Goal: Task Accomplishment & Management: Complete application form

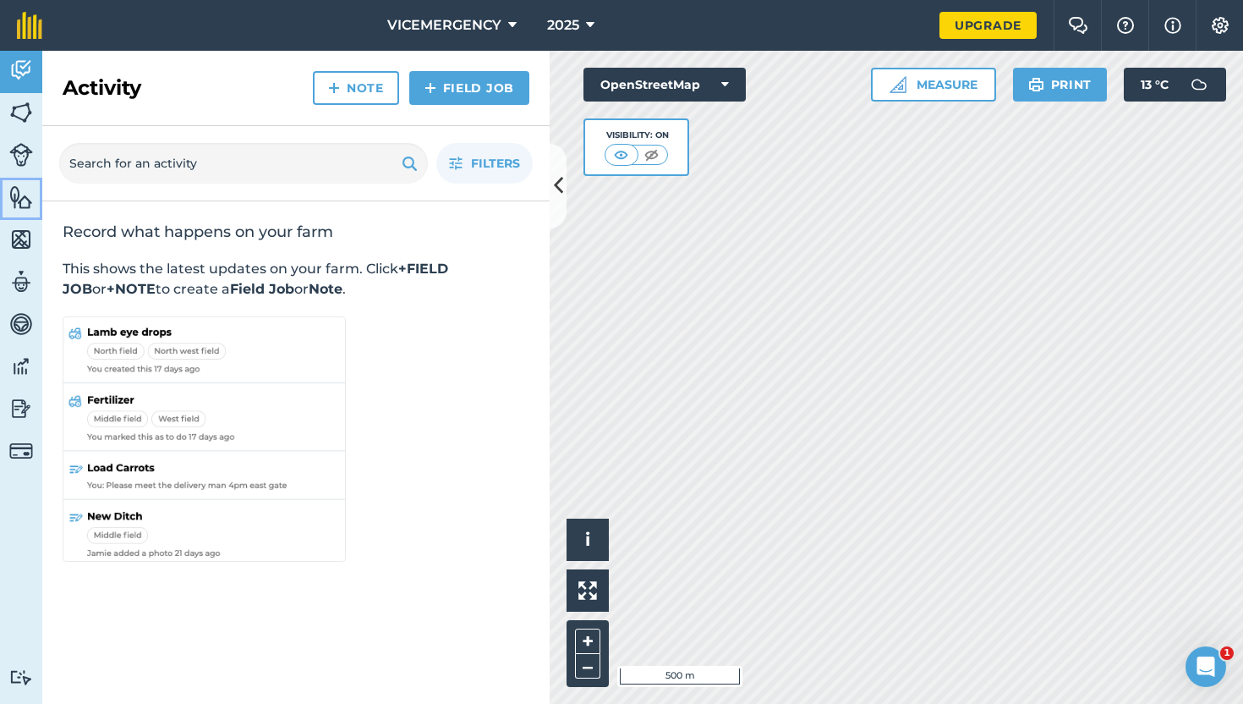
click at [7, 196] on link "Features" at bounding box center [21, 199] width 42 height 42
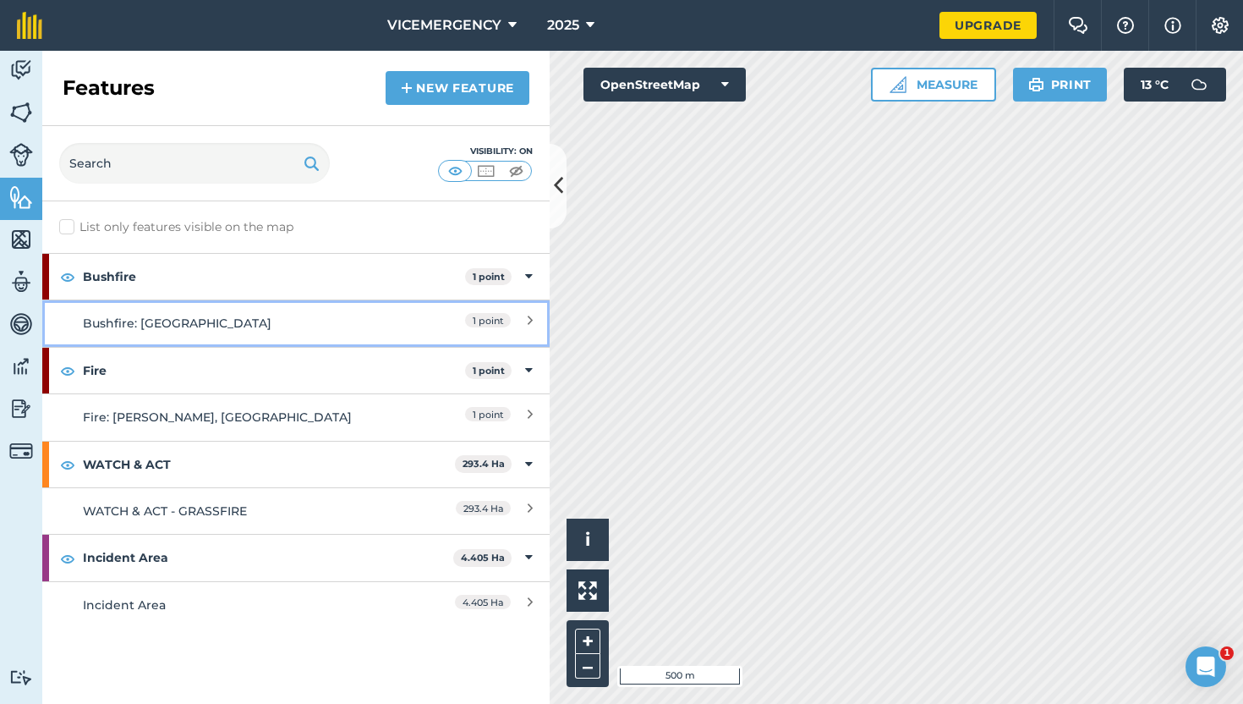
click at [323, 327] on div "Bushfire: [GEOGRAPHIC_DATA]" at bounding box center [233, 323] width 300 height 19
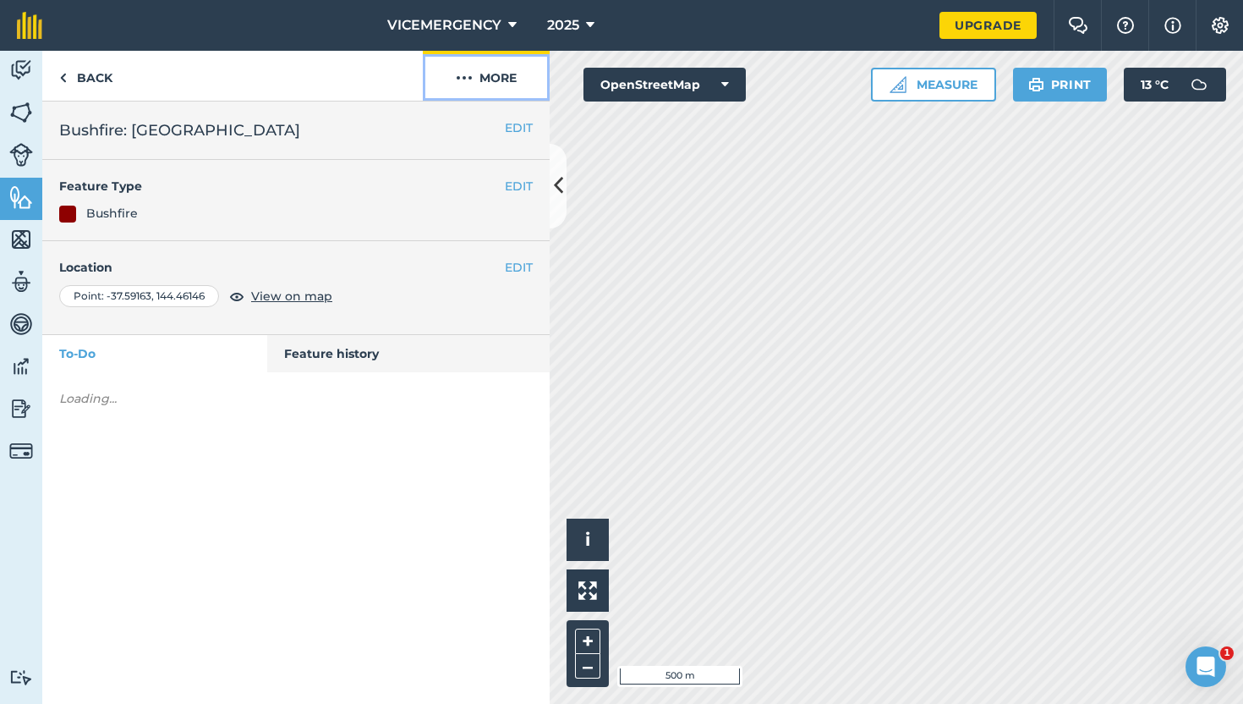
click at [482, 91] on button "More" at bounding box center [486, 76] width 127 height 50
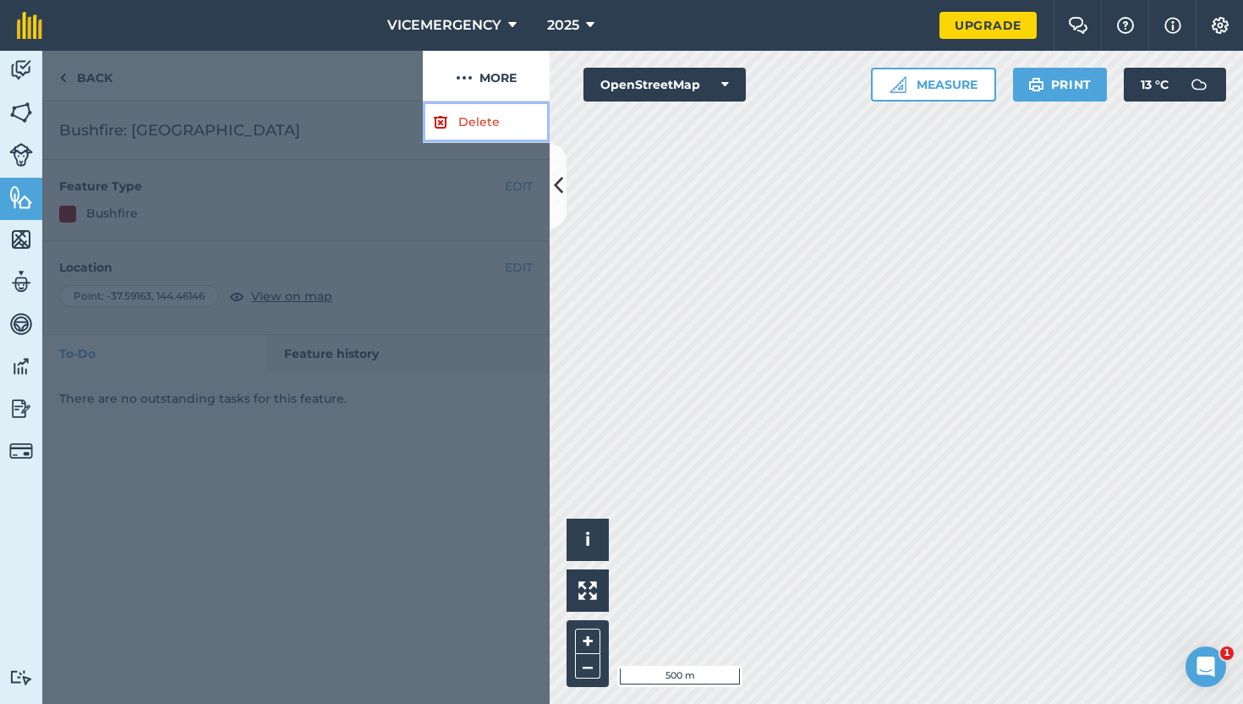
click at [465, 127] on link "Delete" at bounding box center [486, 122] width 127 height 41
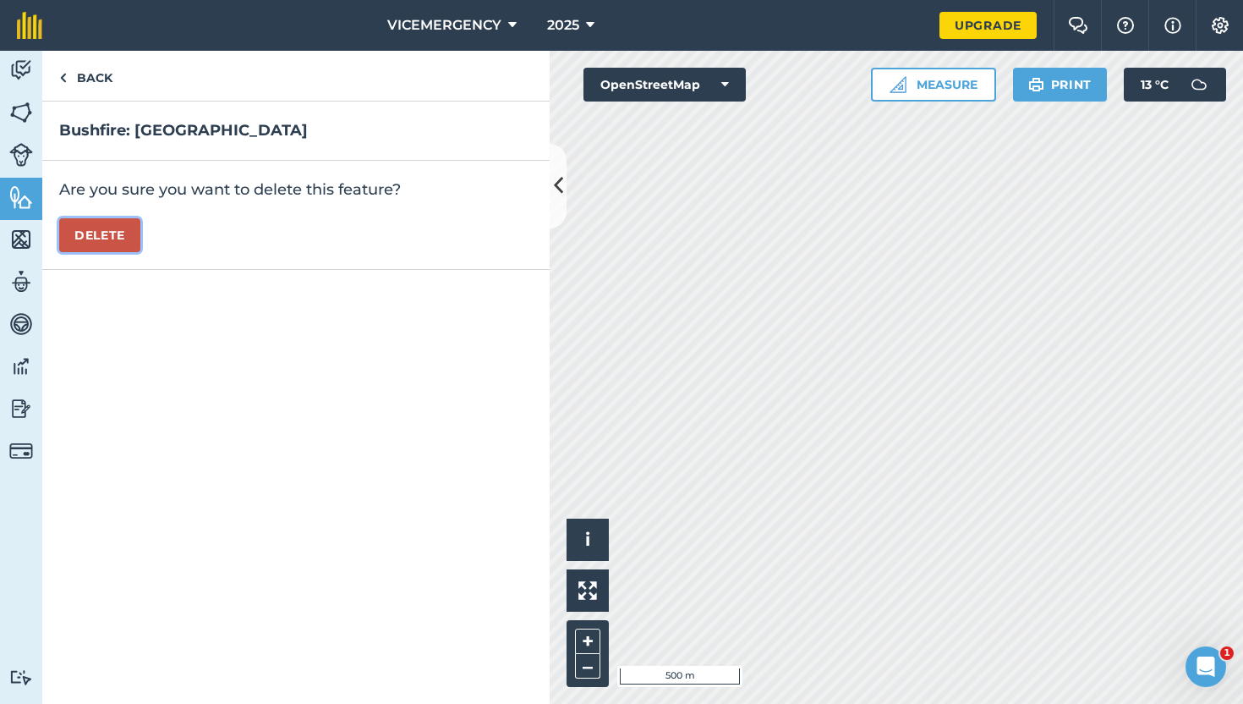
click at [113, 237] on button "Delete" at bounding box center [99, 235] width 81 height 34
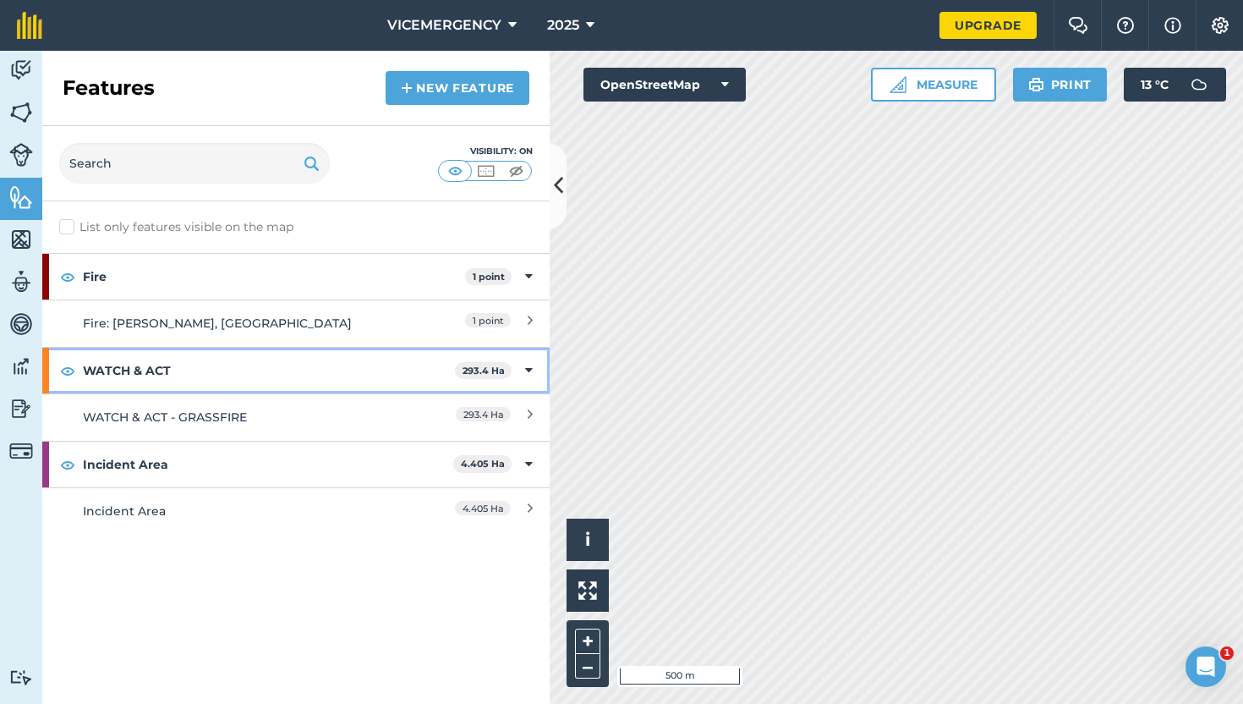
click at [308, 355] on strong "WATCH & ACT" at bounding box center [269, 371] width 372 height 46
click at [316, 350] on strong "WATCH & ACT" at bounding box center [271, 371] width 376 height 46
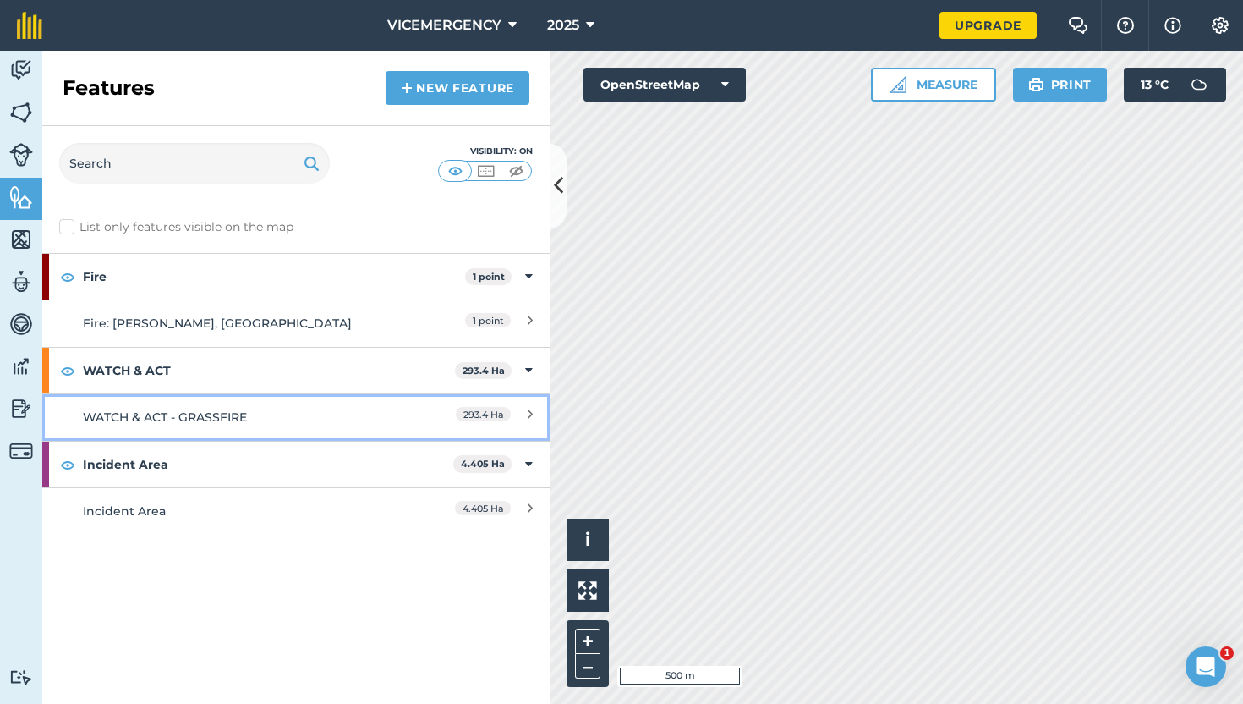
click at [319, 410] on div "WATCH & ACT - GRASSFIRE" at bounding box center [233, 417] width 300 height 19
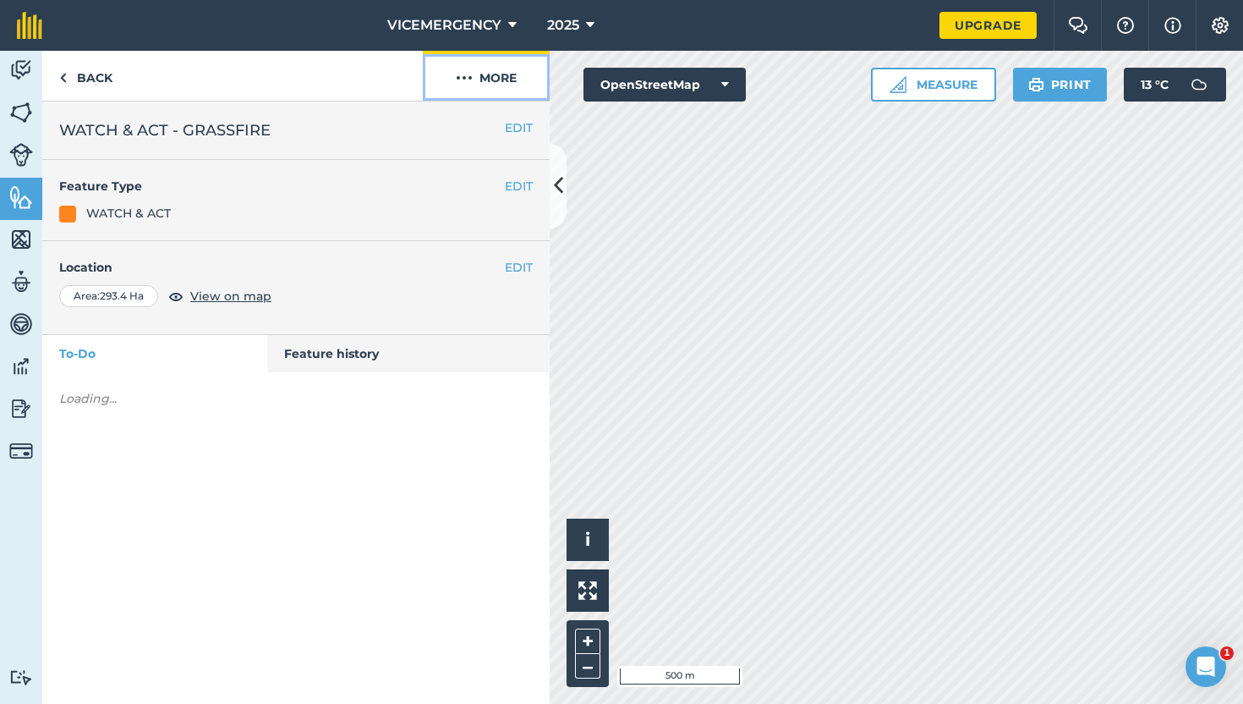
click at [507, 85] on button "More" at bounding box center [486, 76] width 127 height 50
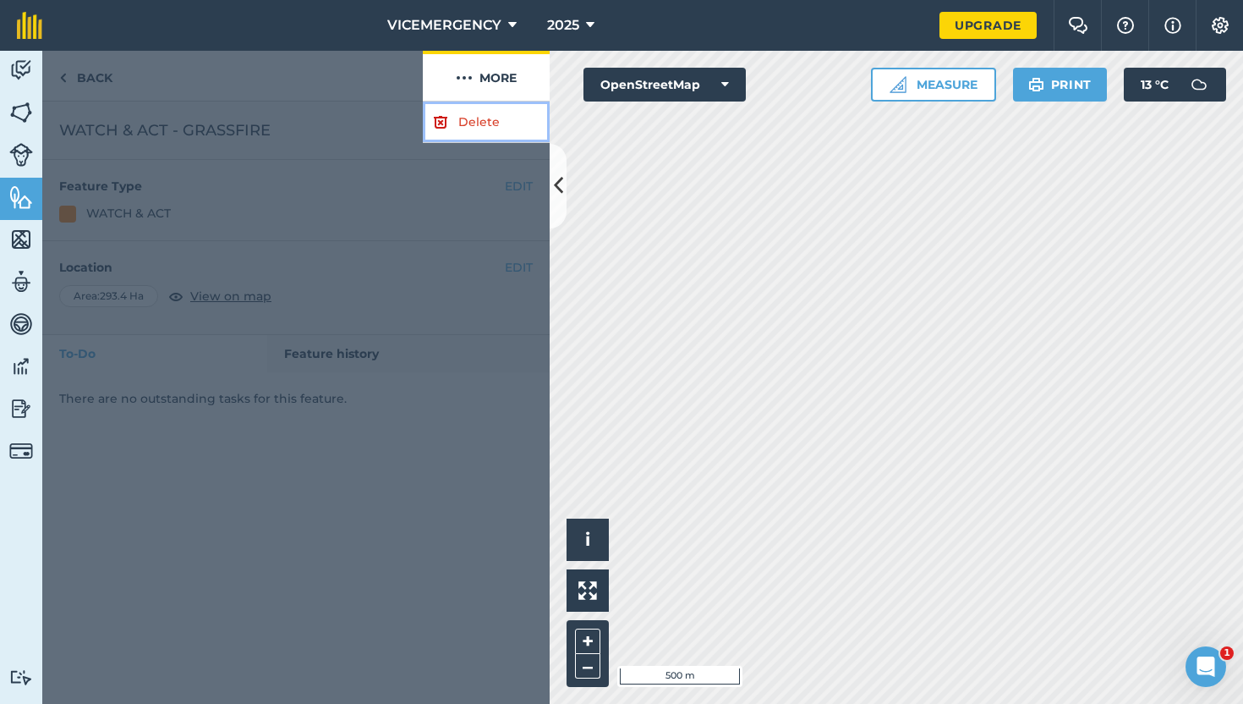
click at [491, 121] on link "Delete" at bounding box center [486, 122] width 127 height 41
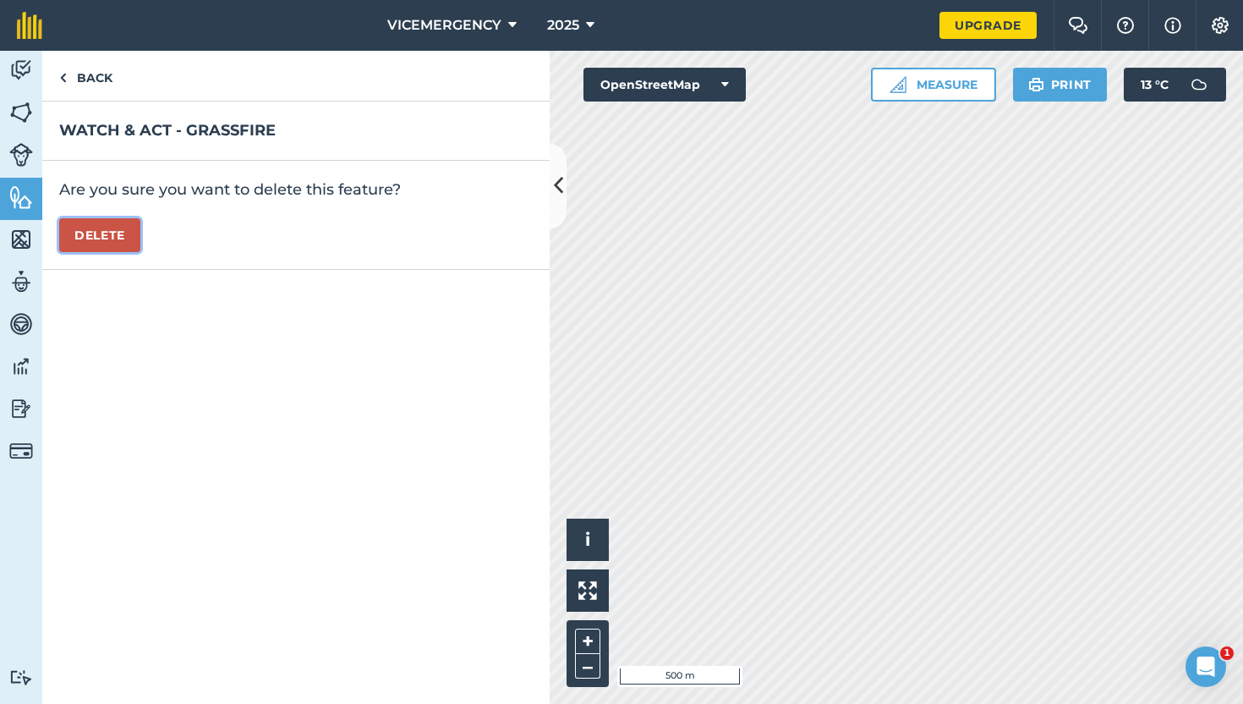
click at [111, 246] on button "Delete" at bounding box center [99, 235] width 81 height 34
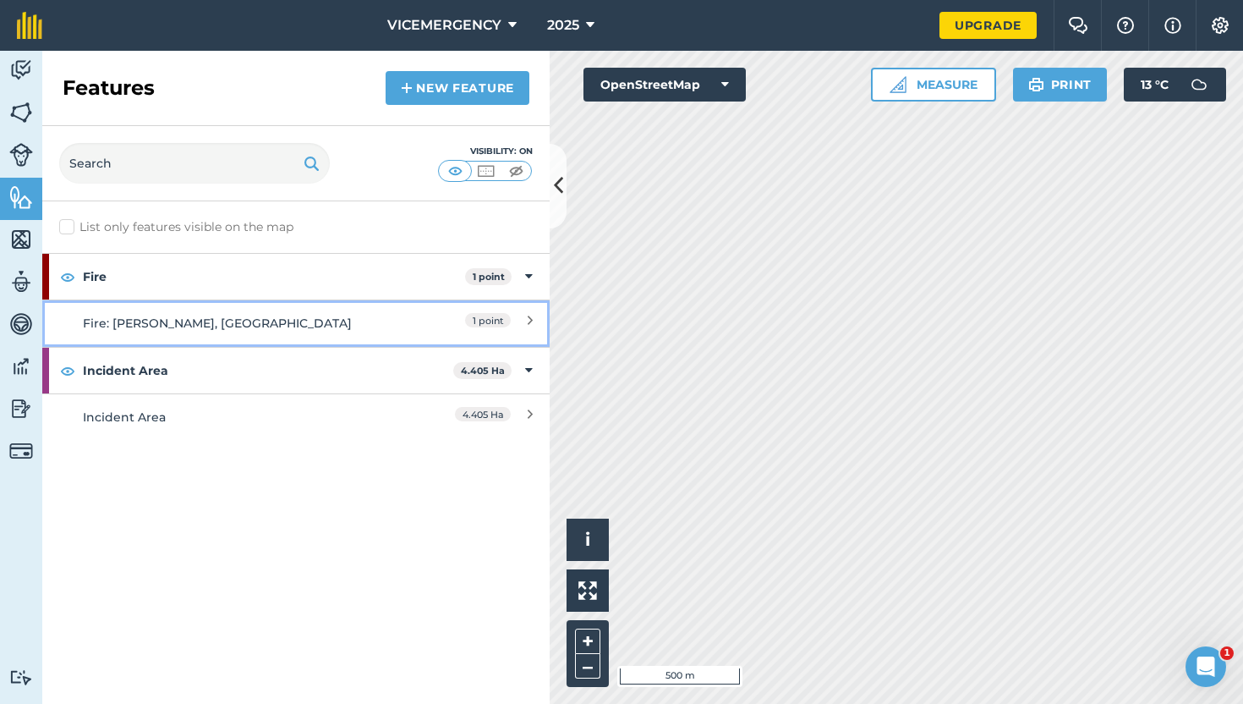
click at [352, 319] on div "Fire: [PERSON_NAME], [GEOGRAPHIC_DATA]" at bounding box center [233, 323] width 300 height 19
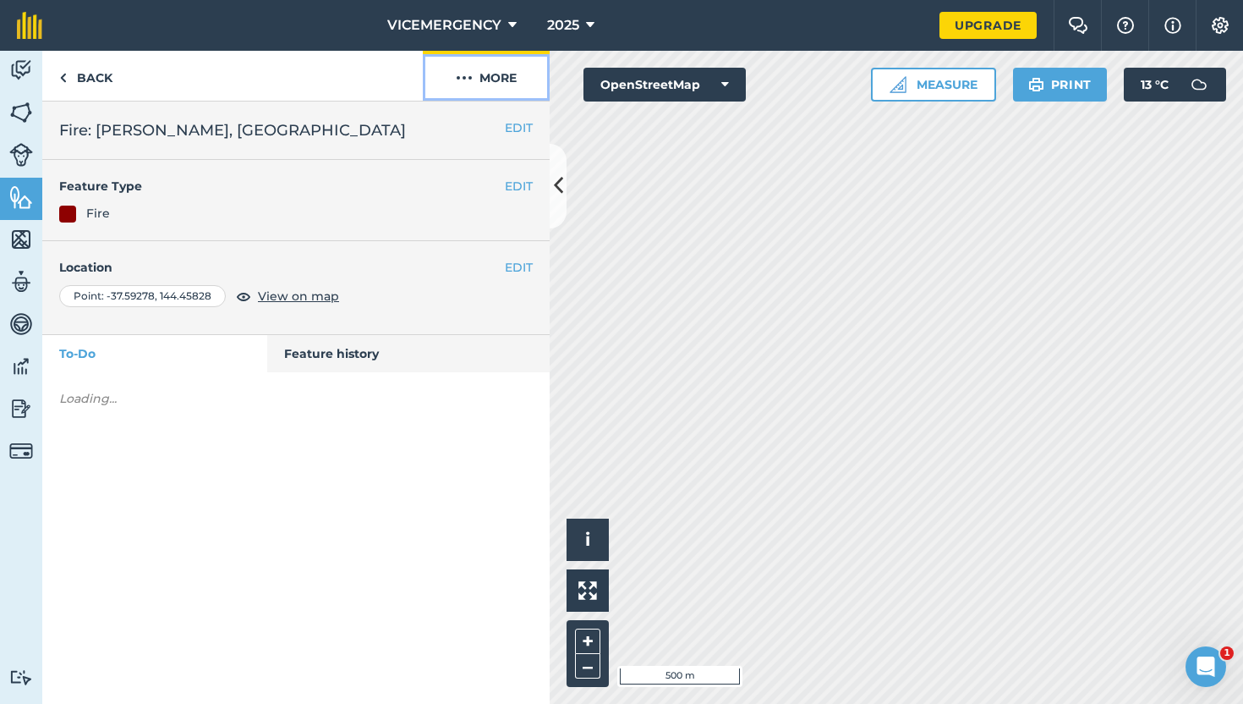
click at [475, 82] on button "More" at bounding box center [486, 76] width 127 height 50
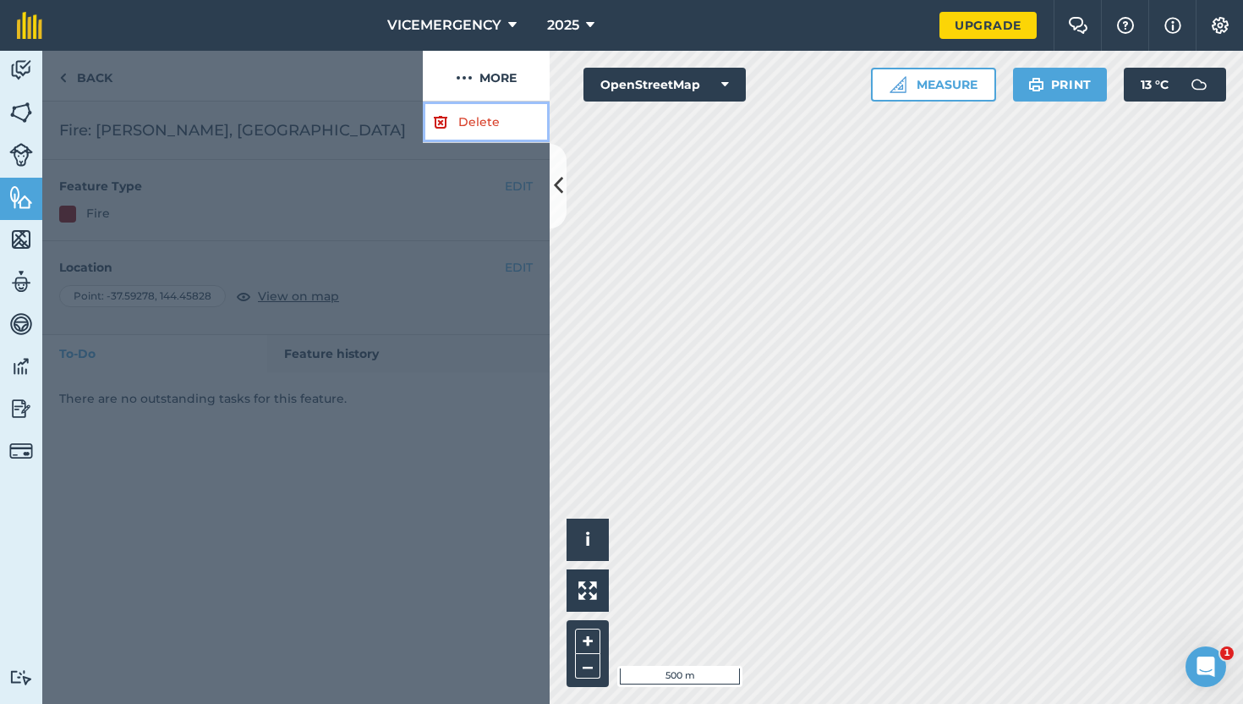
click at [472, 113] on link "Delete" at bounding box center [486, 122] width 127 height 41
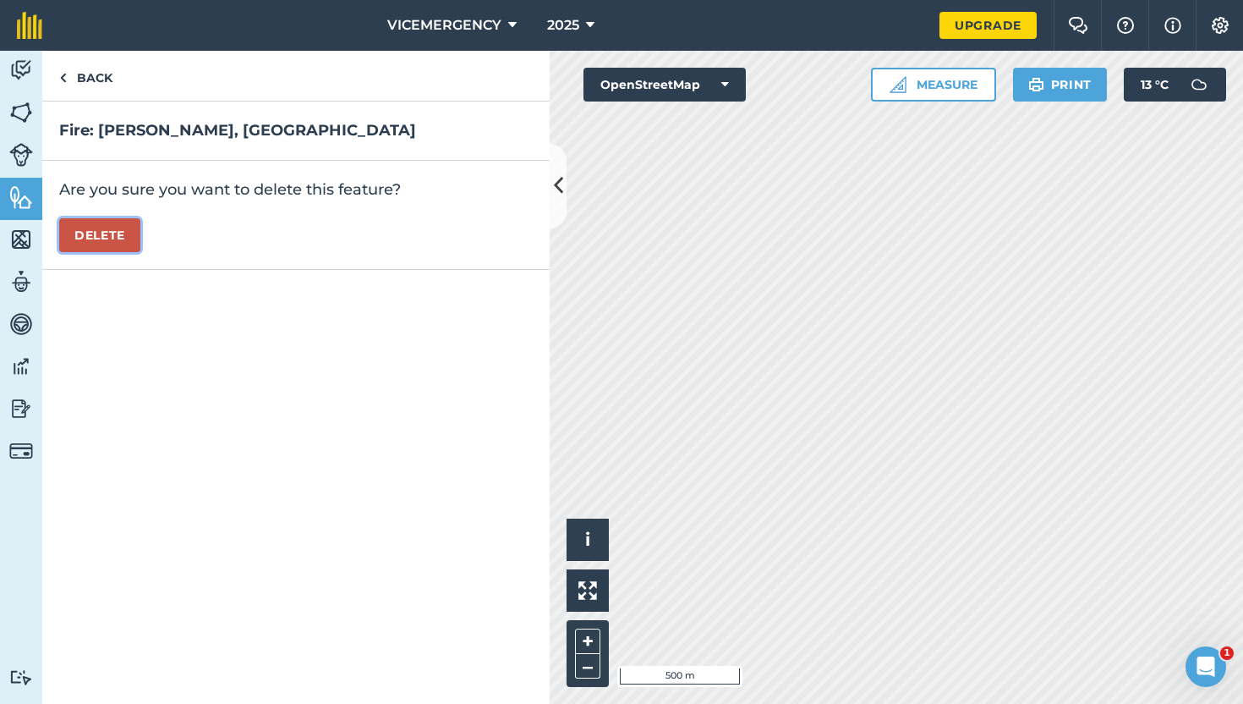
click at [134, 220] on button "Delete" at bounding box center [99, 235] width 81 height 34
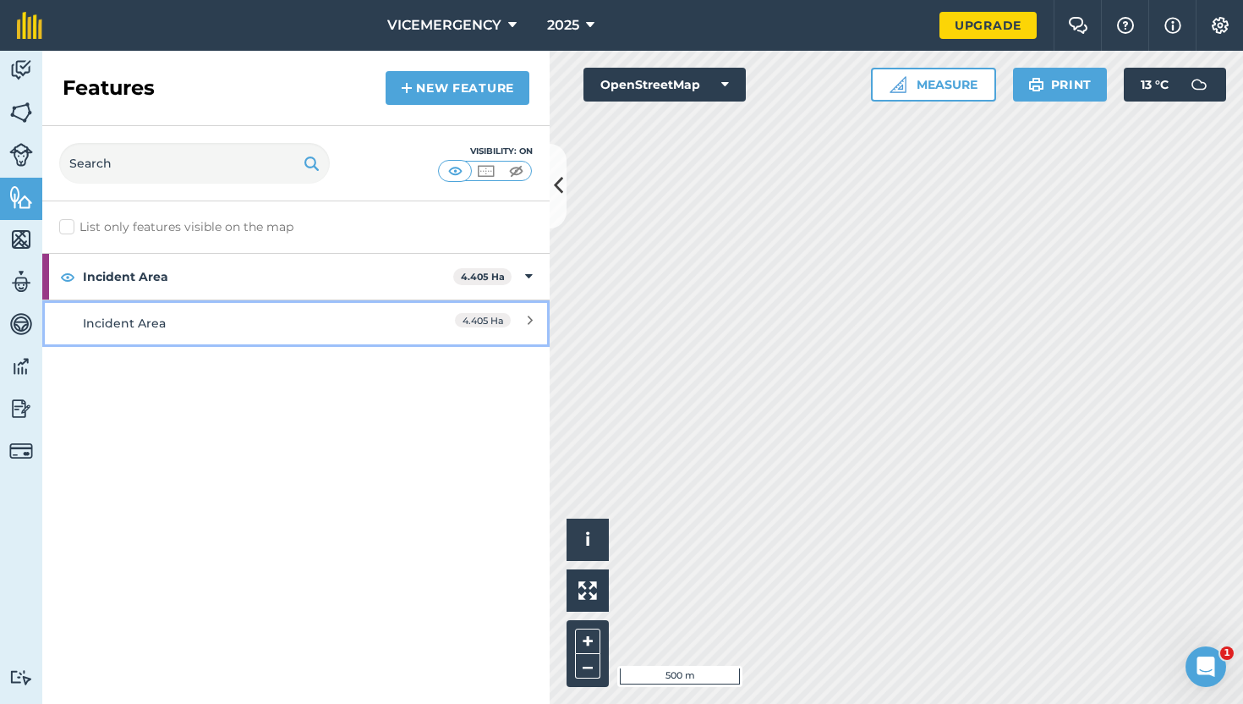
click at [343, 325] on div "Incident Area" at bounding box center [233, 323] width 300 height 19
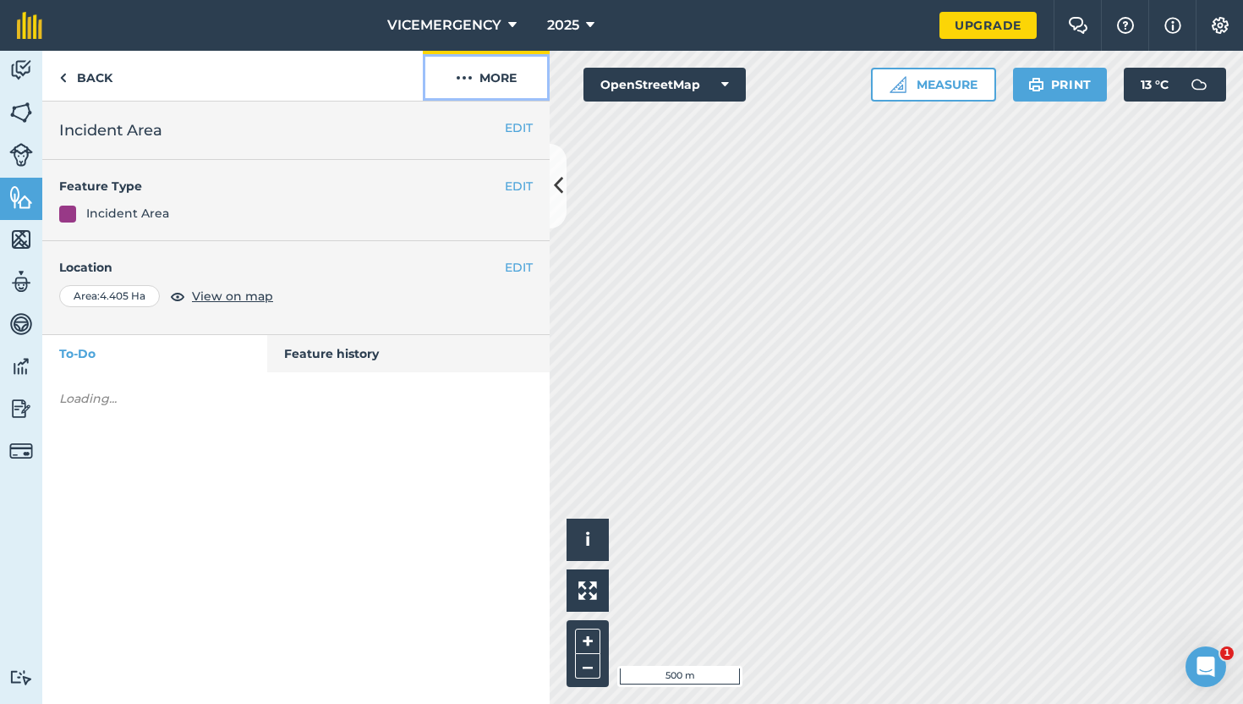
click at [475, 88] on button "More" at bounding box center [486, 76] width 127 height 50
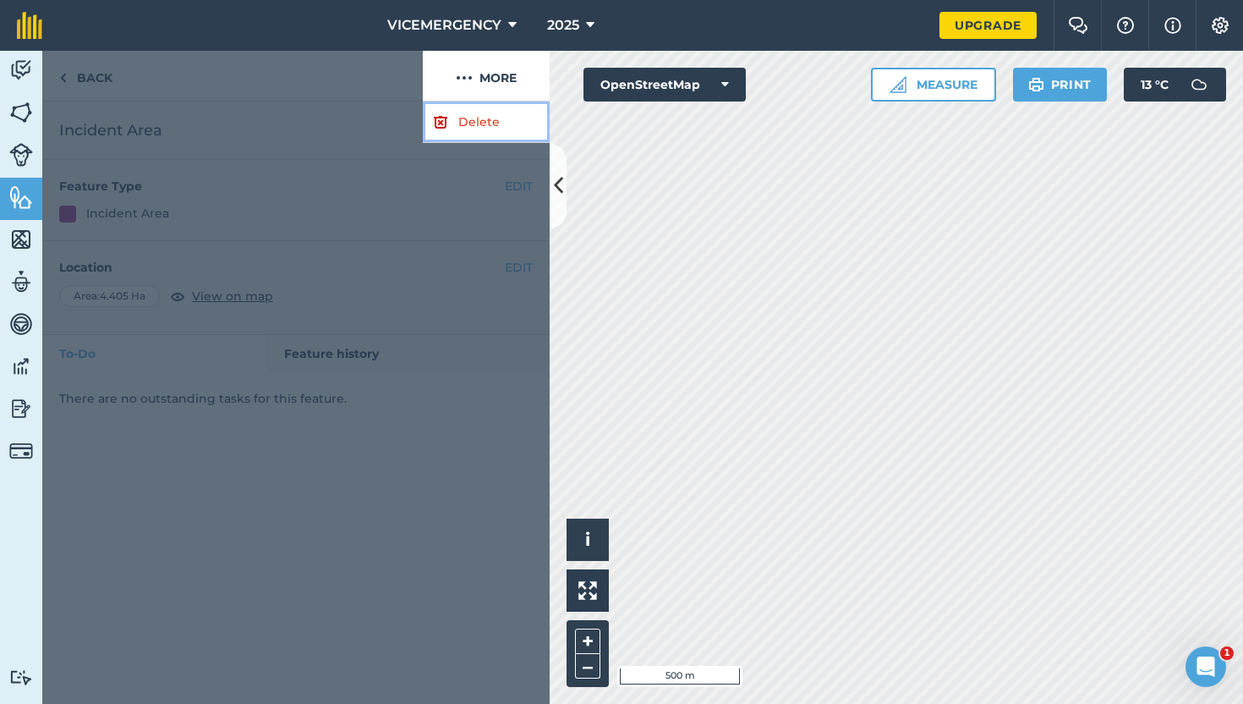
click at [461, 120] on link "Delete" at bounding box center [486, 122] width 127 height 41
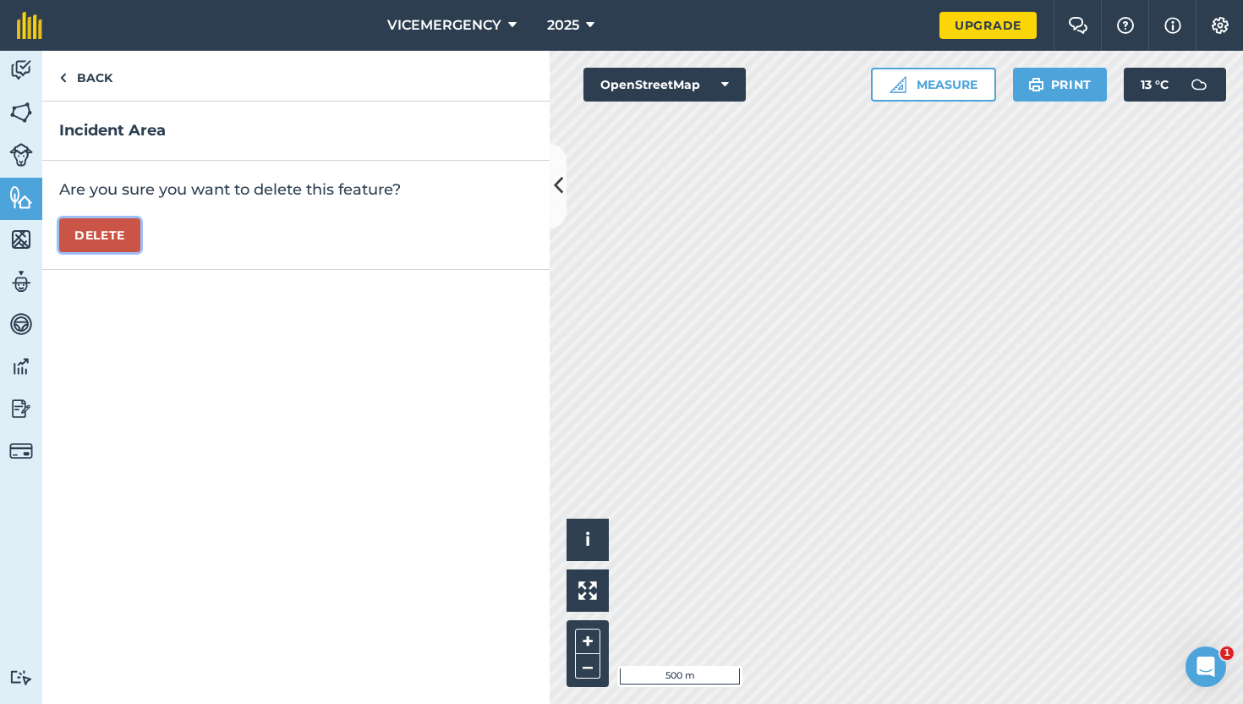
click at [104, 245] on button "Delete" at bounding box center [99, 235] width 81 height 34
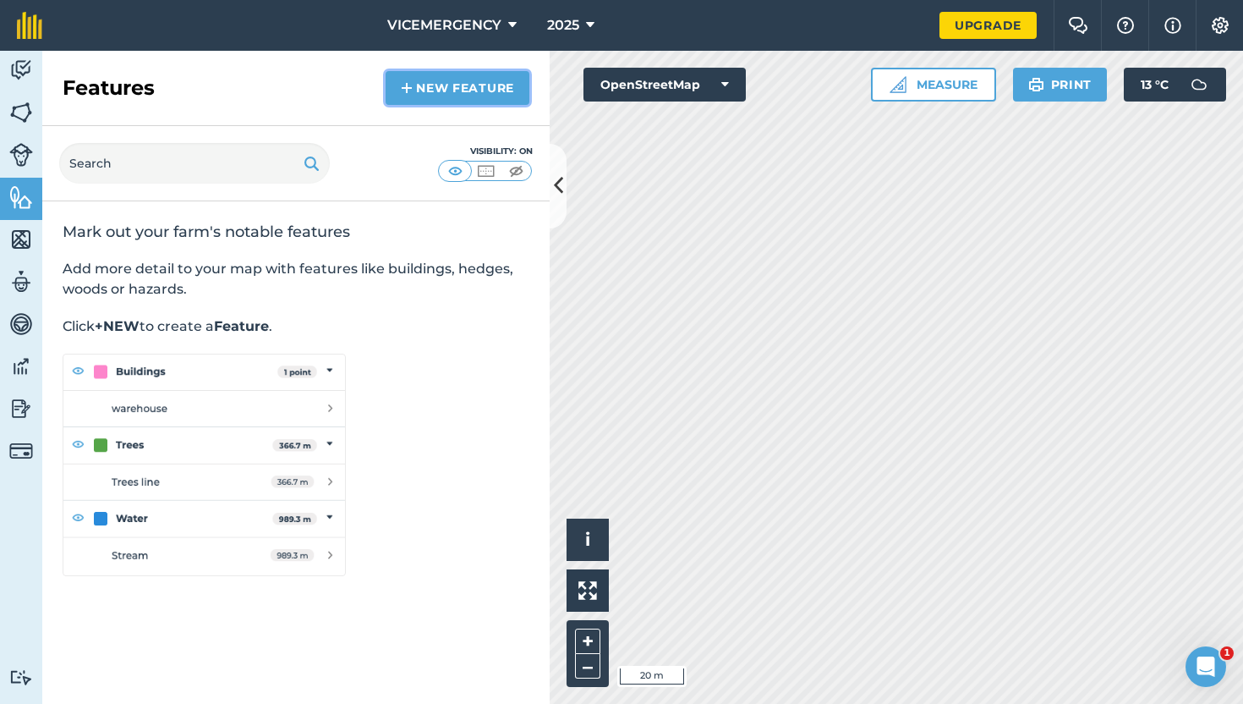
click at [420, 96] on link "New feature" at bounding box center [458, 88] width 144 height 34
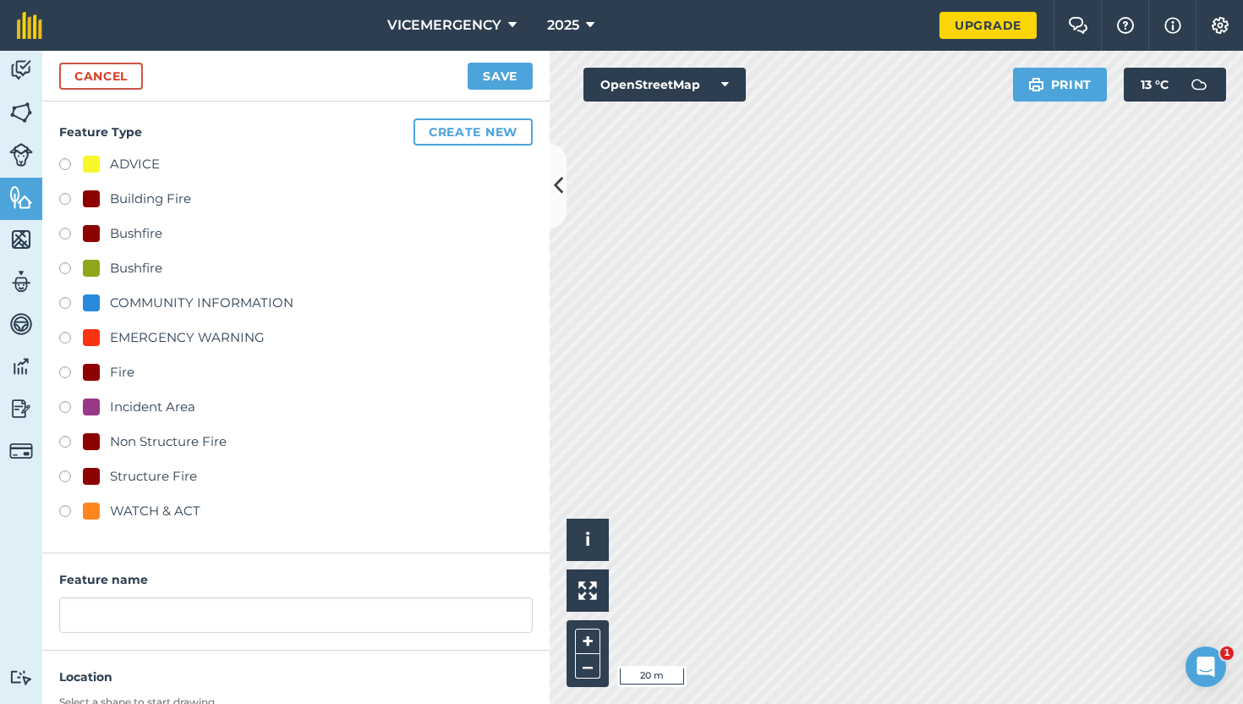
click at [69, 231] on label at bounding box center [71, 236] width 24 height 17
radio input "true"
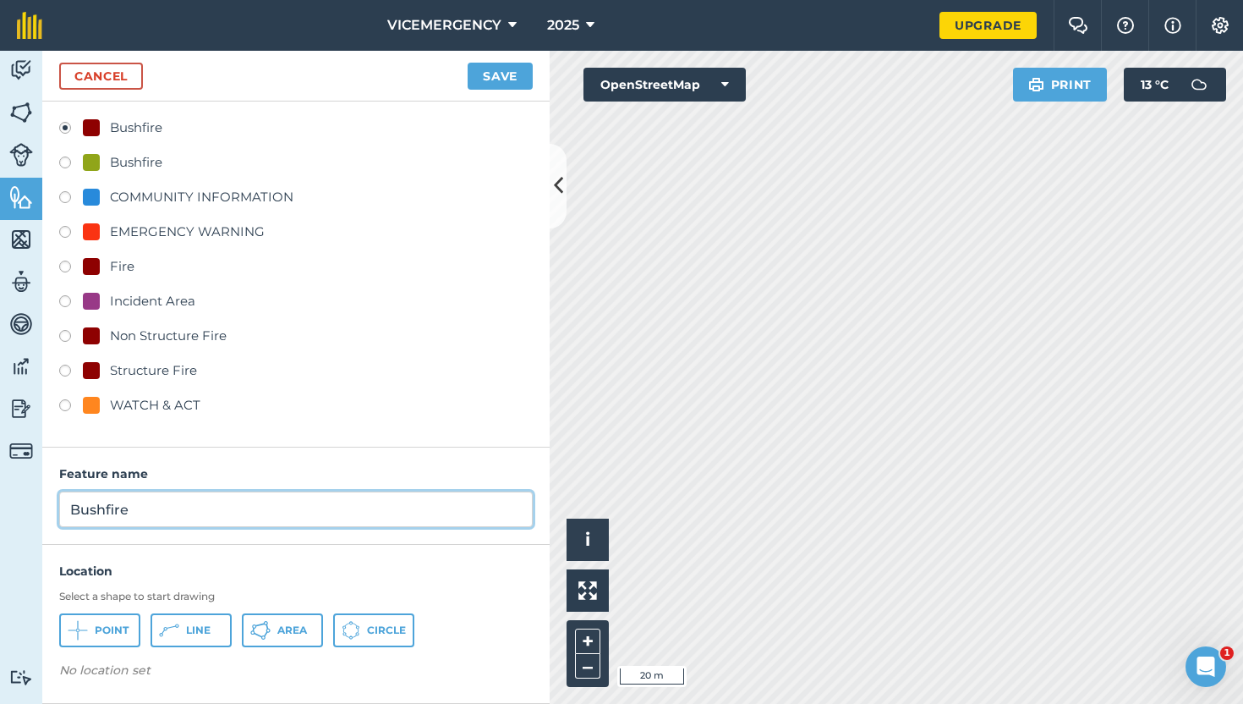
click at [172, 516] on input "Bushfire" at bounding box center [296, 509] width 474 height 36
type input "Bushfire: [PERSON_NAME] Way, [PERSON_NAME] [PERSON_NAME]"
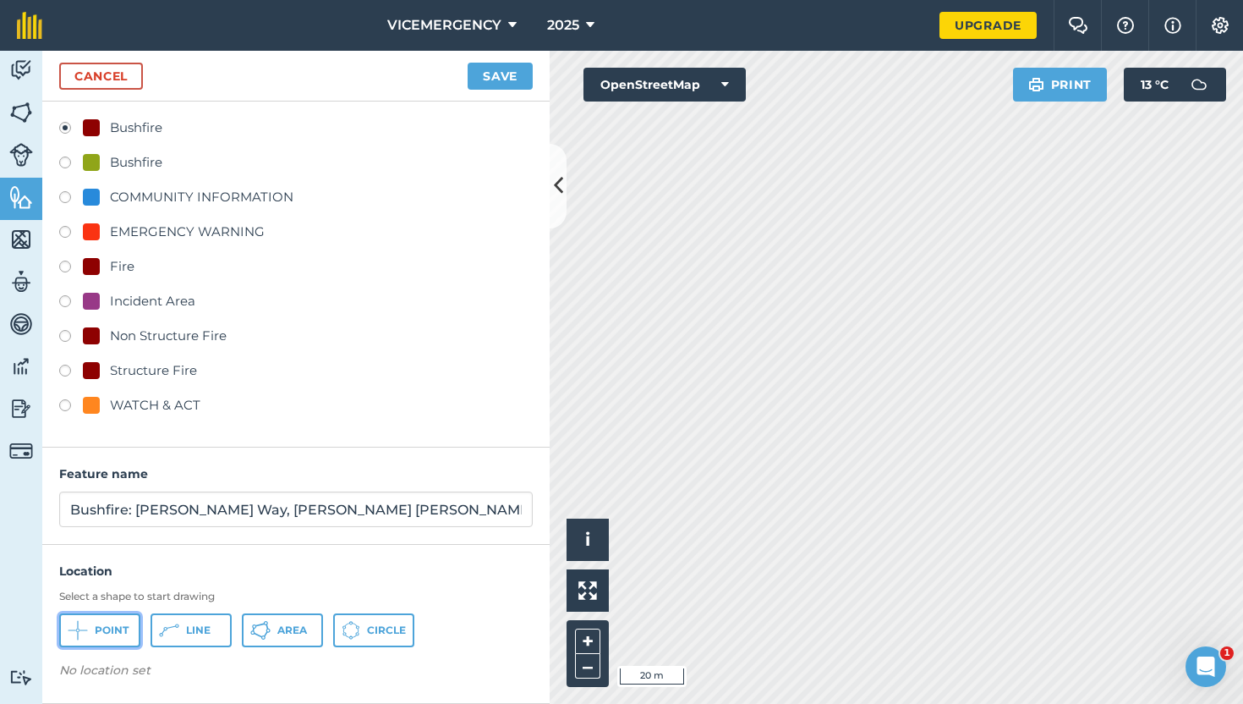
click at [107, 641] on button "Point" at bounding box center [99, 630] width 81 height 34
click at [492, 69] on button "Save" at bounding box center [500, 76] width 65 height 27
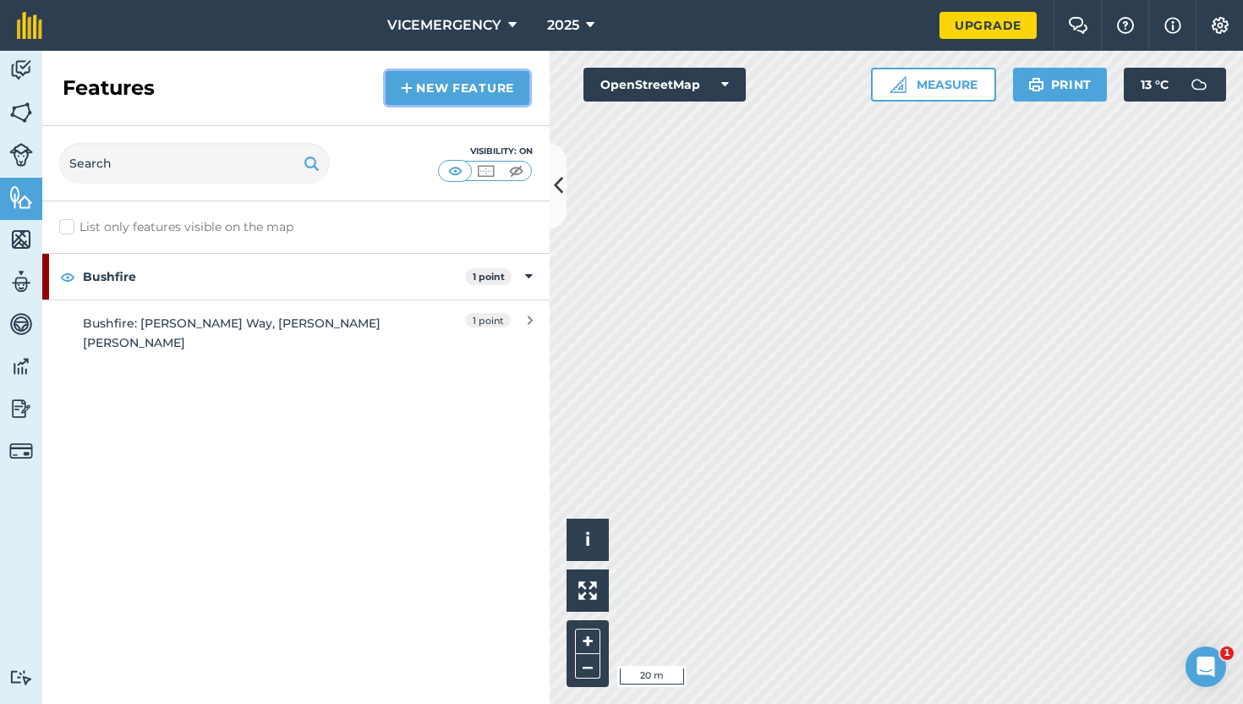
click at [442, 78] on link "New feature" at bounding box center [458, 88] width 144 height 34
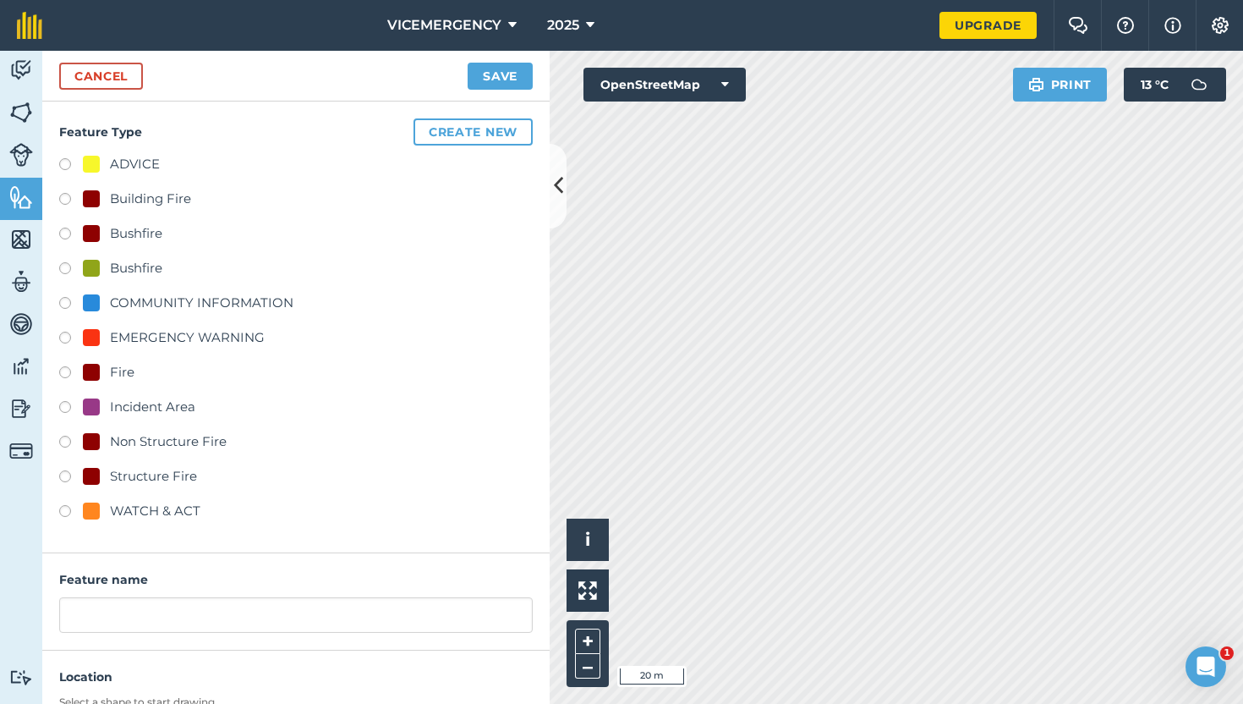
click at [62, 236] on label at bounding box center [71, 236] width 24 height 17
radio input "true"
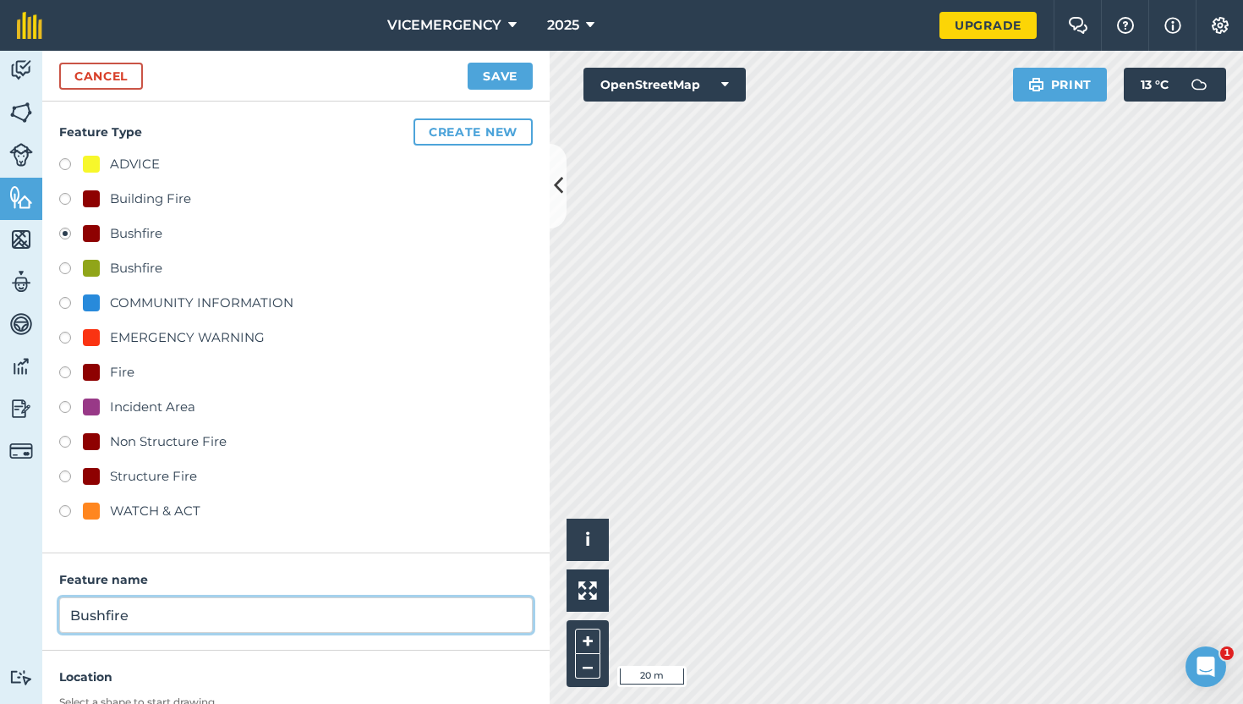
click at [151, 619] on input "Bushfire" at bounding box center [296, 615] width 474 height 36
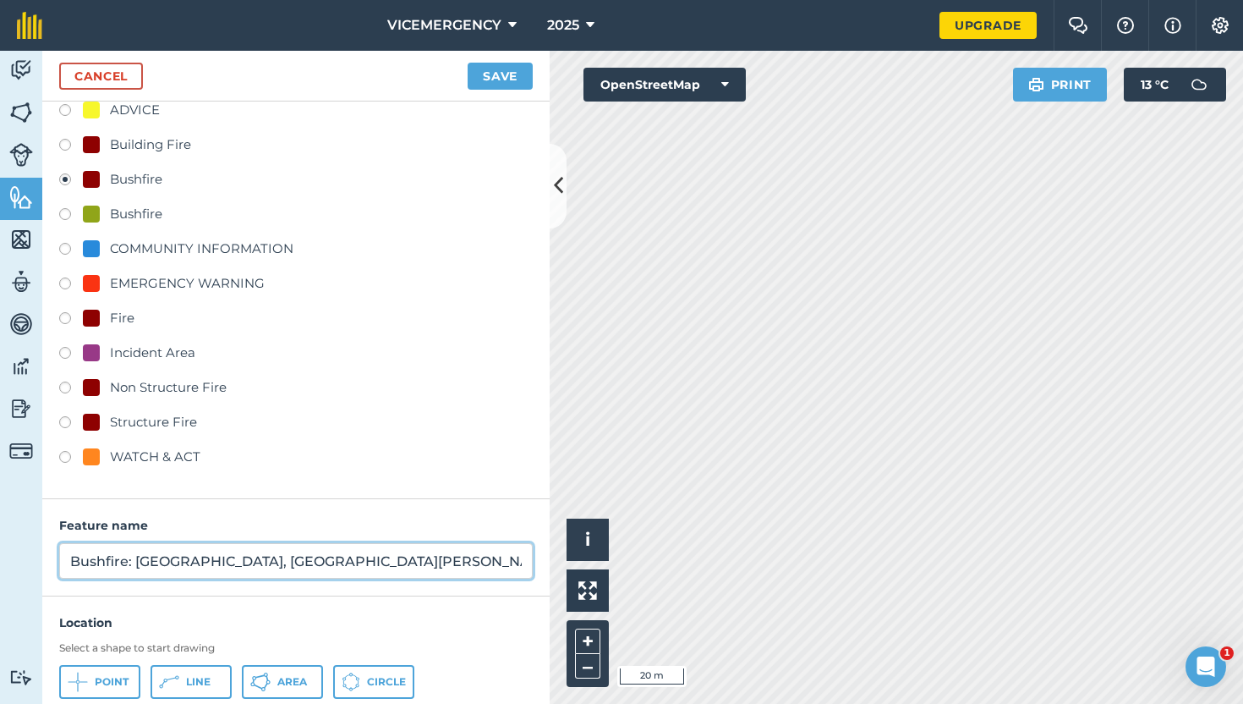
scroll to position [106, 0]
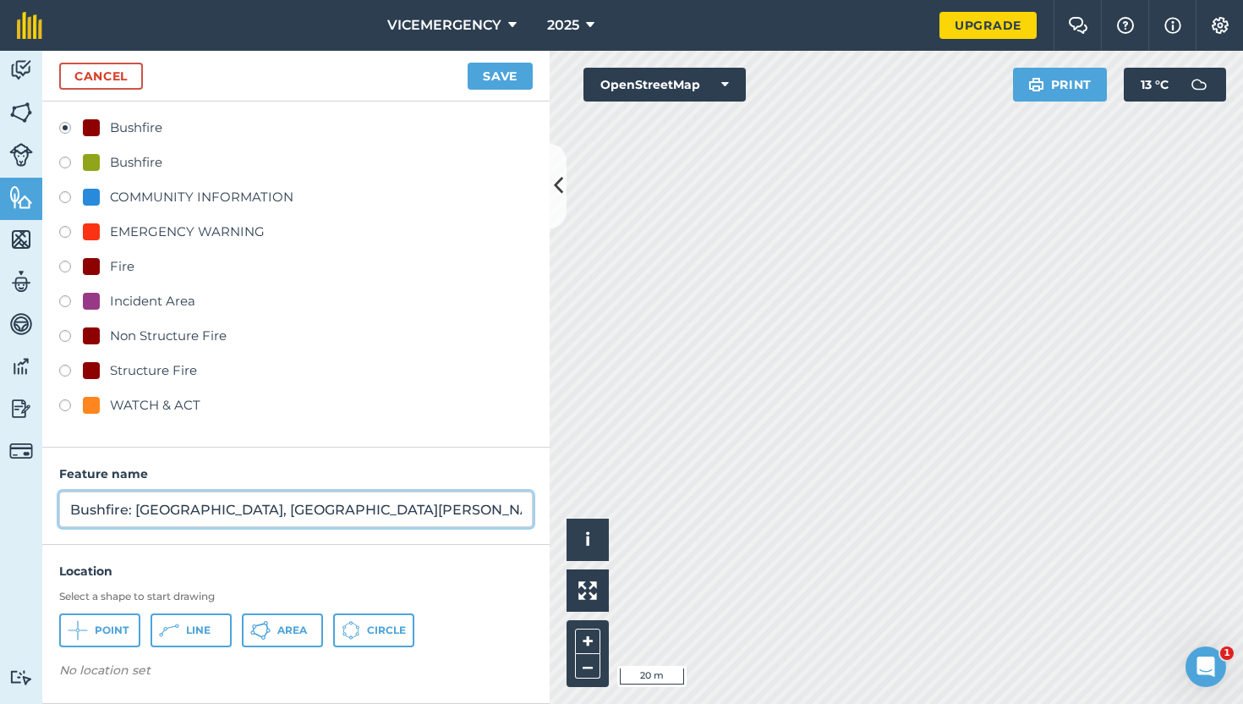
type input "Bushfire: [GEOGRAPHIC_DATA], [GEOGRAPHIC_DATA][PERSON_NAME]"
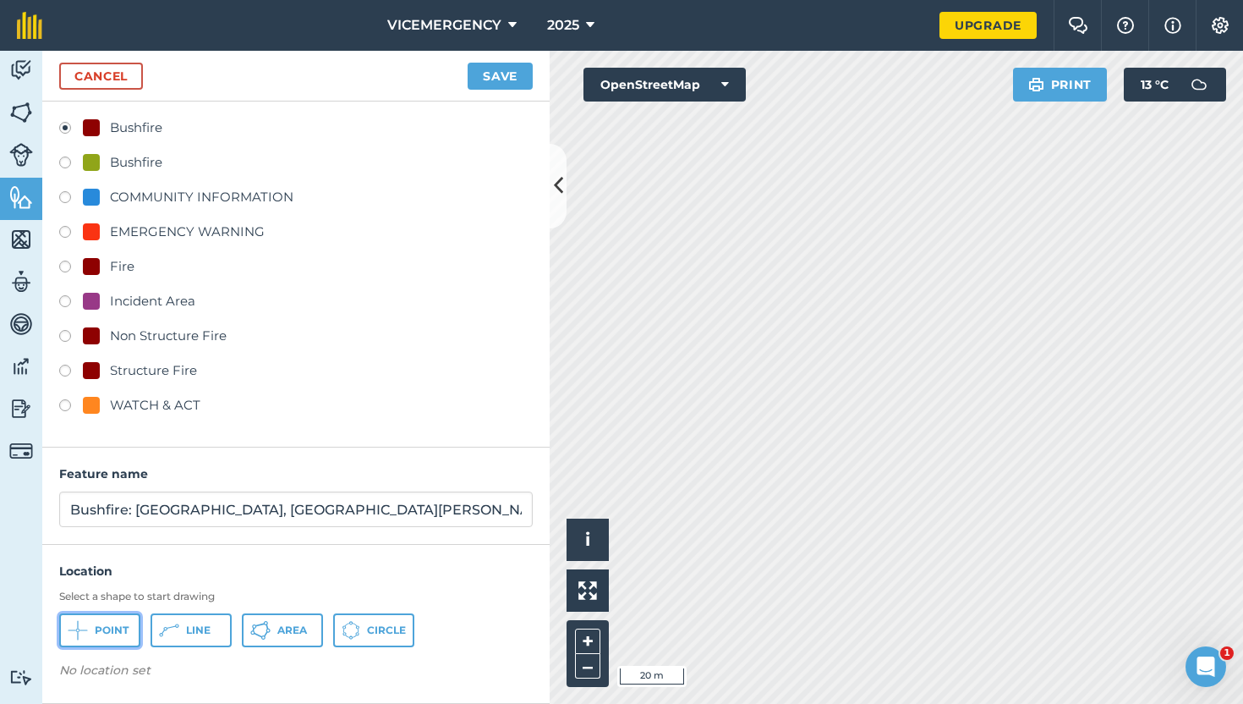
click at [107, 638] on button "Point" at bounding box center [99, 630] width 81 height 34
click at [509, 69] on button "Save" at bounding box center [500, 76] width 65 height 27
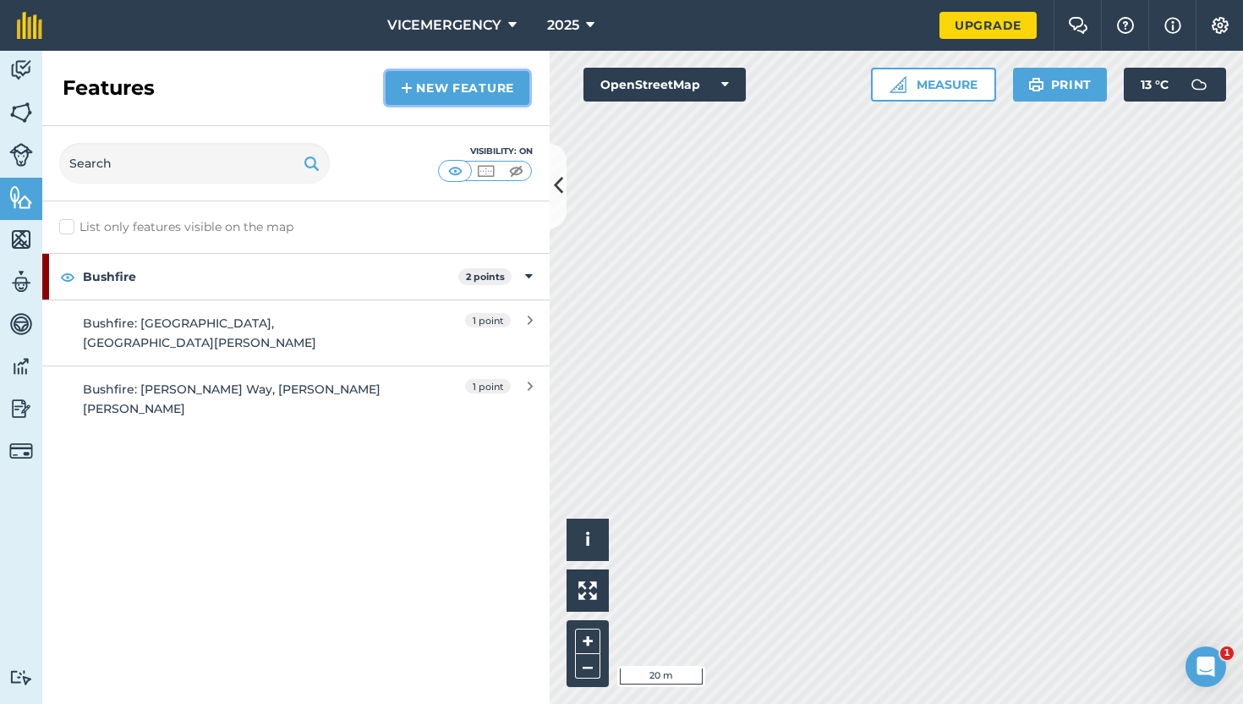
click at [447, 84] on link "New feature" at bounding box center [458, 88] width 144 height 34
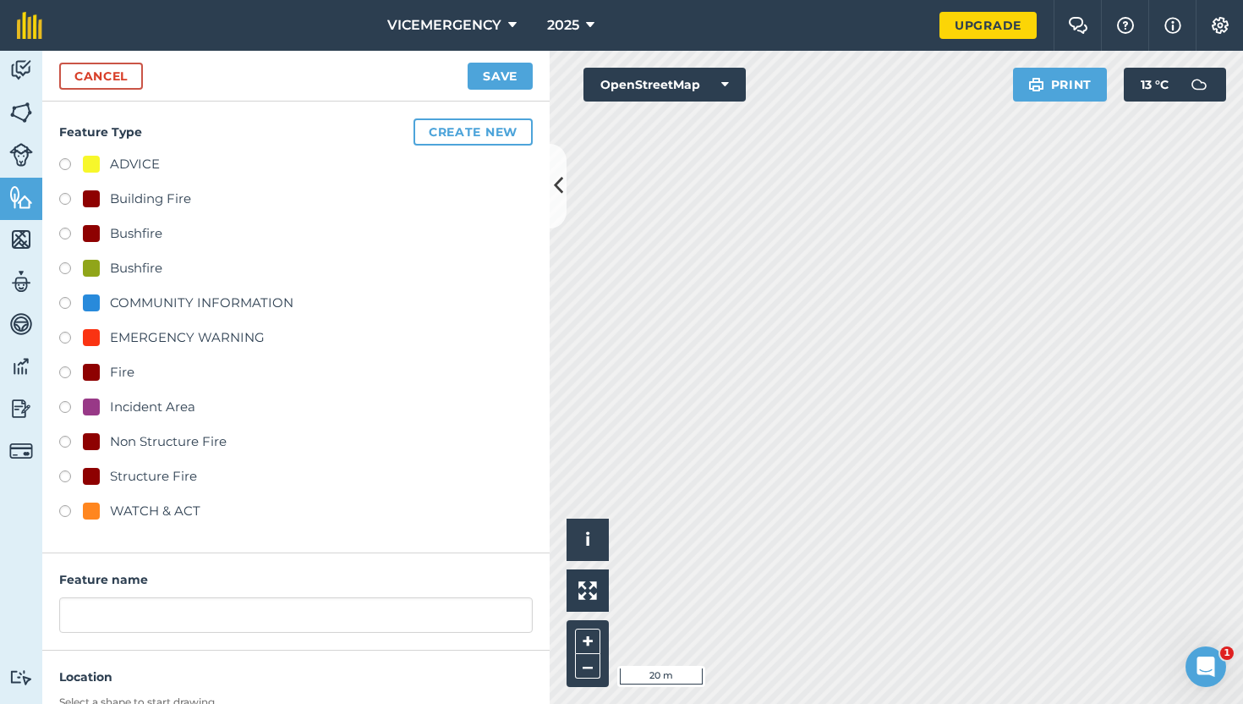
click at [68, 232] on label at bounding box center [71, 236] width 24 height 17
radio input "true"
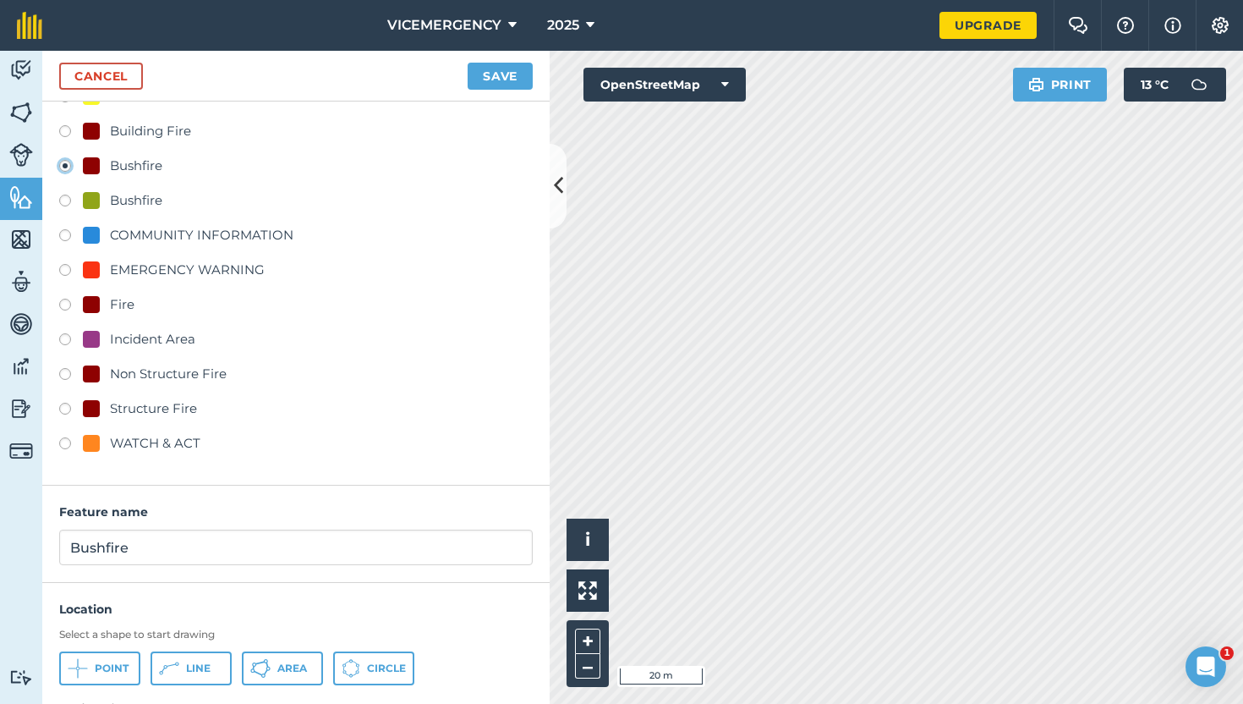
scroll to position [106, 0]
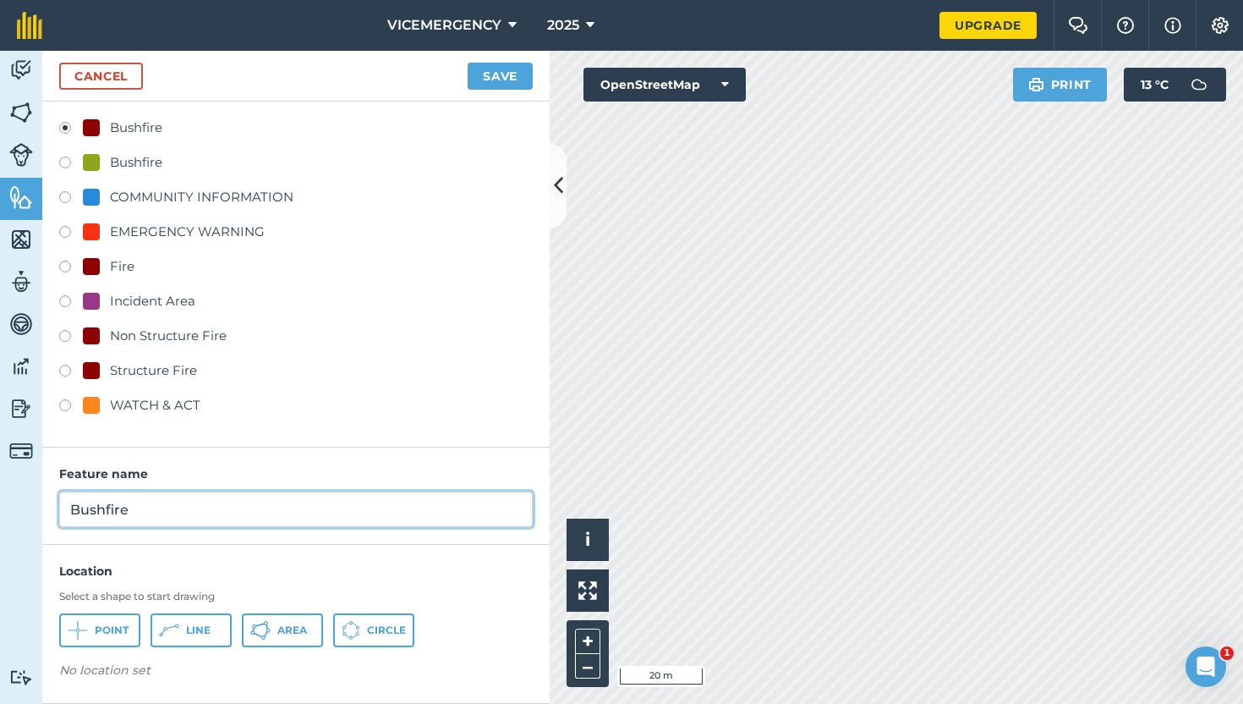
click at [150, 509] on input "Bushfire" at bounding box center [296, 509] width 474 height 36
type input "Bushfire: [GEOGRAPHIC_DATA][PERSON_NAME]"
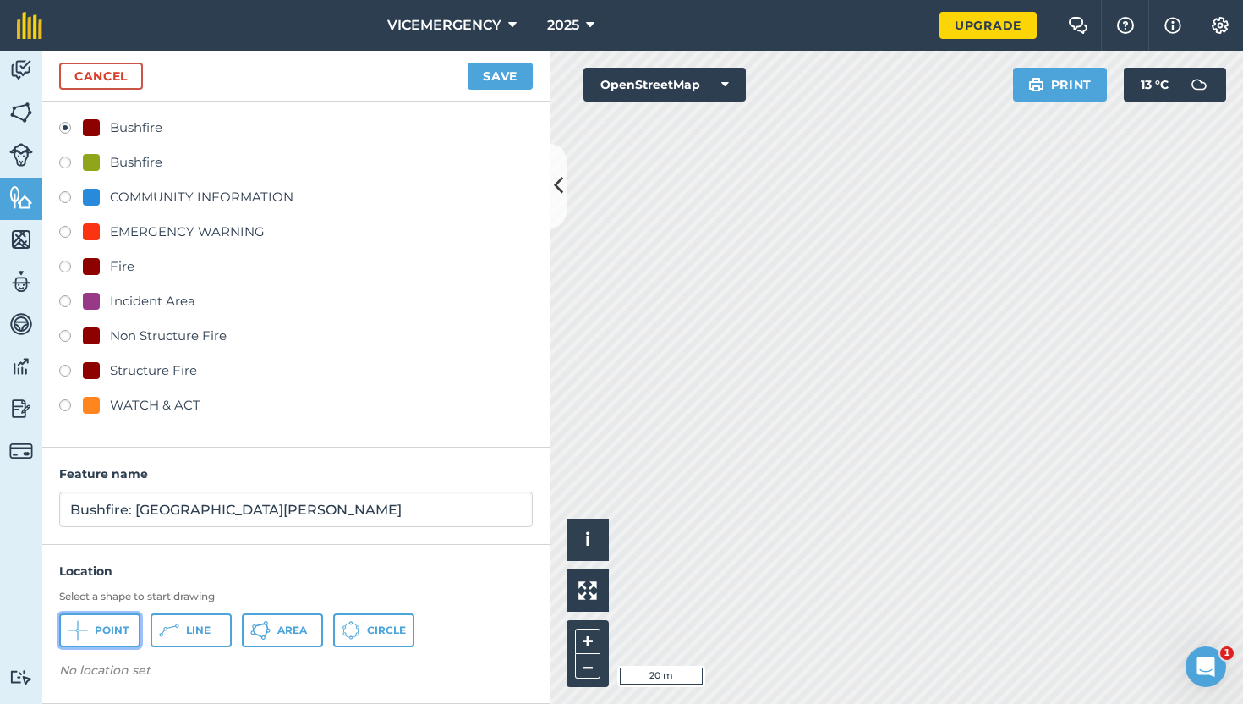
click at [105, 628] on span "Point" at bounding box center [112, 630] width 34 height 14
click at [495, 69] on button "Save" at bounding box center [500, 76] width 65 height 27
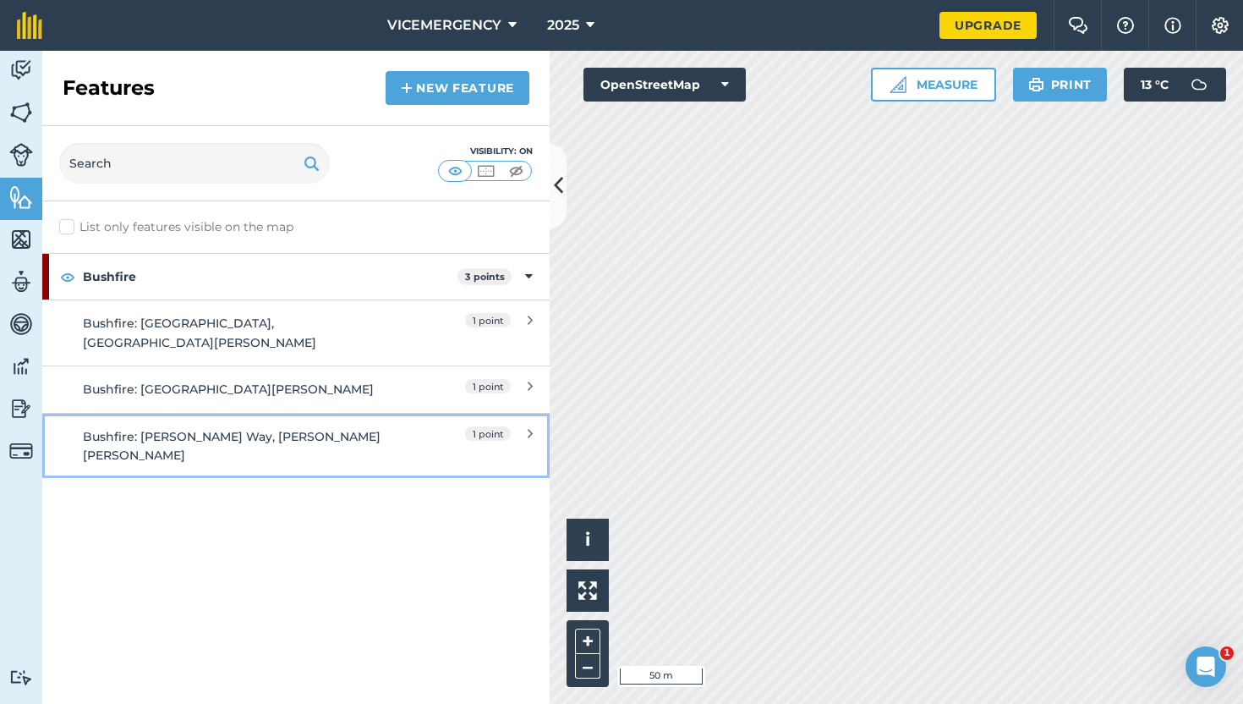
click at [356, 413] on link "Bushfire: [PERSON_NAME] Way, [PERSON_NAME] [PERSON_NAME] 1 point" at bounding box center [296, 446] width 508 height 66
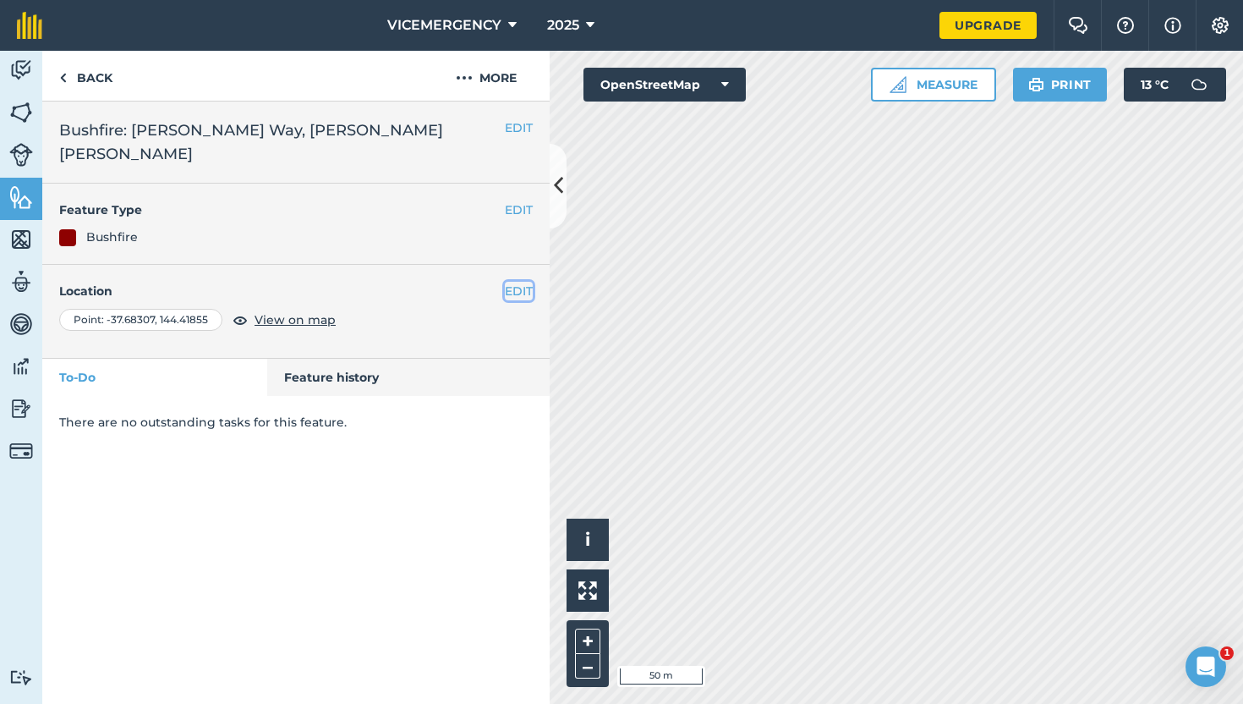
click at [518, 282] on button "EDIT" at bounding box center [519, 291] width 28 height 19
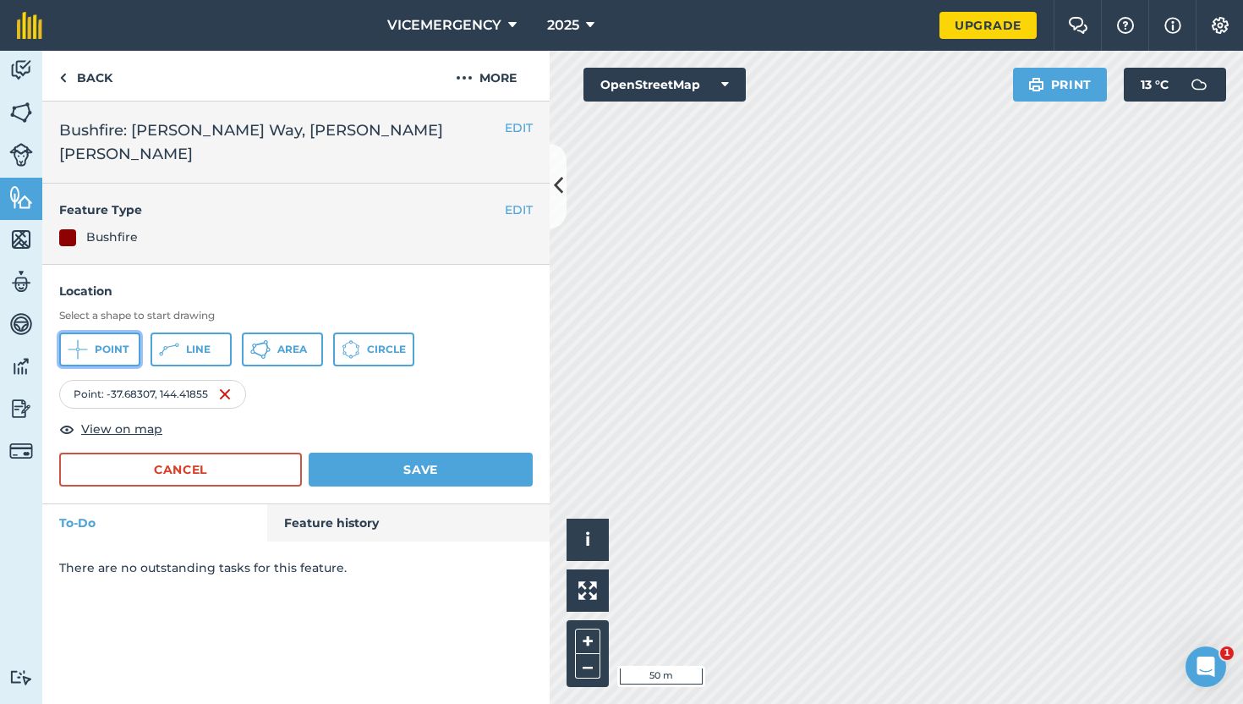
click at [124, 343] on span "Point" at bounding box center [112, 350] width 34 height 14
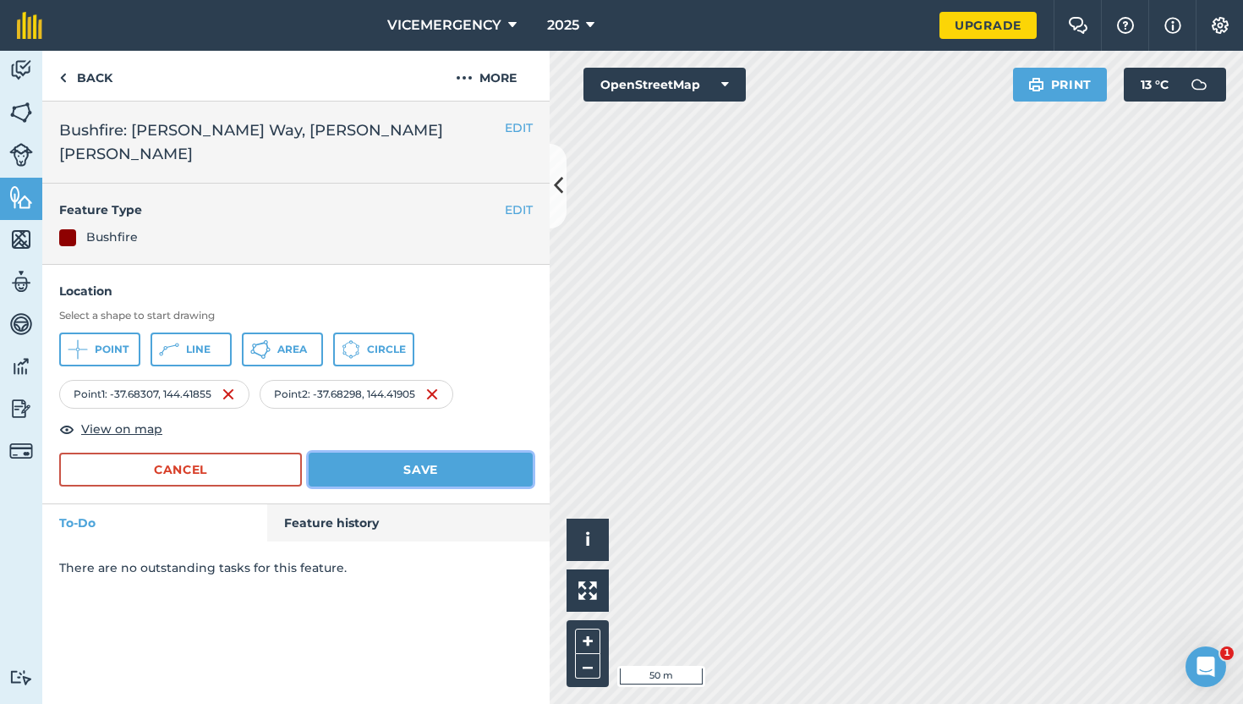
click at [448, 453] on button "Save" at bounding box center [421, 470] width 224 height 34
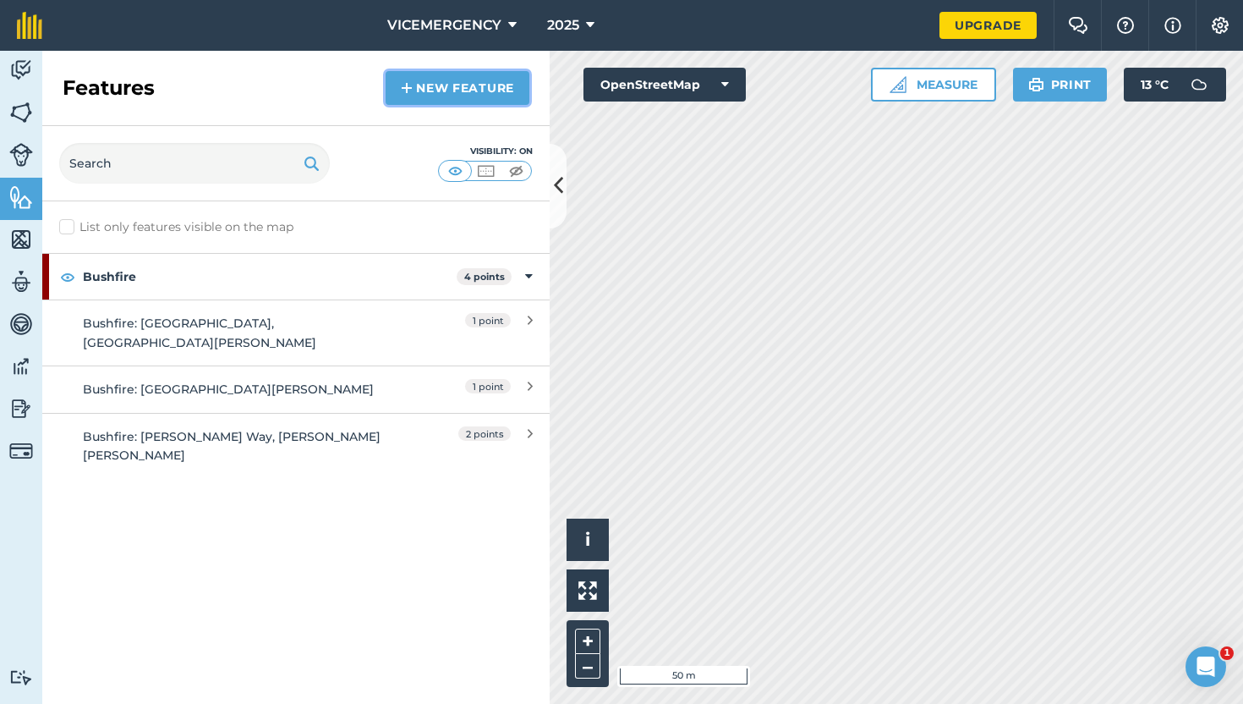
click at [458, 91] on link "New feature" at bounding box center [458, 88] width 144 height 34
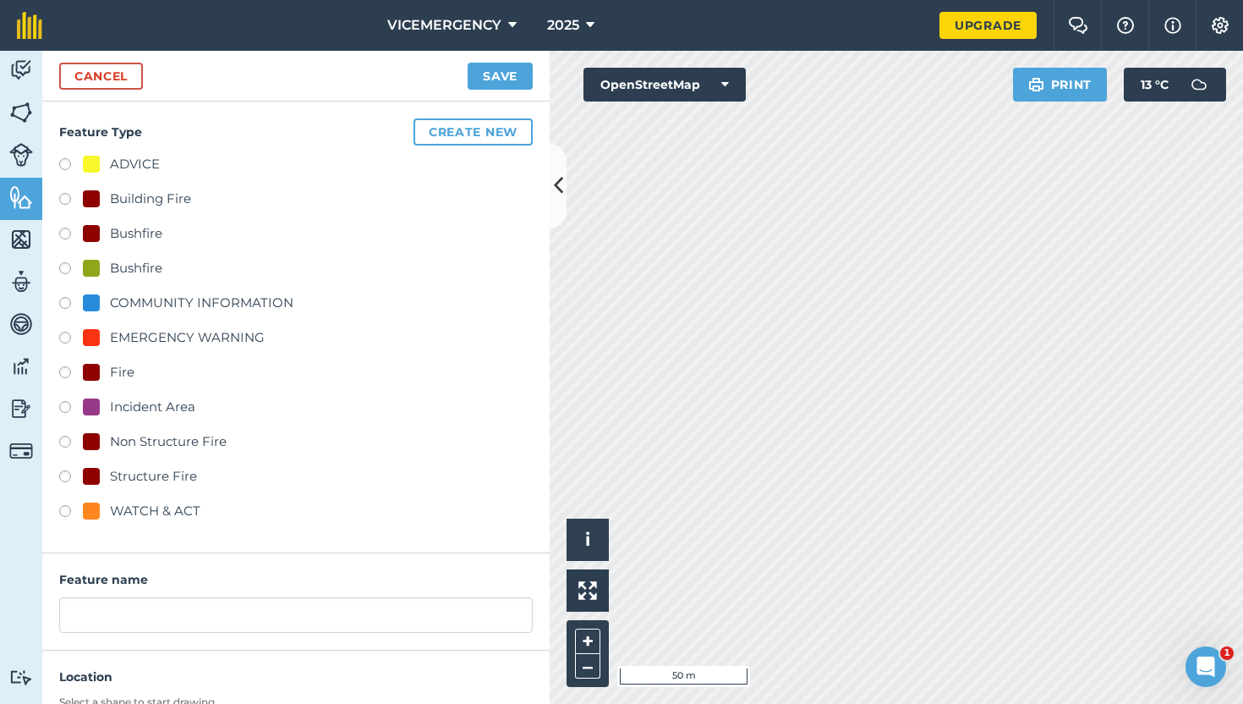
click at [71, 408] on label at bounding box center [71, 409] width 24 height 17
radio input "true"
type input "Incident Area"
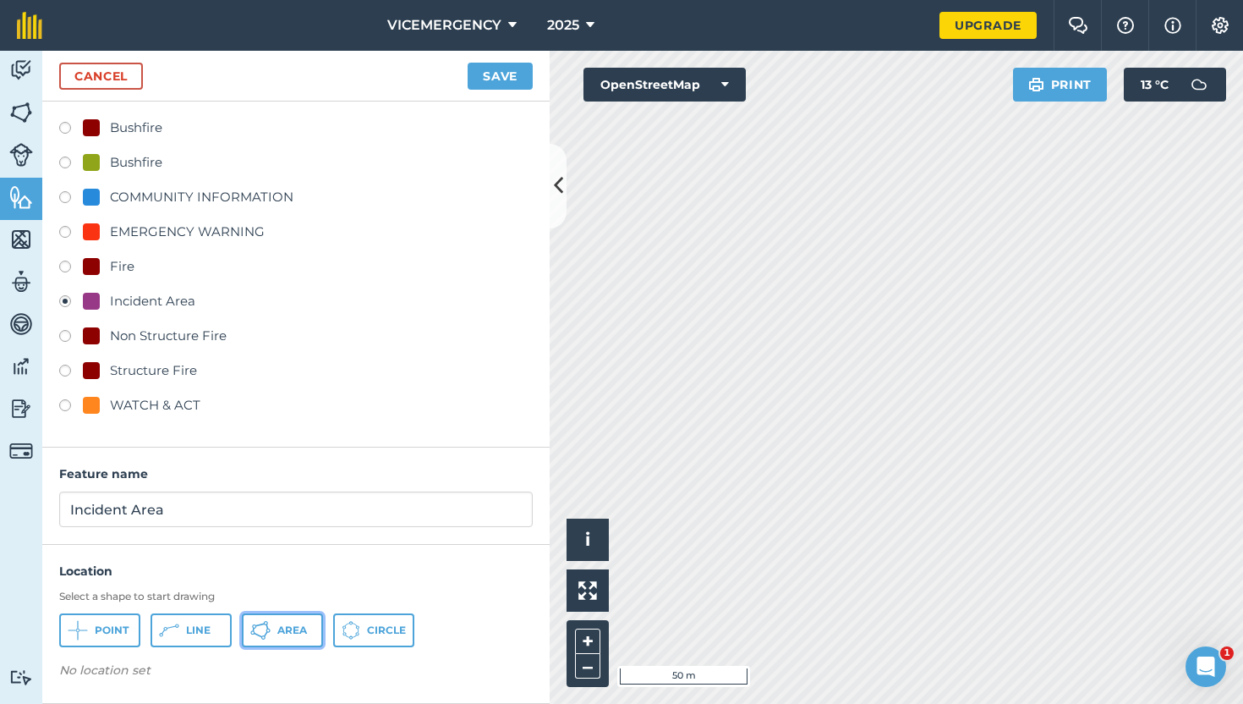
click at [291, 624] on span "Area" at bounding box center [292, 630] width 30 height 14
click at [504, 83] on button "Save" at bounding box center [500, 76] width 65 height 27
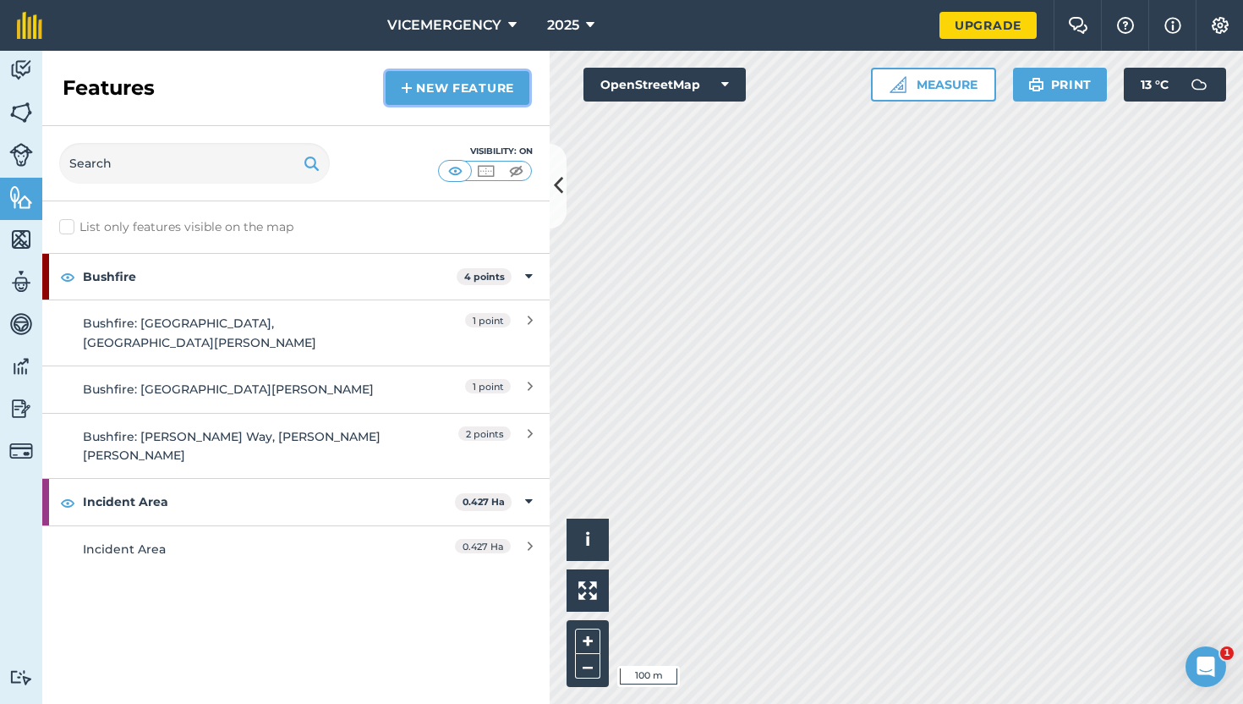
click at [464, 102] on link "New feature" at bounding box center [458, 88] width 144 height 34
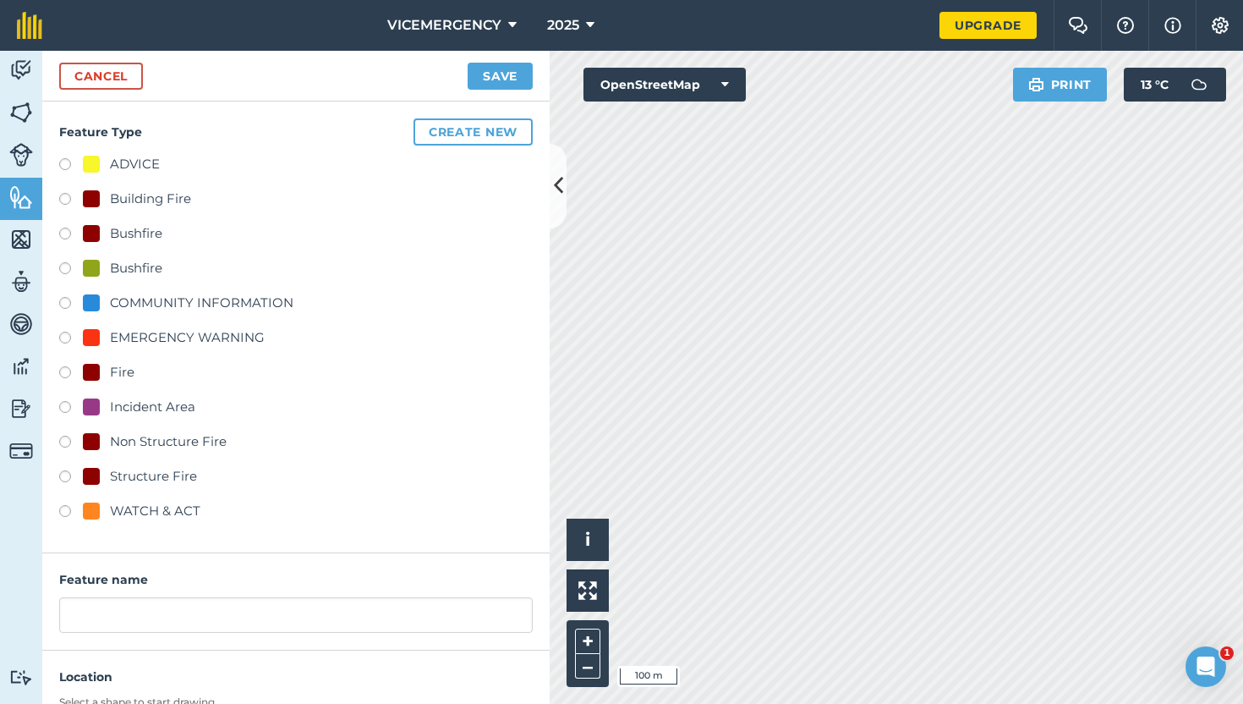
click at [67, 166] on label at bounding box center [71, 166] width 24 height 17
radio input "true"
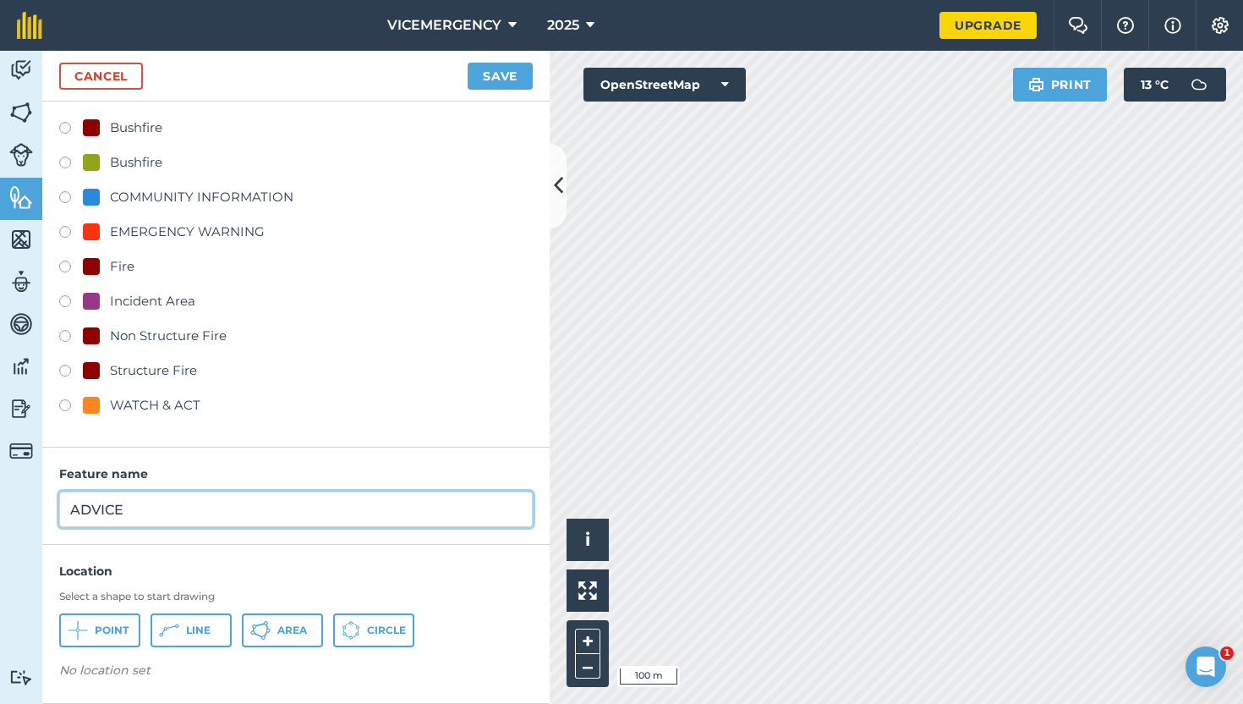
click at [158, 512] on input "ADVICE" at bounding box center [296, 509] width 474 height 36
type input "ADVICE - GRASSFIRE"
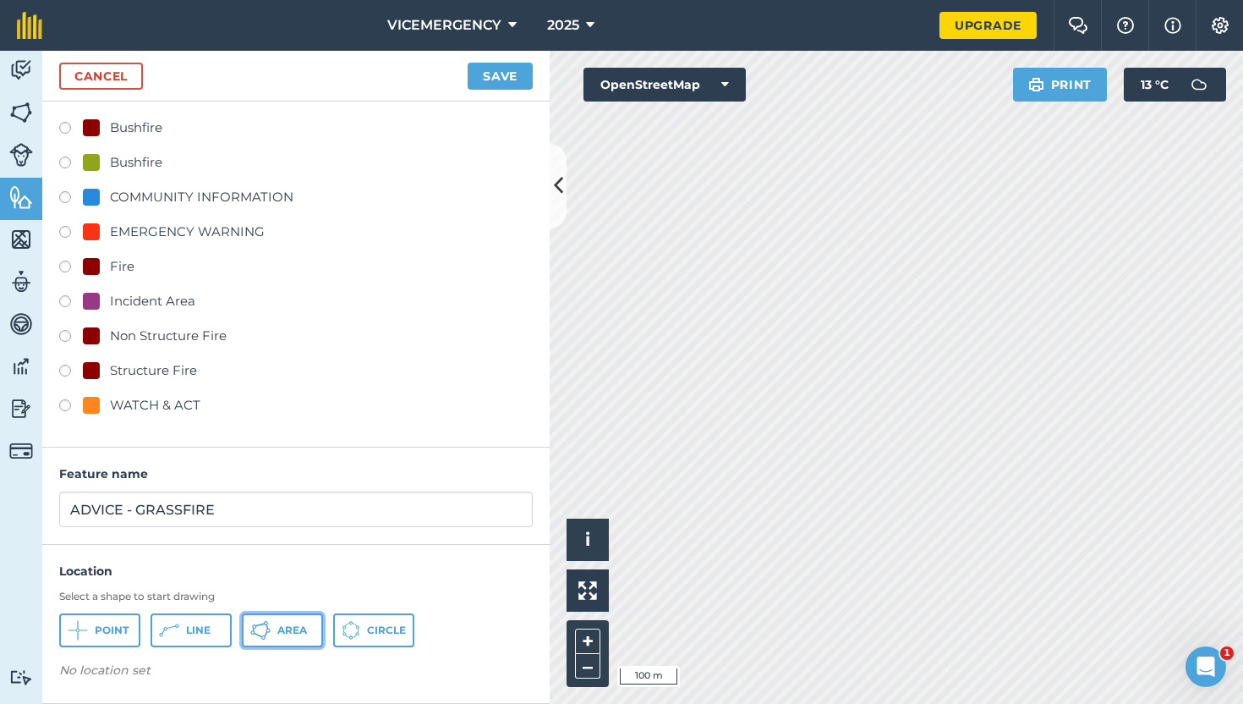
click at [284, 626] on span "Area" at bounding box center [292, 630] width 30 height 14
click at [519, 73] on button "Save" at bounding box center [500, 76] width 65 height 27
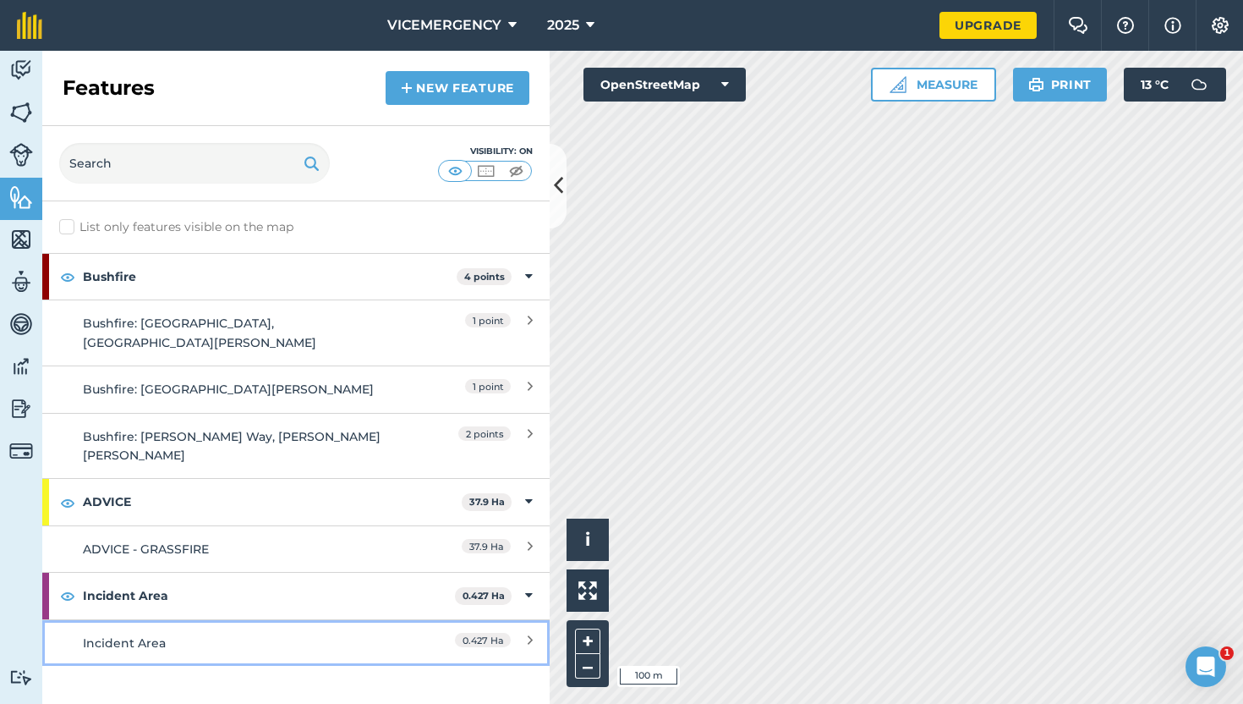
click at [204, 634] on div "Incident Area" at bounding box center [233, 643] width 300 height 19
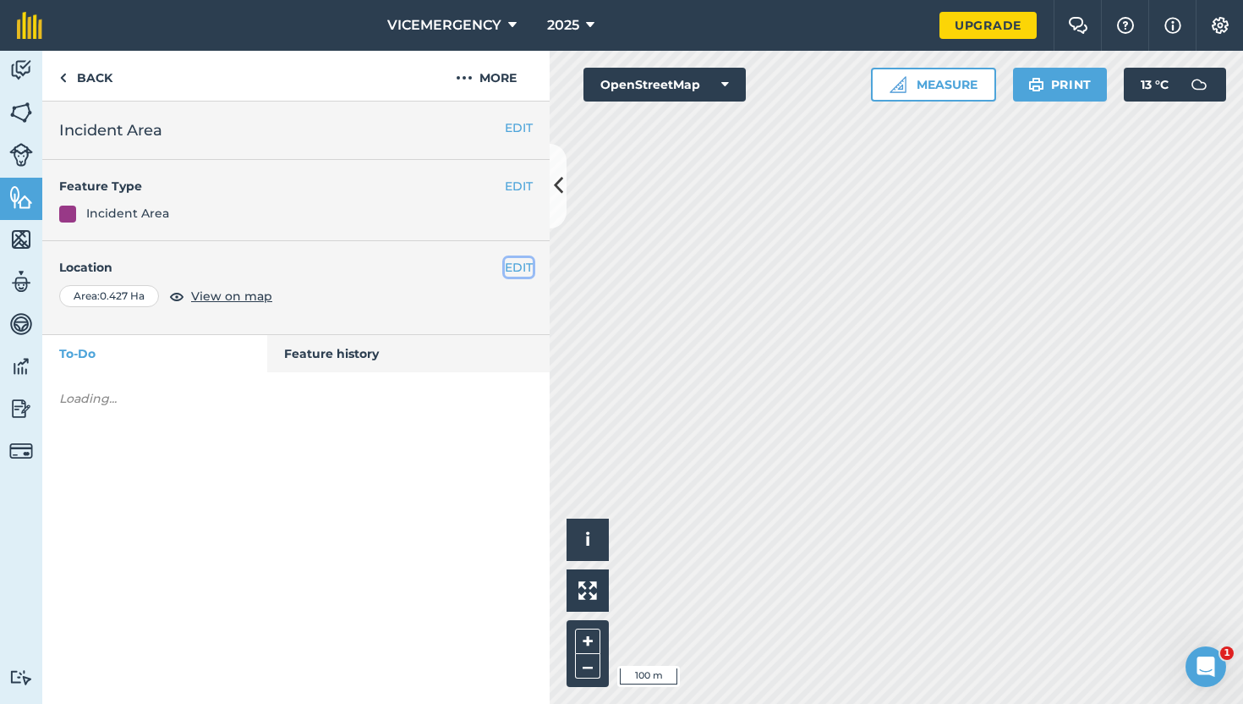
click at [519, 267] on button "EDIT" at bounding box center [519, 267] width 28 height 19
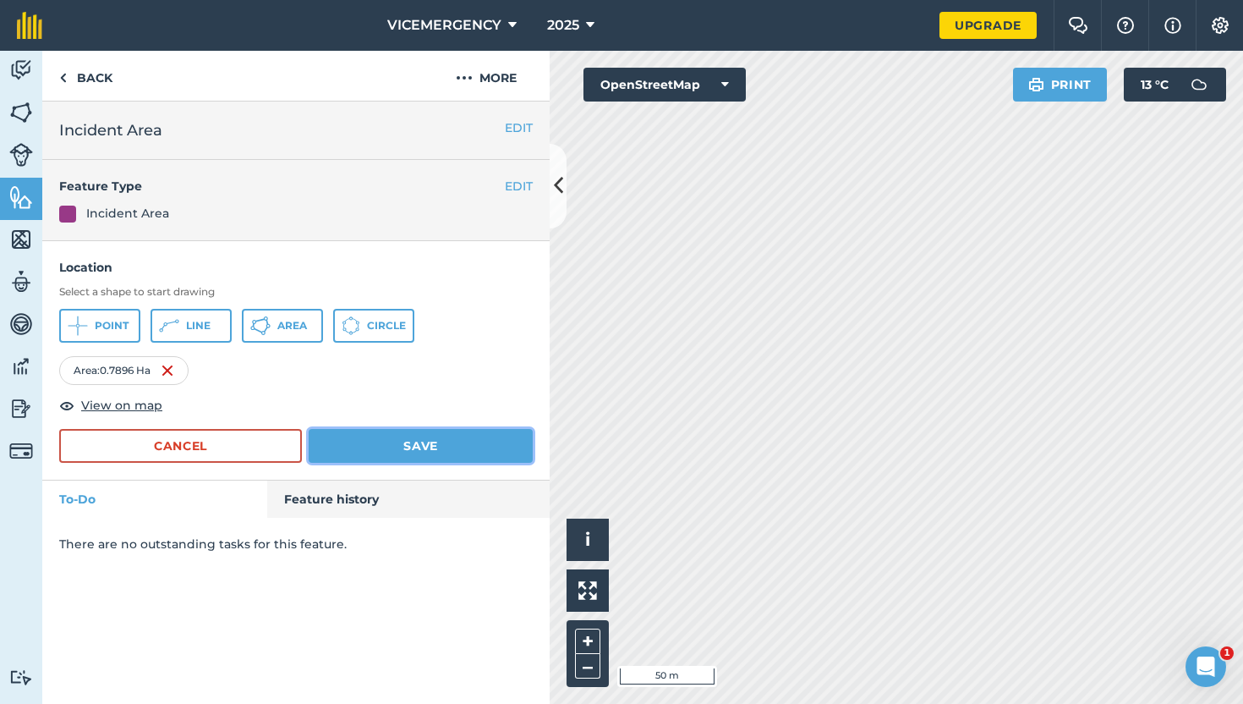
click at [409, 449] on button "Save" at bounding box center [421, 446] width 224 height 34
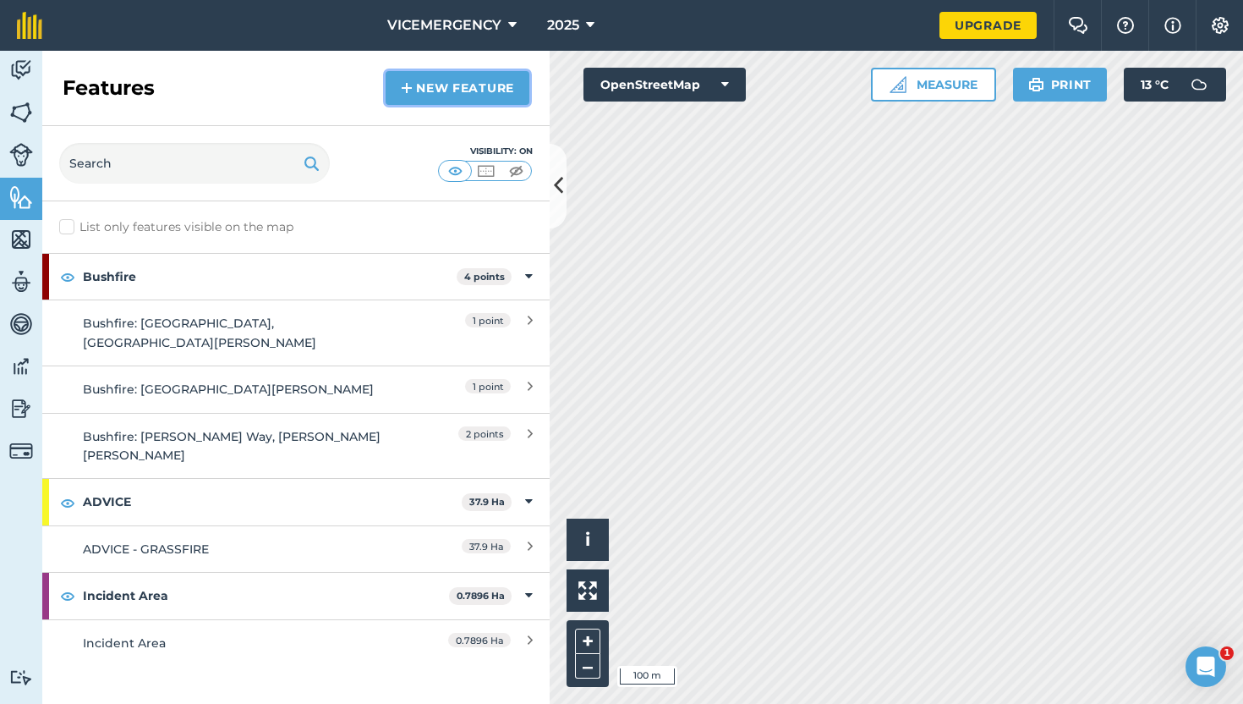
click at [468, 94] on link "New feature" at bounding box center [458, 88] width 144 height 34
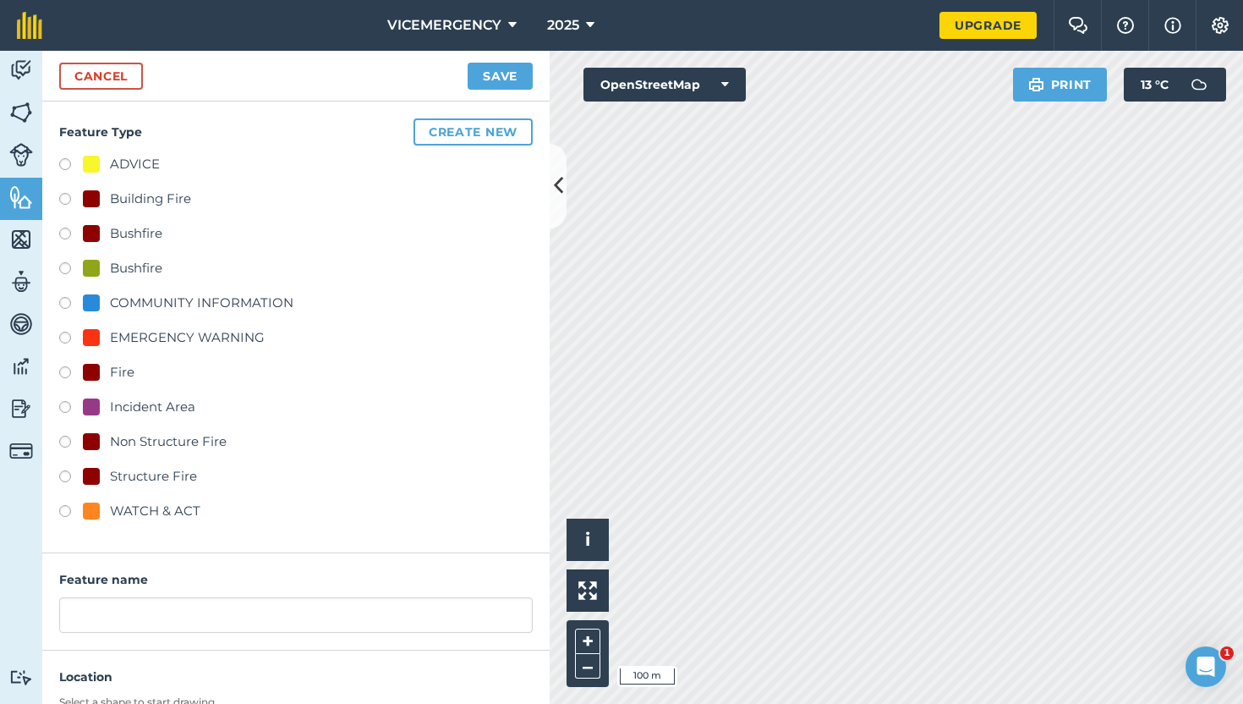
click at [64, 512] on label at bounding box center [71, 513] width 24 height 17
radio input "true"
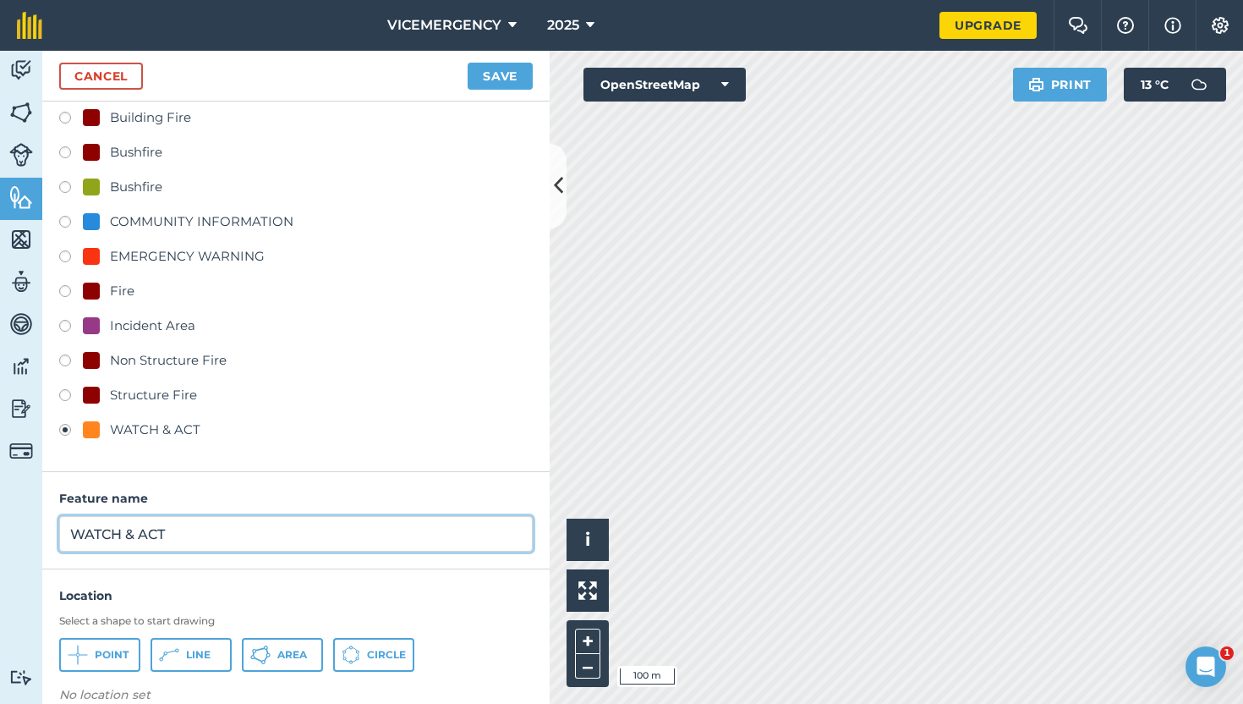
click at [205, 535] on input "WATCH & ACT" at bounding box center [296, 534] width 474 height 36
type input "WATCH & ACT - GRASSFIRE"
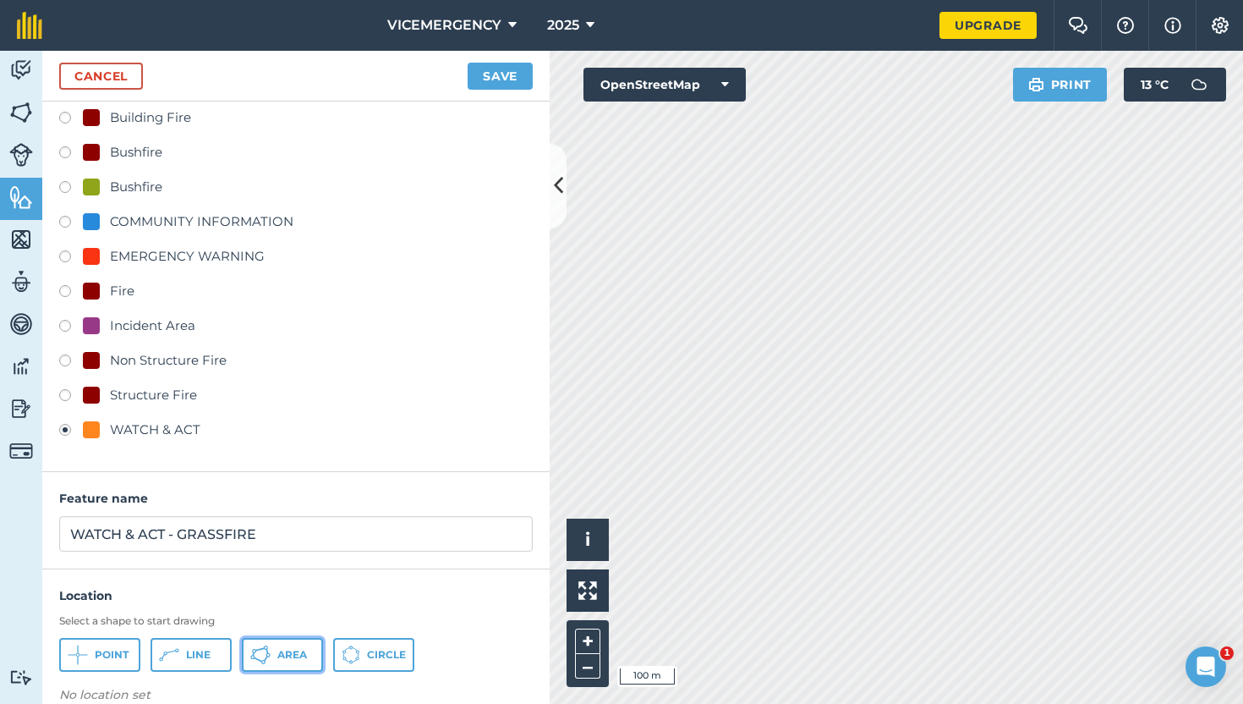
click at [295, 648] on span "Area" at bounding box center [292, 655] width 30 height 14
click at [491, 69] on button "Save" at bounding box center [500, 76] width 65 height 27
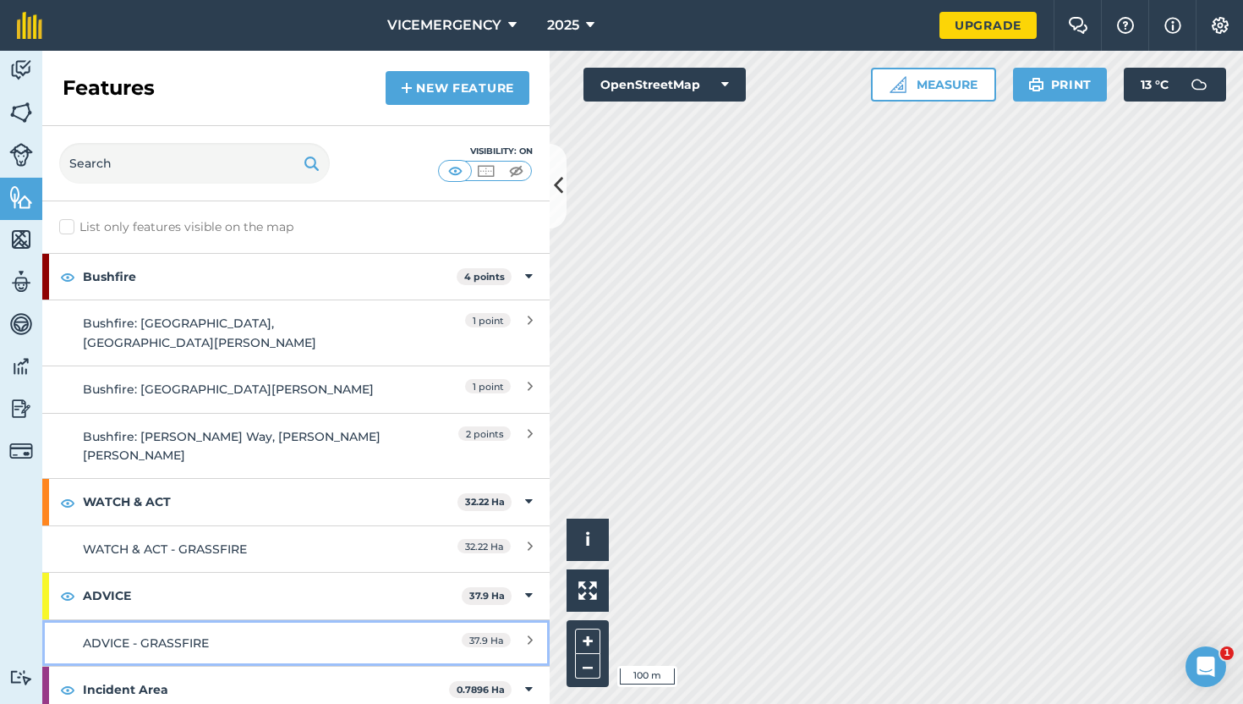
click at [287, 634] on div "ADVICE - GRASSFIRE" at bounding box center [233, 643] width 300 height 19
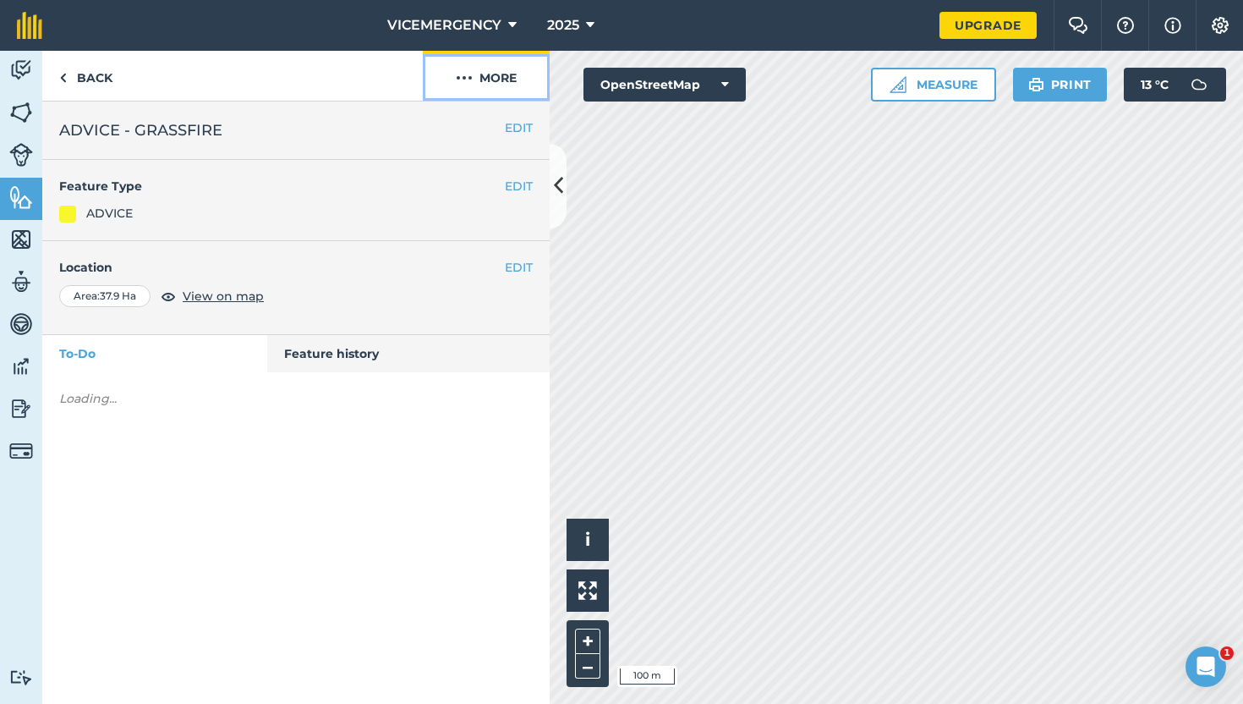
click at [495, 90] on button "More" at bounding box center [486, 76] width 127 height 50
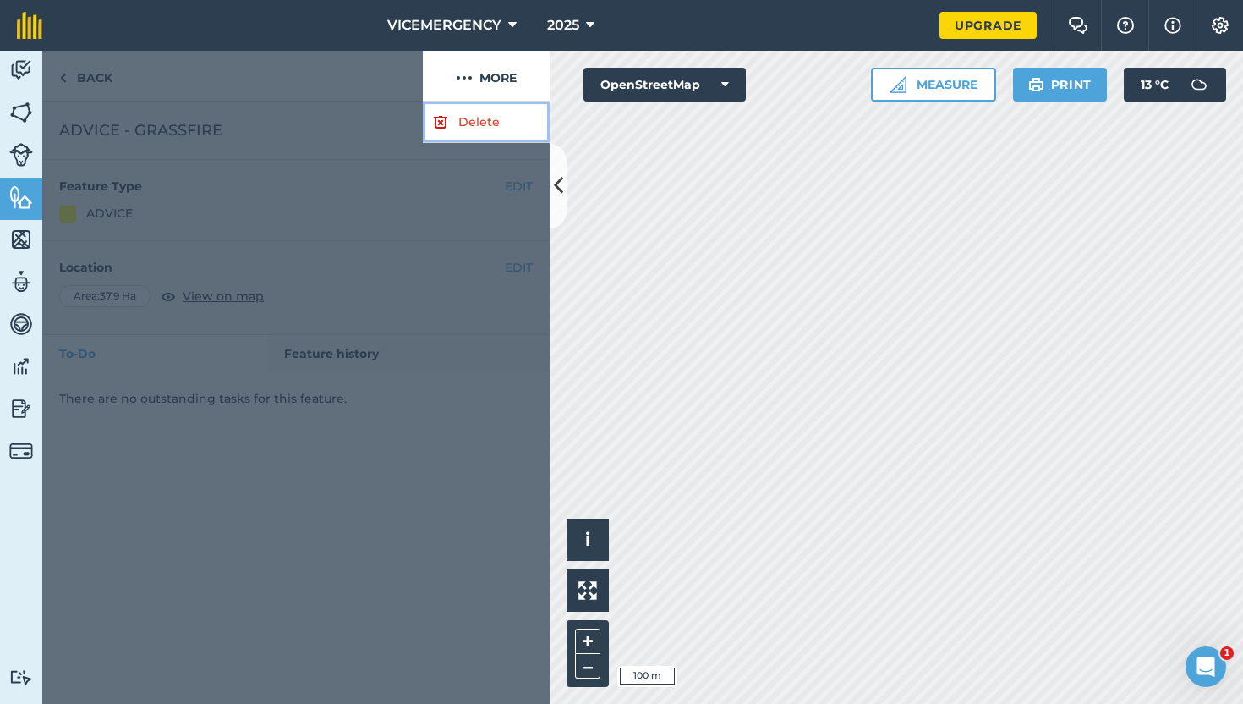
click at [485, 129] on link "Delete" at bounding box center [486, 122] width 127 height 41
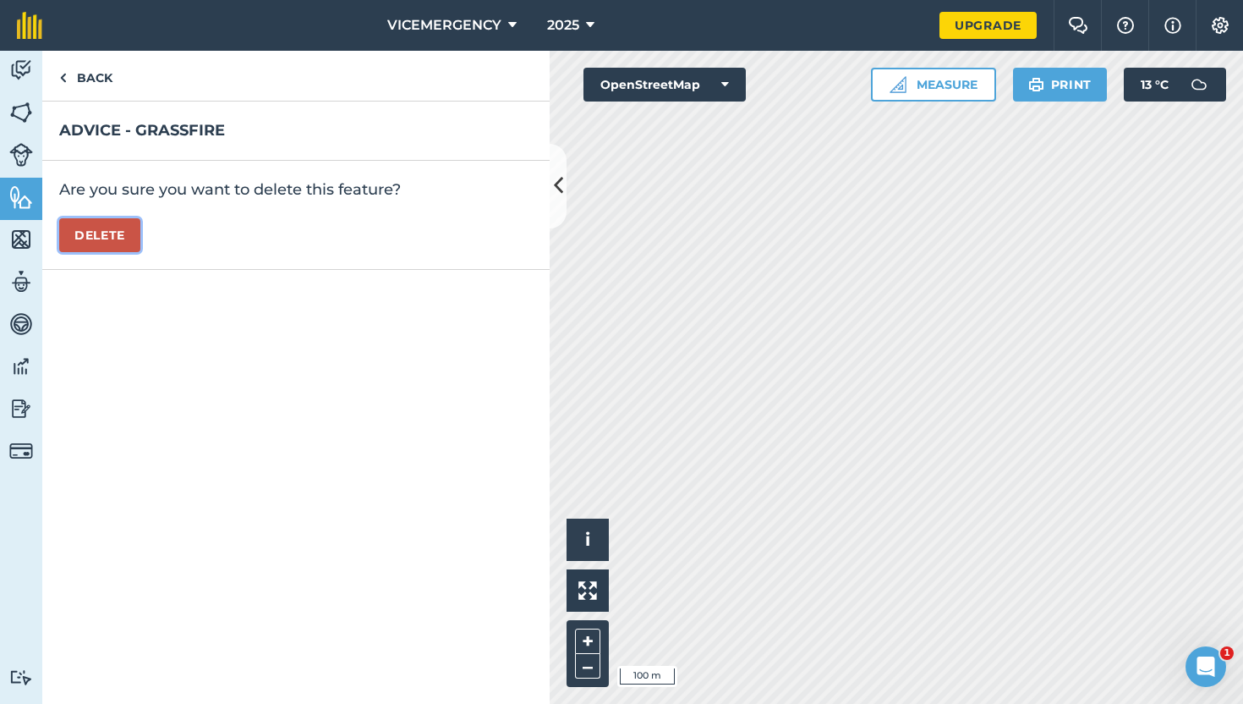
click at [124, 230] on button "Delete" at bounding box center [99, 235] width 81 height 34
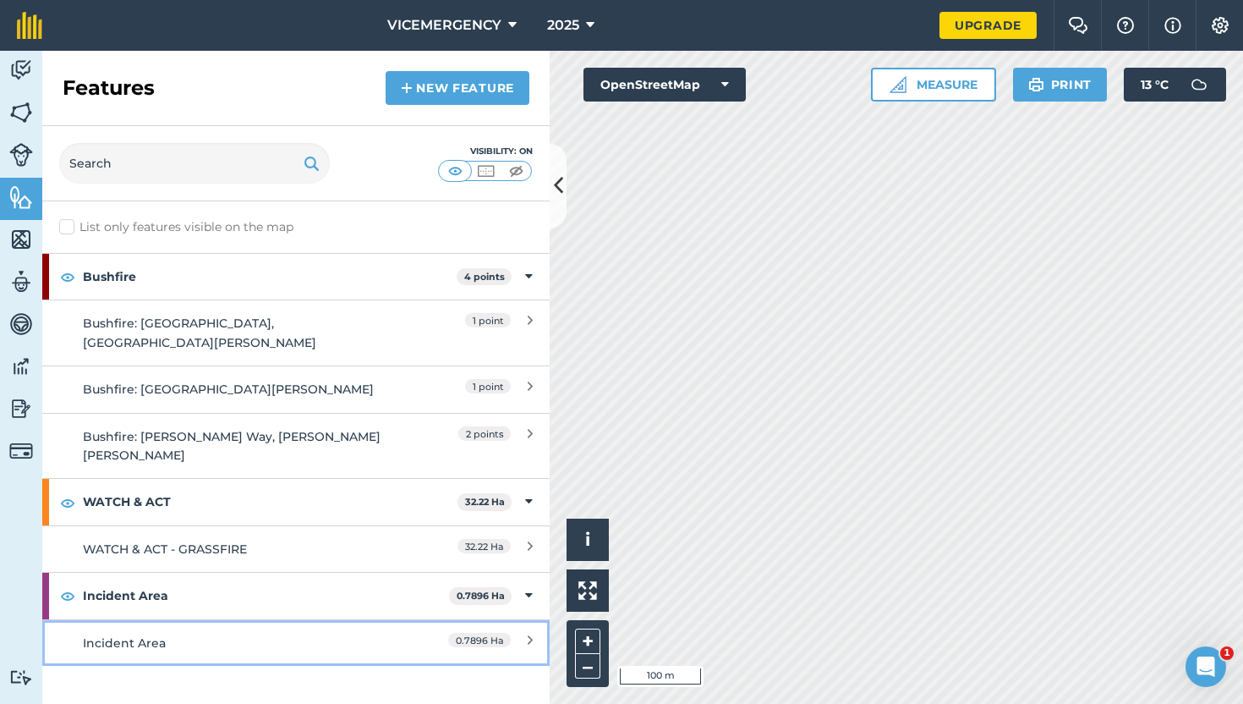
click at [255, 634] on div "Incident Area" at bounding box center [233, 643] width 300 height 19
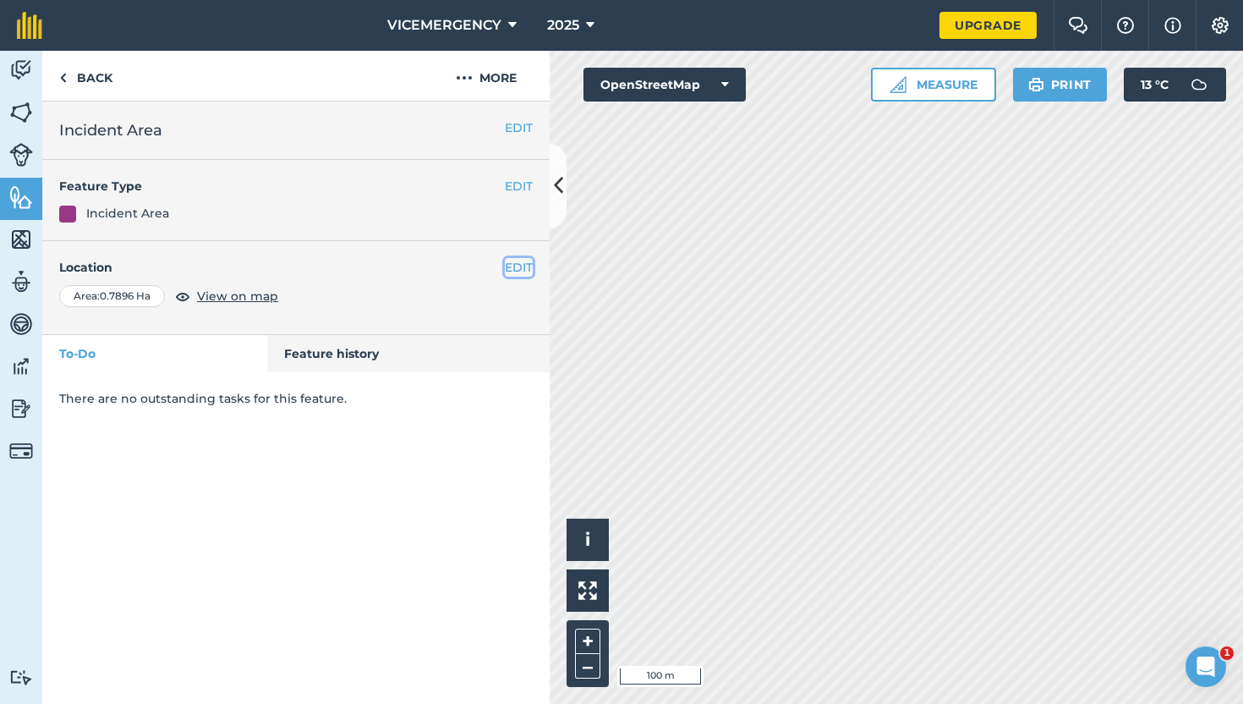
click at [524, 262] on button "EDIT" at bounding box center [519, 267] width 28 height 19
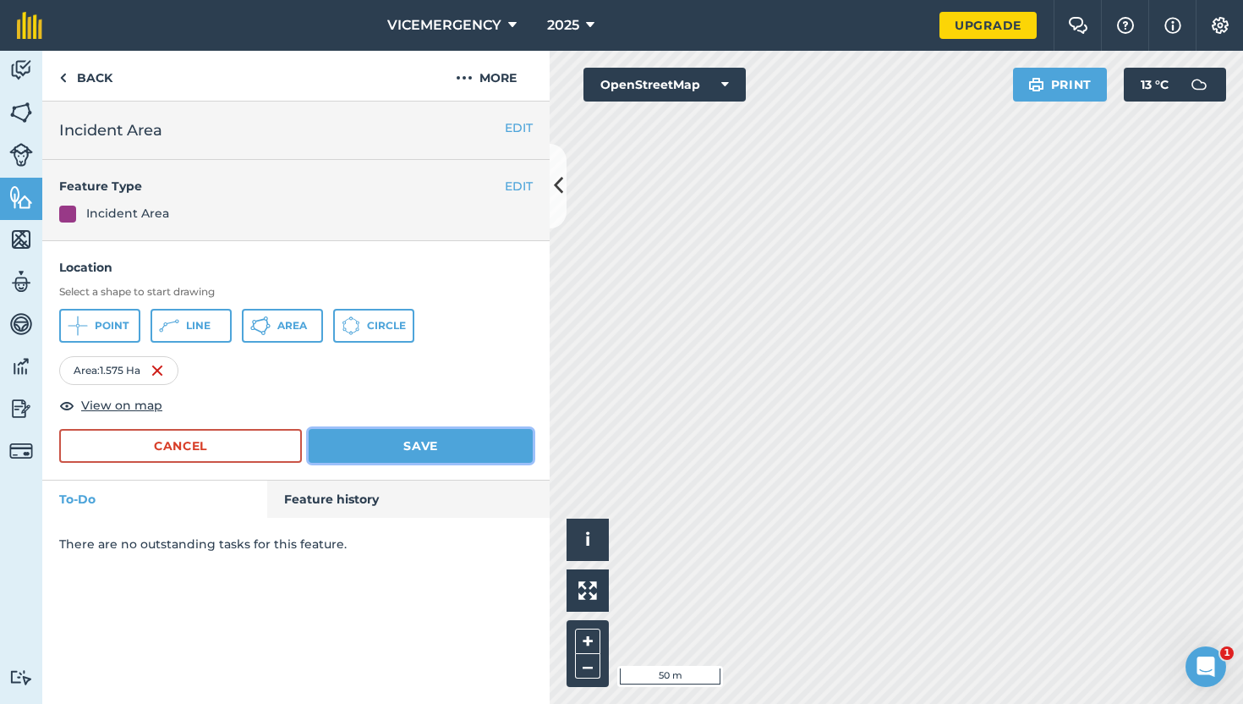
click at [496, 440] on button "Save" at bounding box center [421, 446] width 224 height 34
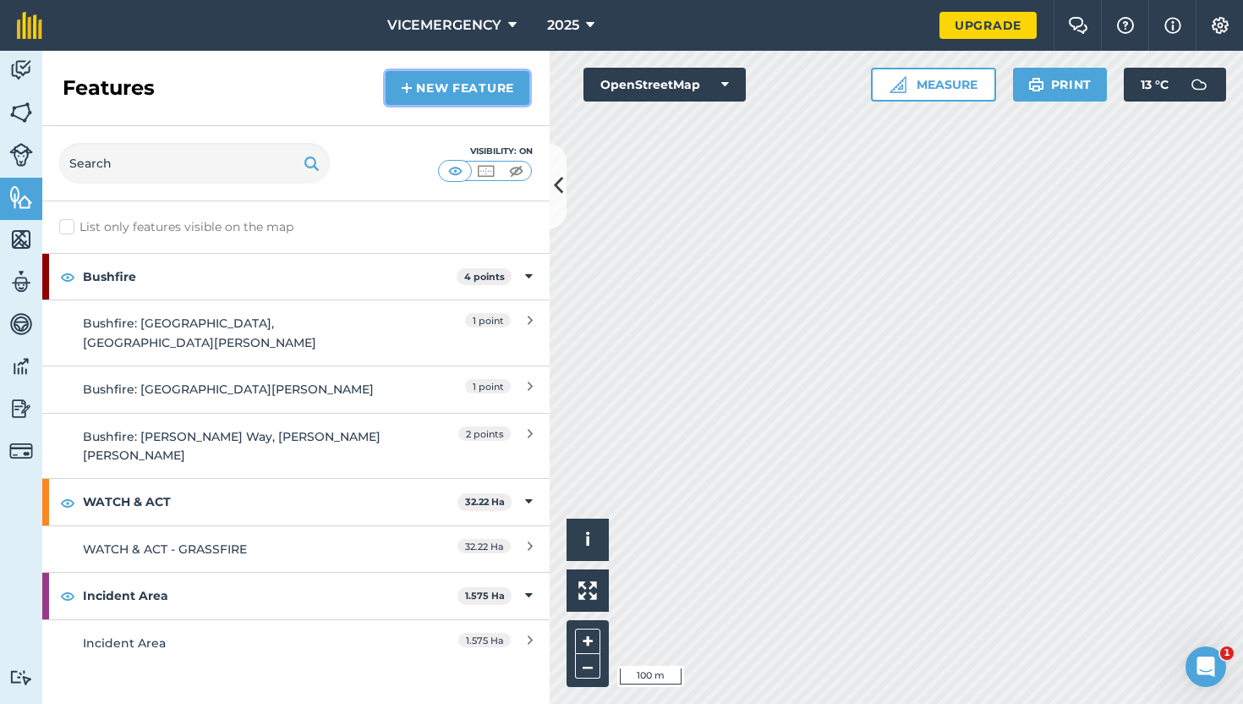
click at [483, 85] on link "New feature" at bounding box center [458, 88] width 144 height 34
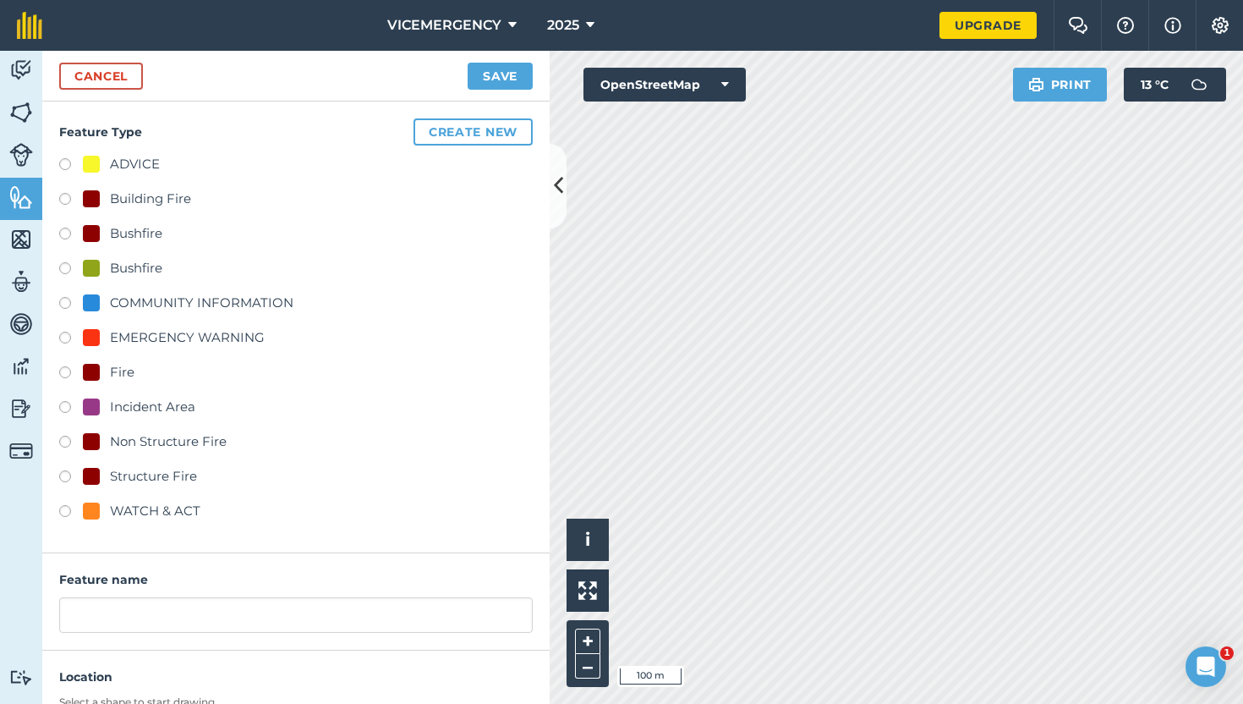
click at [66, 163] on label at bounding box center [71, 166] width 24 height 17
radio input "true"
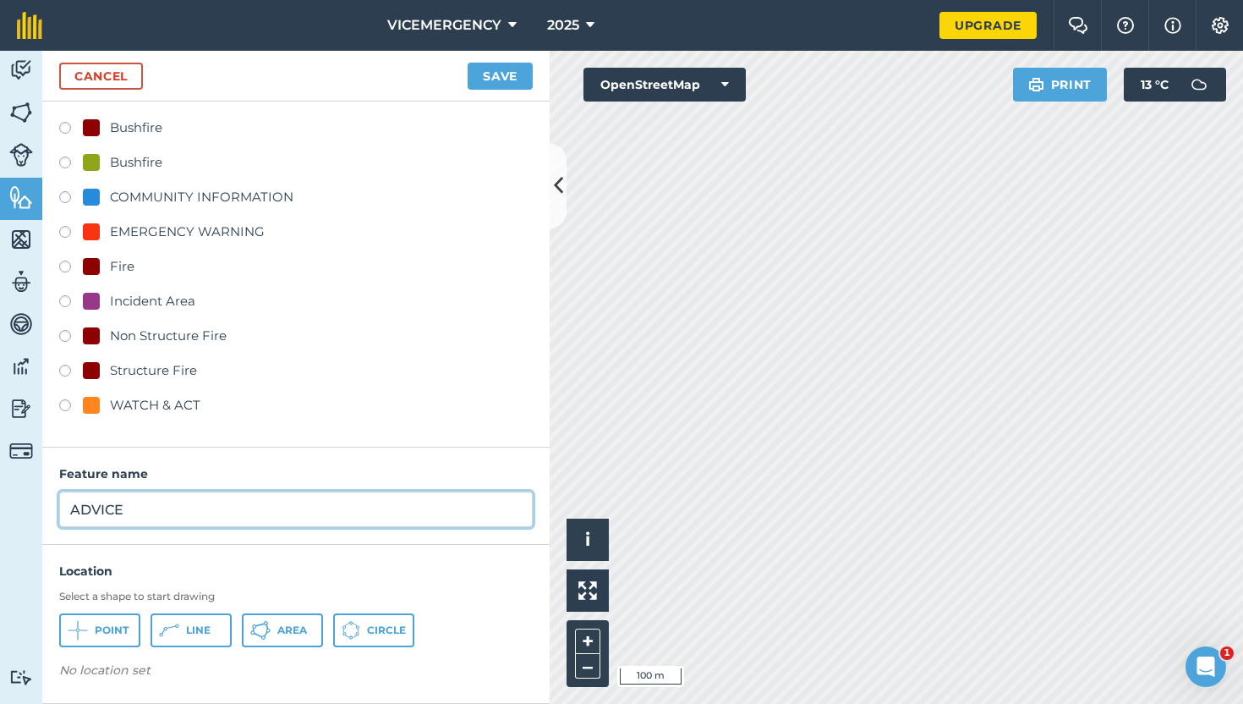
click at [177, 507] on input "ADVICE" at bounding box center [296, 509] width 474 height 36
type input "ADVICE - GRASSFIRE"
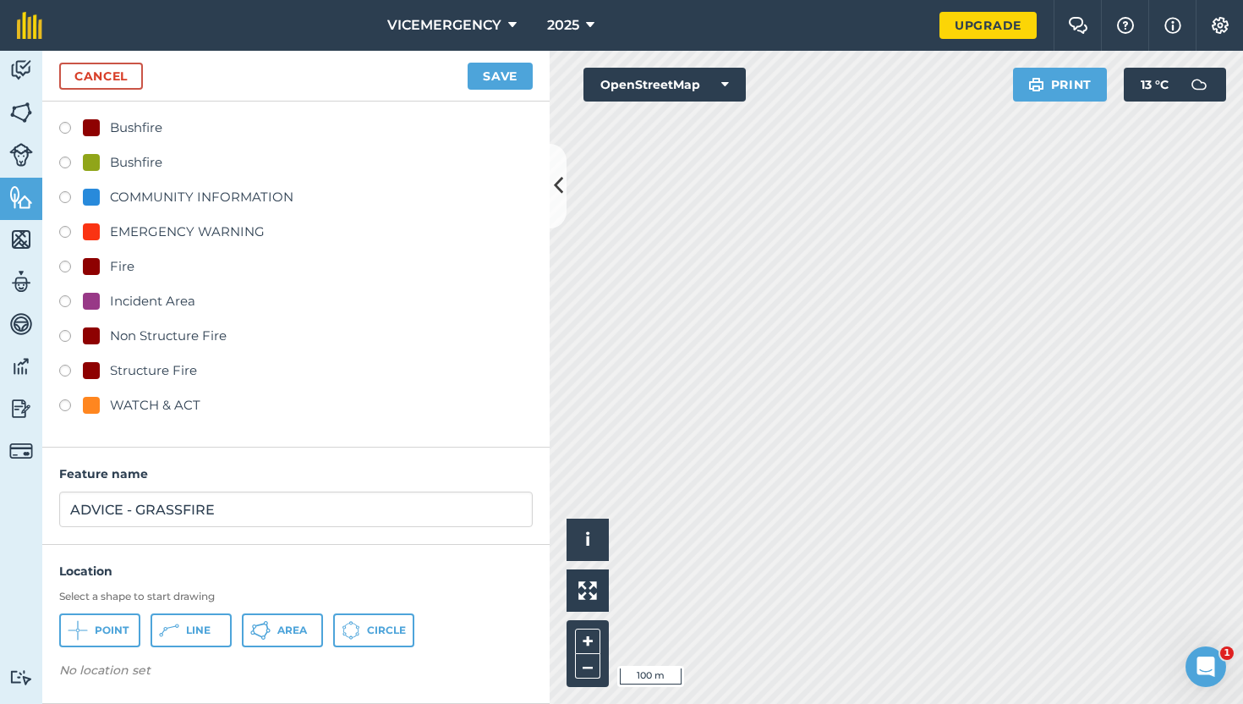
click at [294, 608] on div "Select a shape to start drawing Point Line Area Circle" at bounding box center [296, 619] width 474 height 58
click at [294, 628] on span "Area" at bounding box center [292, 630] width 30 height 14
click at [512, 80] on button "Save" at bounding box center [500, 76] width 65 height 27
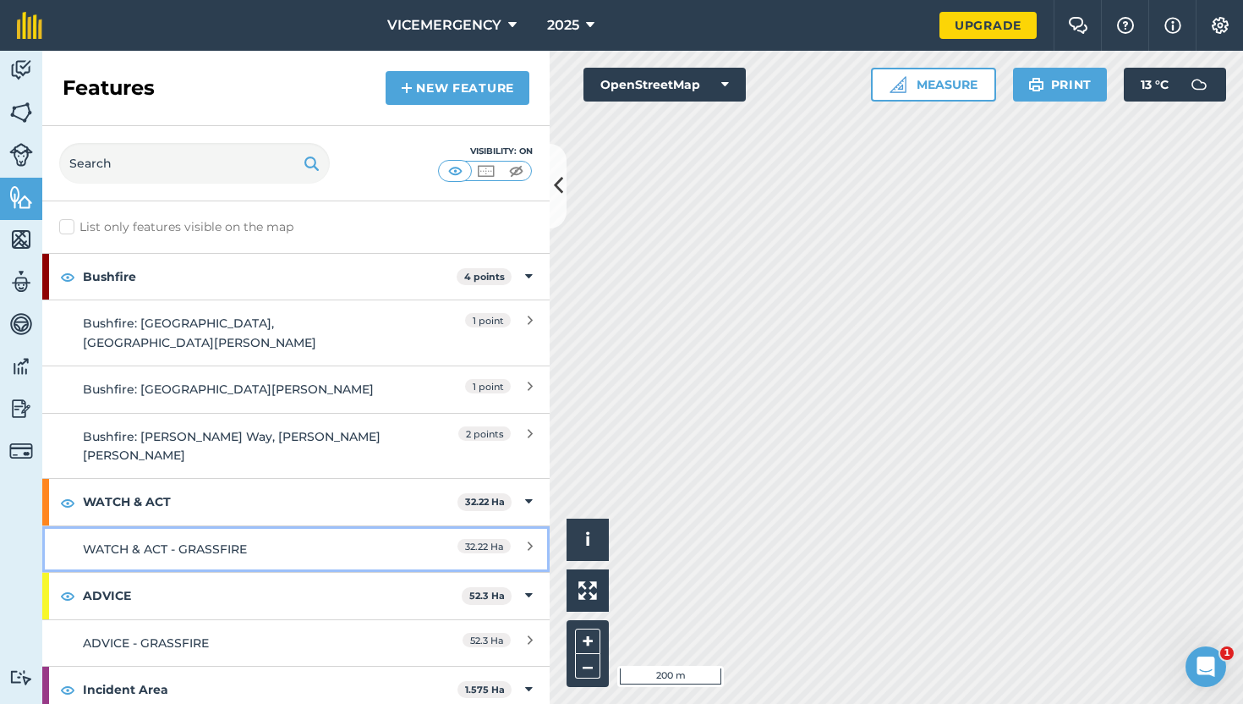
click at [270, 525] on link "WATCH & ACT - GRASSFIRE 32.22 Ha" at bounding box center [296, 548] width 508 height 47
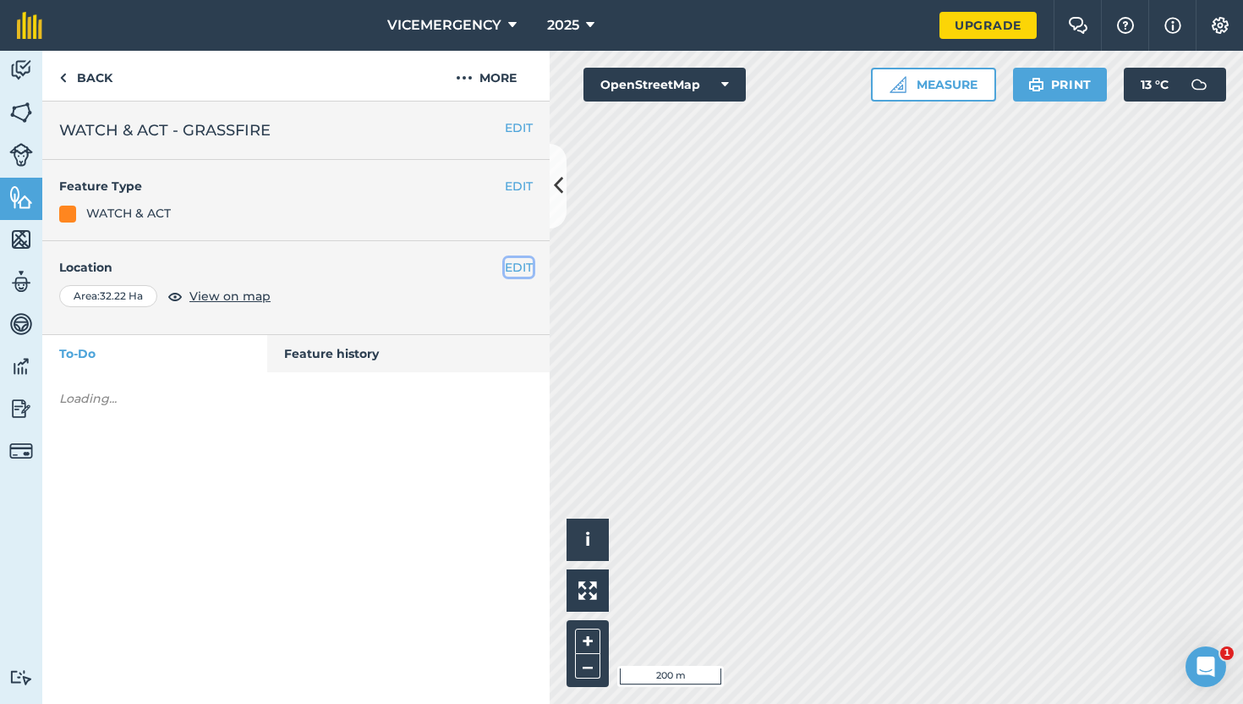
click at [526, 264] on button "EDIT" at bounding box center [519, 267] width 28 height 19
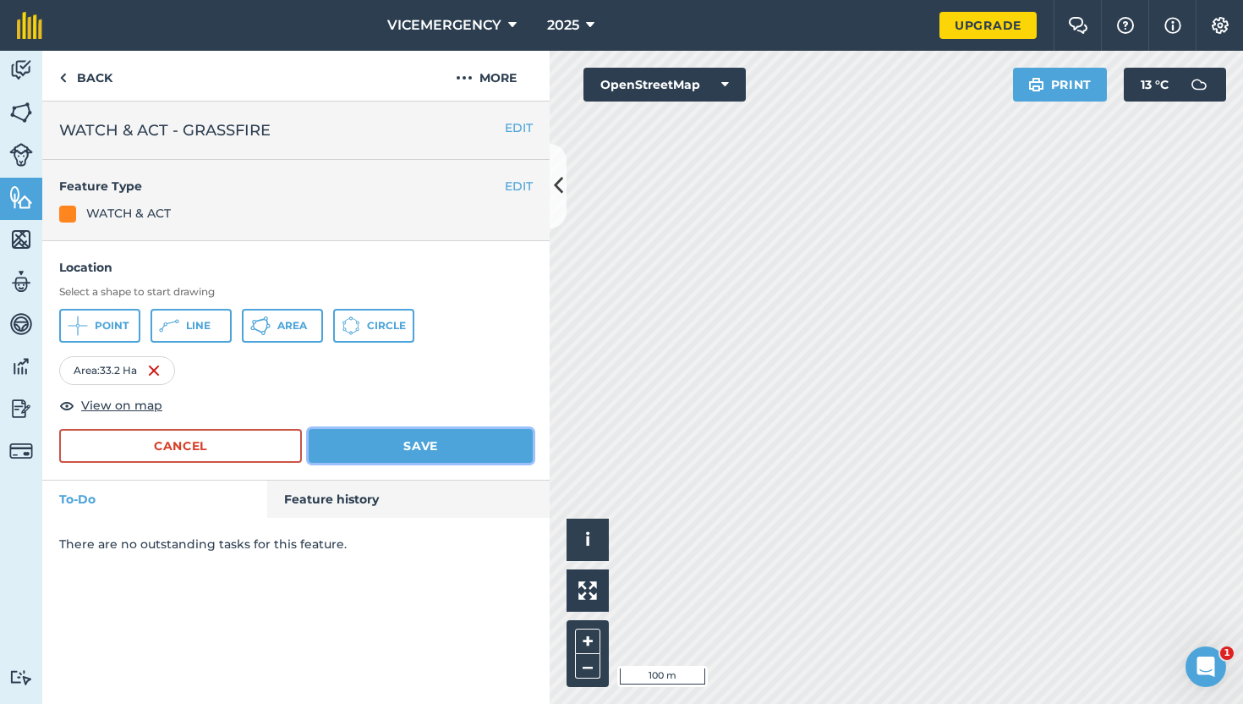
click at [497, 445] on button "Save" at bounding box center [421, 446] width 224 height 34
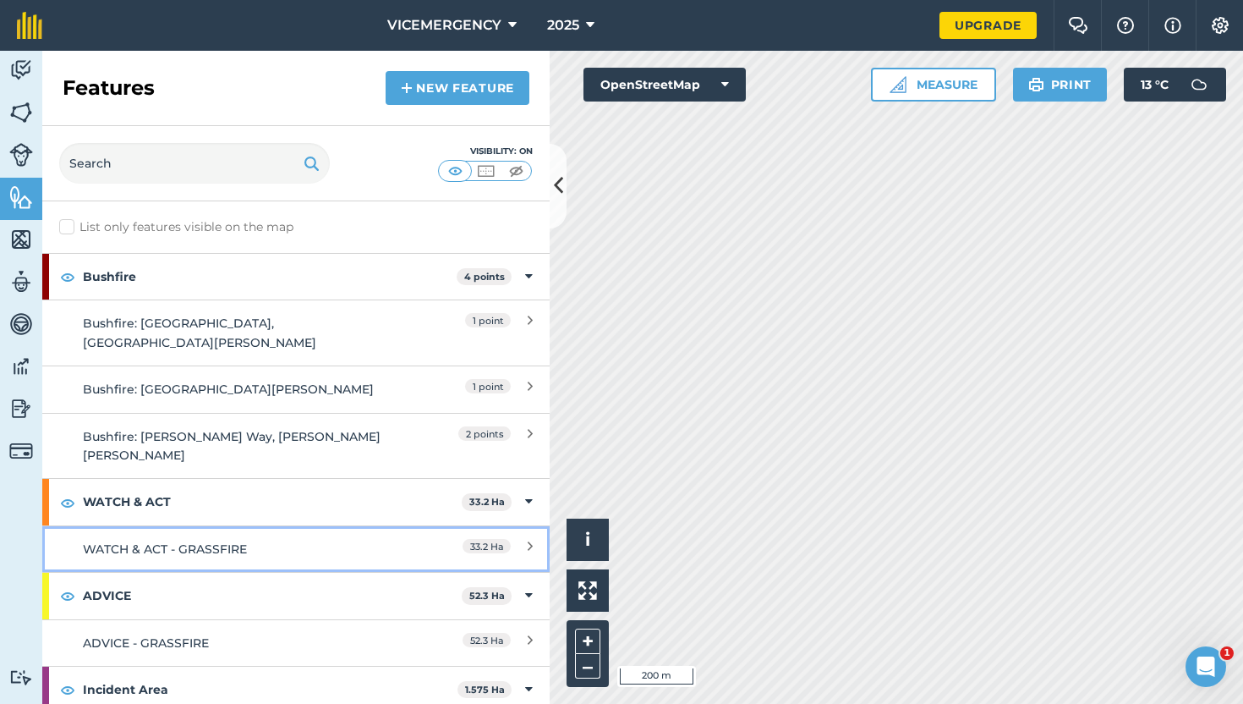
click at [283, 540] on div "WATCH & ACT - GRASSFIRE" at bounding box center [233, 549] width 300 height 19
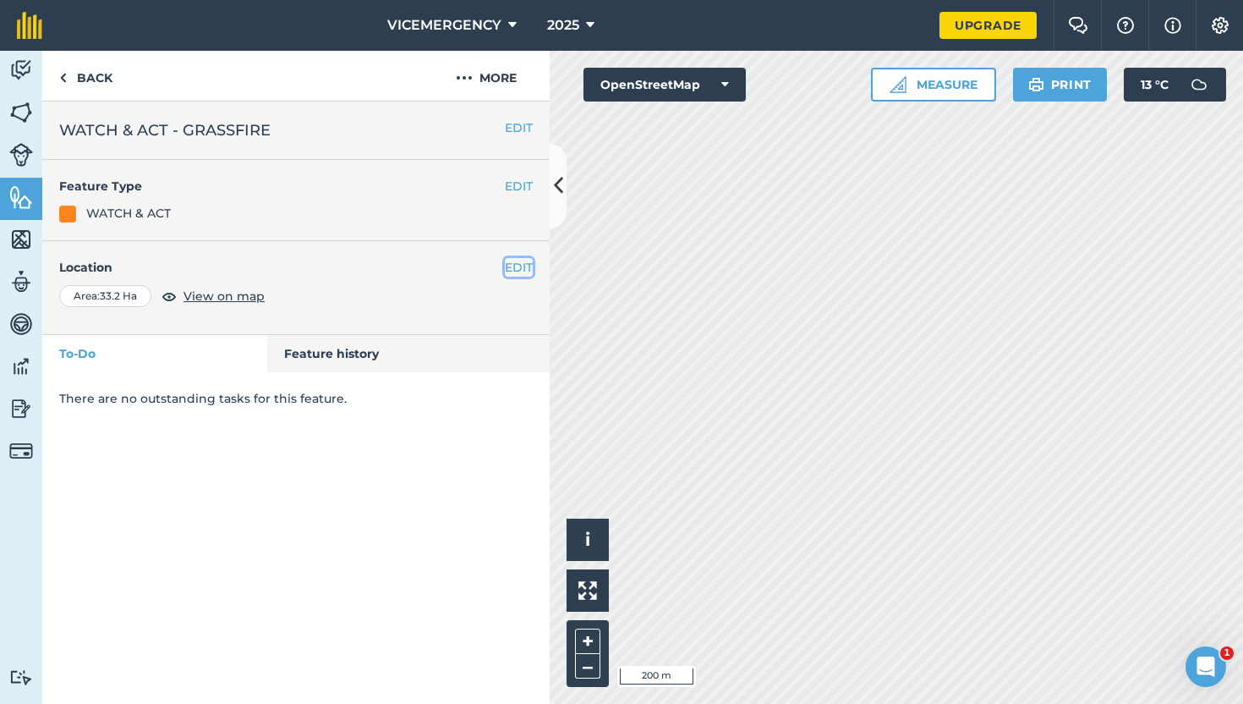
click at [507, 266] on button "EDIT" at bounding box center [519, 267] width 28 height 19
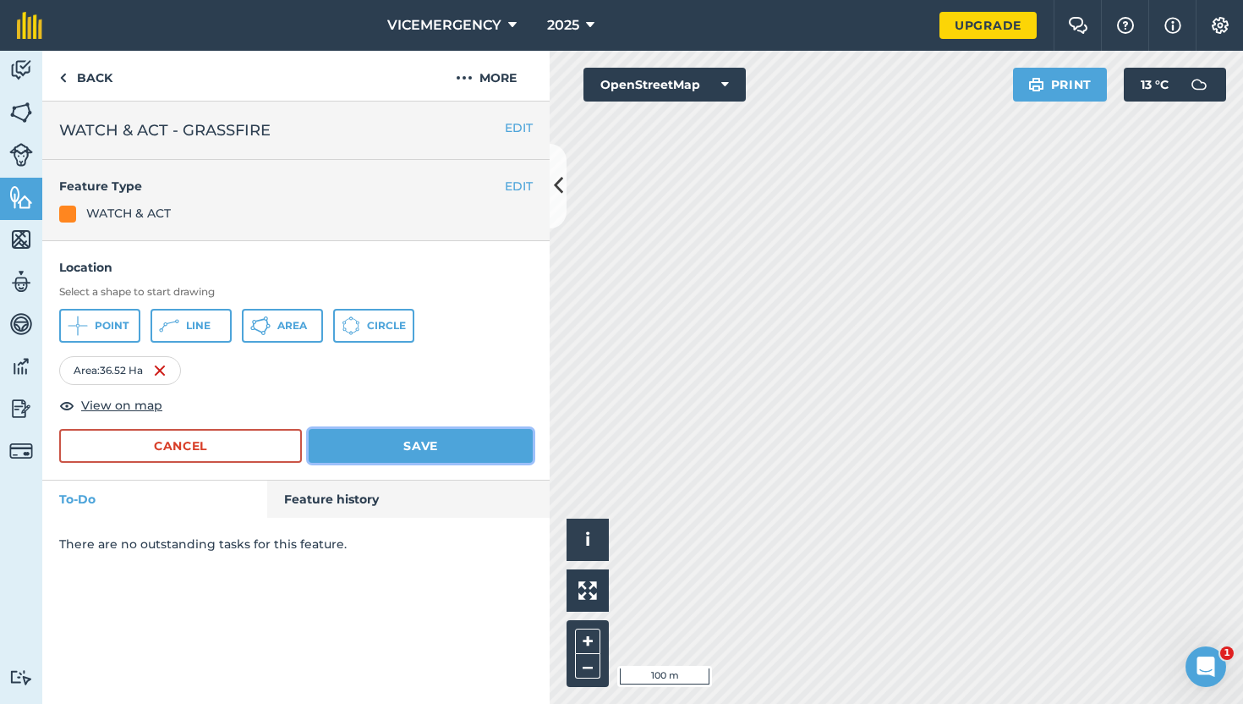
click at [458, 443] on button "Save" at bounding box center [421, 446] width 224 height 34
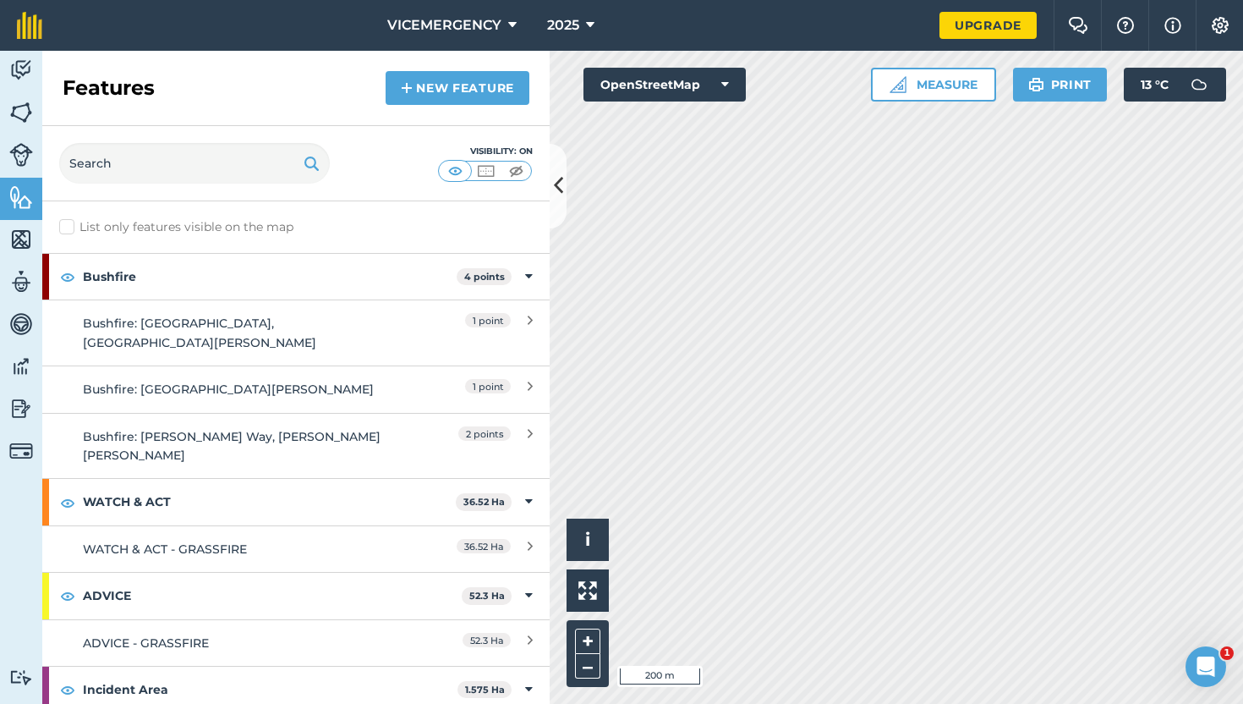
scroll to position [18, 0]
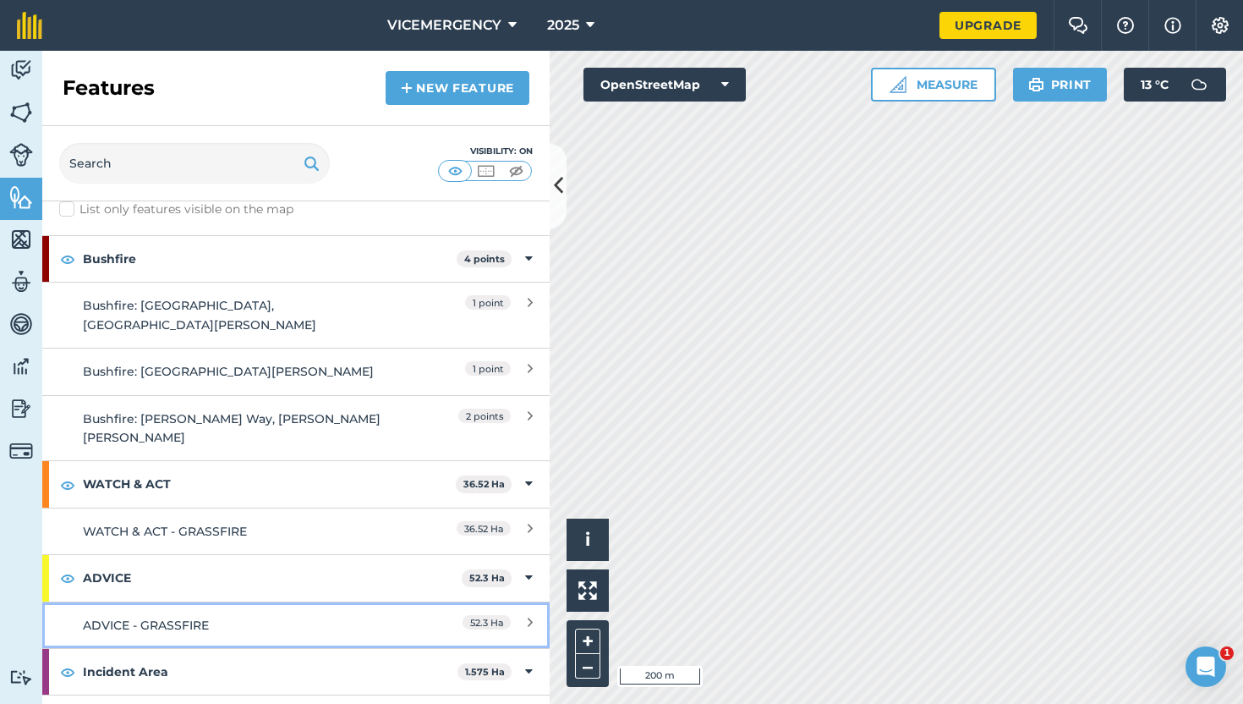
click at [297, 616] on div "ADVICE - GRASSFIRE" at bounding box center [233, 625] width 300 height 19
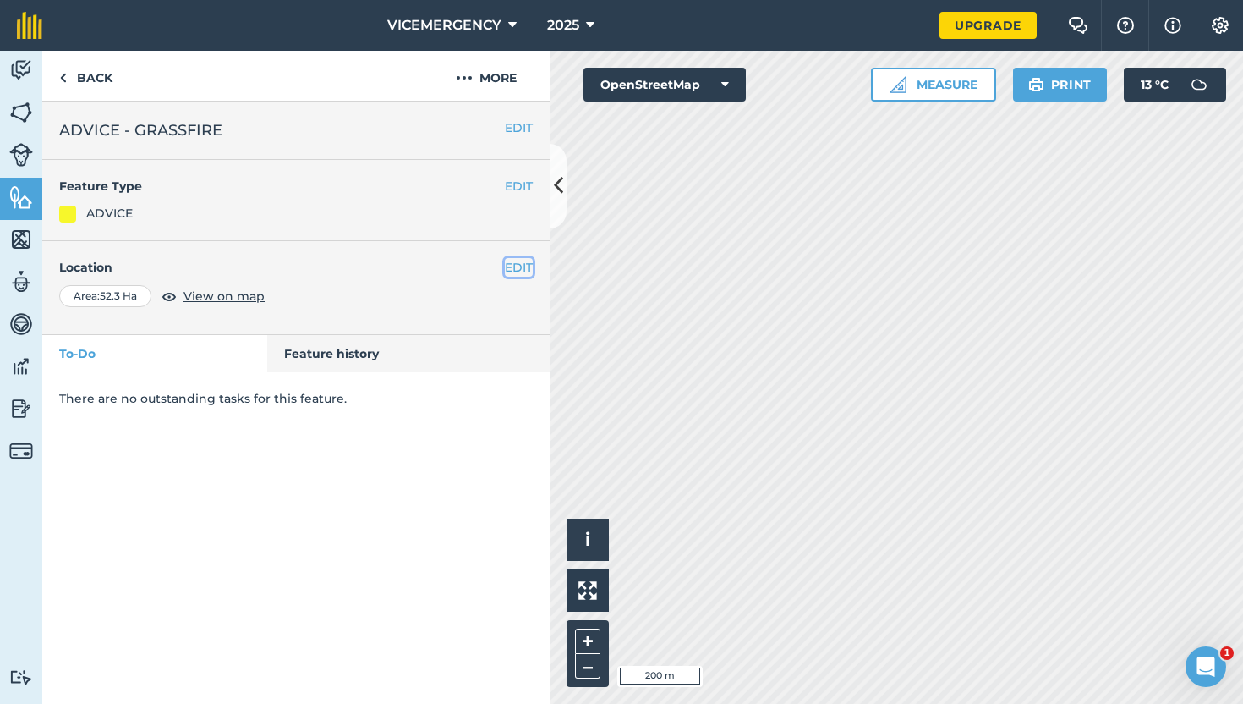
click at [521, 259] on button "EDIT" at bounding box center [519, 267] width 28 height 19
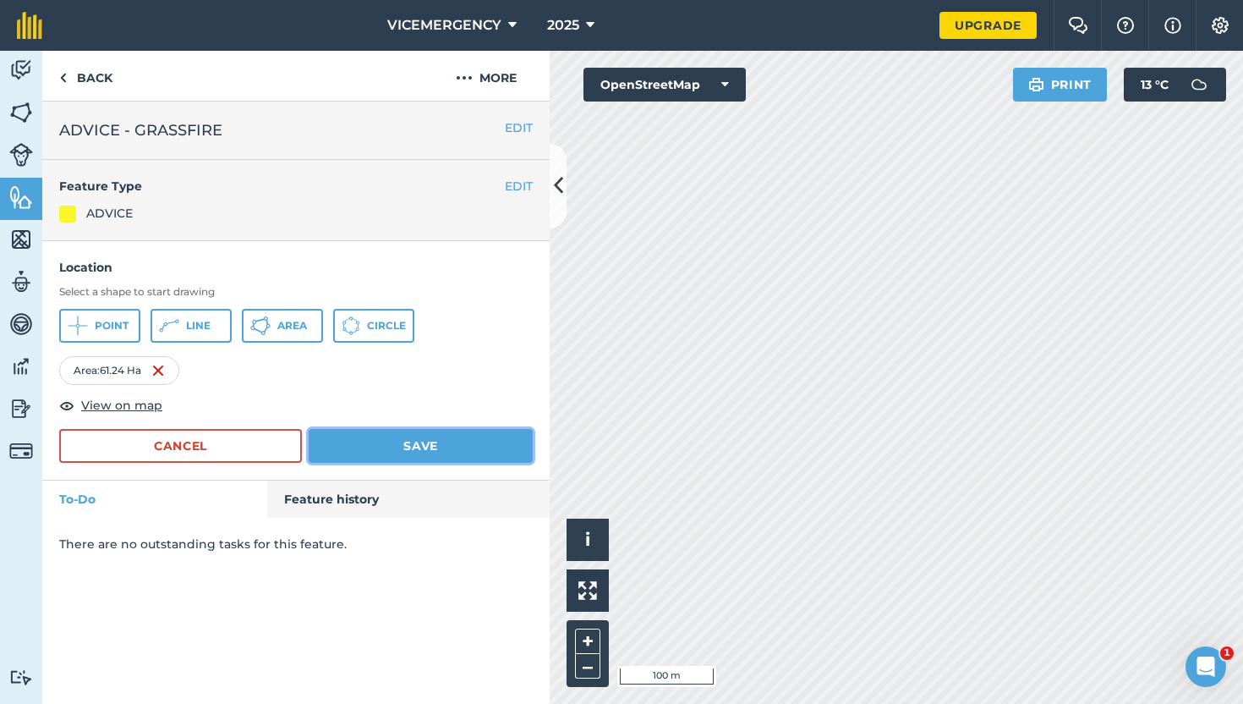
click at [455, 442] on button "Save" at bounding box center [421, 446] width 224 height 34
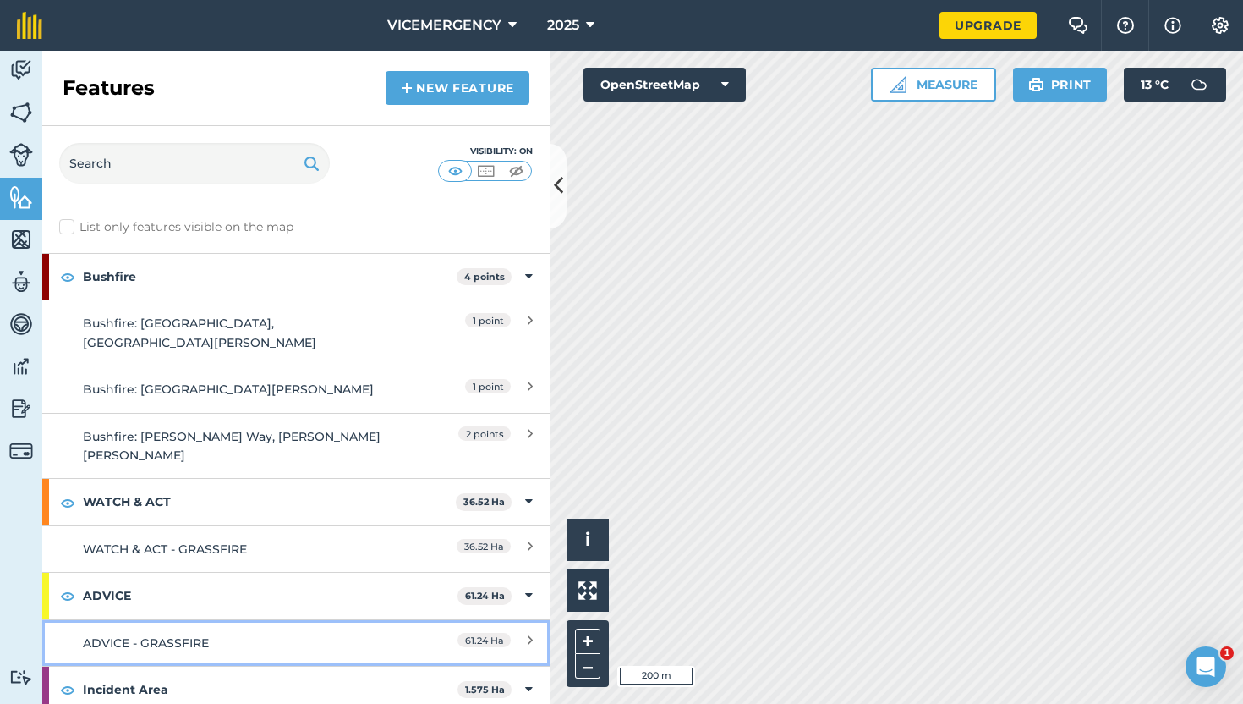
click at [329, 634] on div "ADVICE - GRASSFIRE" at bounding box center [233, 643] width 300 height 19
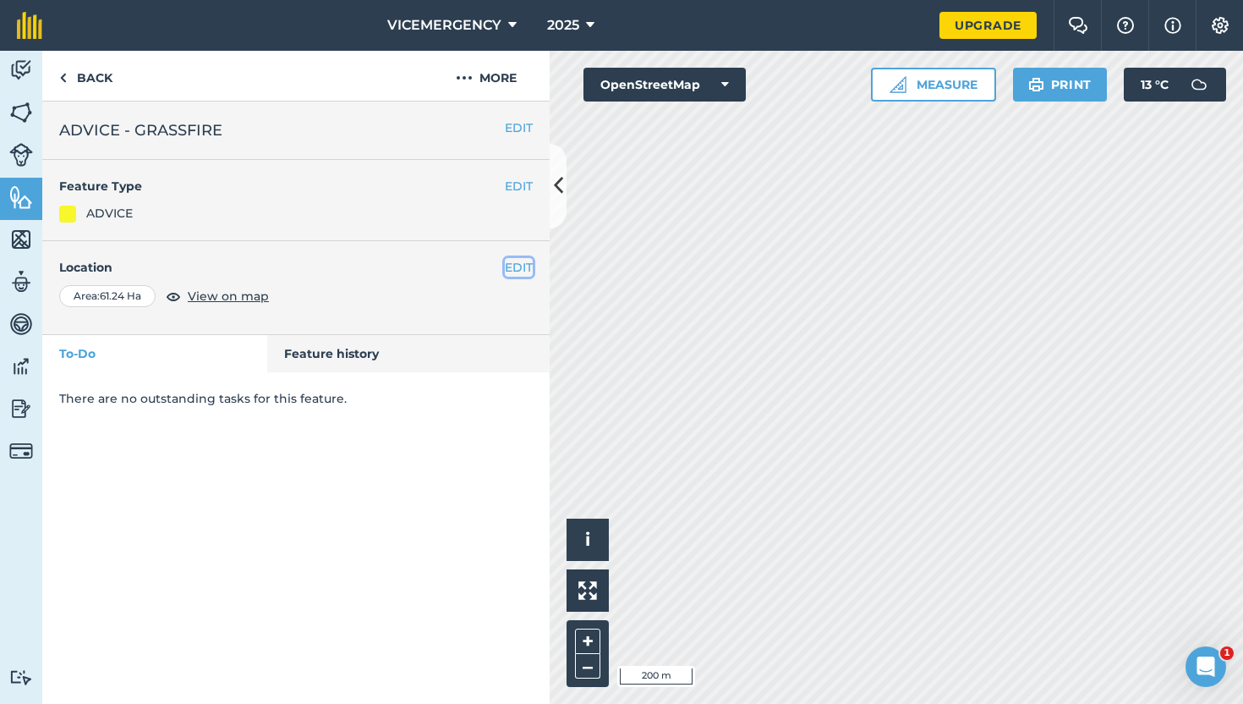
click at [515, 275] on button "EDIT" at bounding box center [519, 267] width 28 height 19
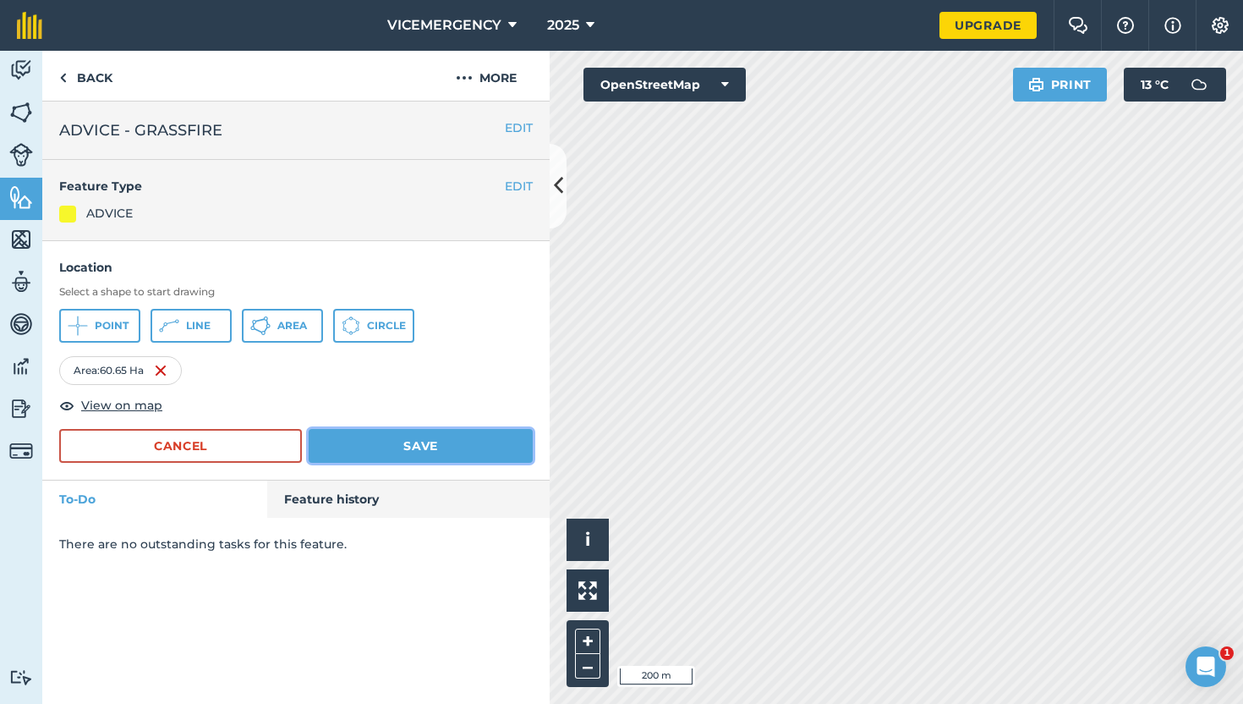
click at [392, 438] on button "Save" at bounding box center [421, 446] width 224 height 34
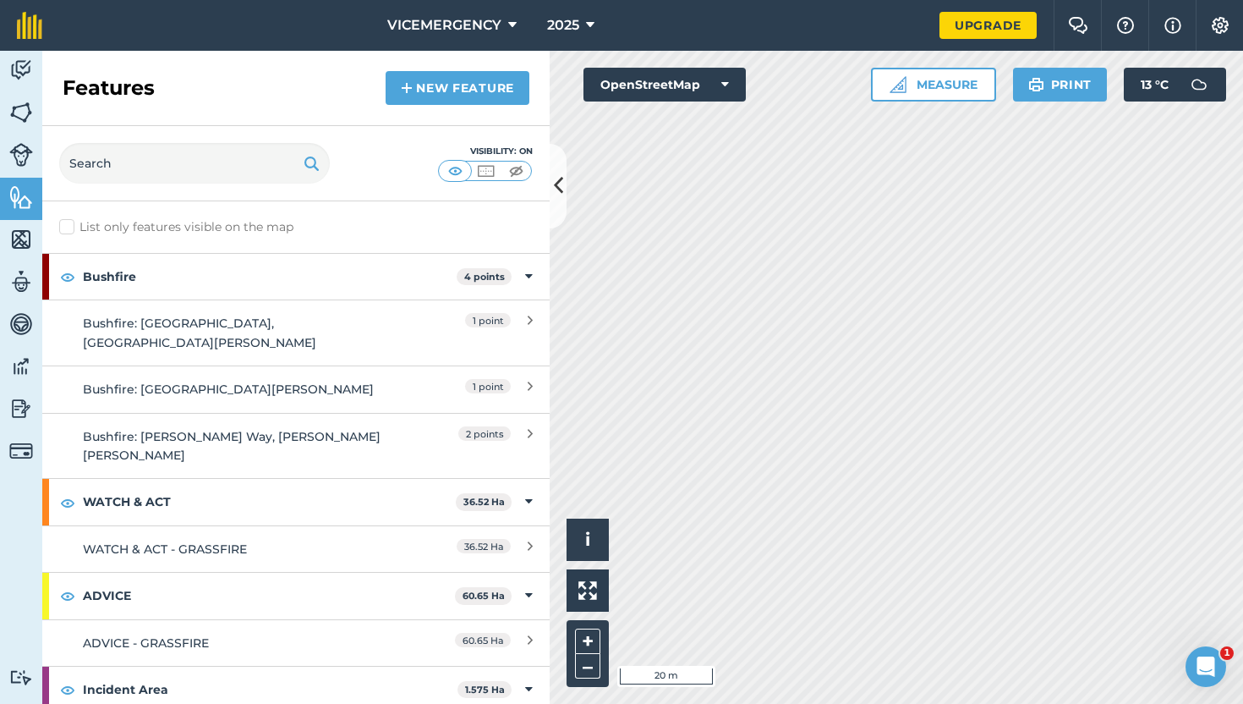
scroll to position [18, 0]
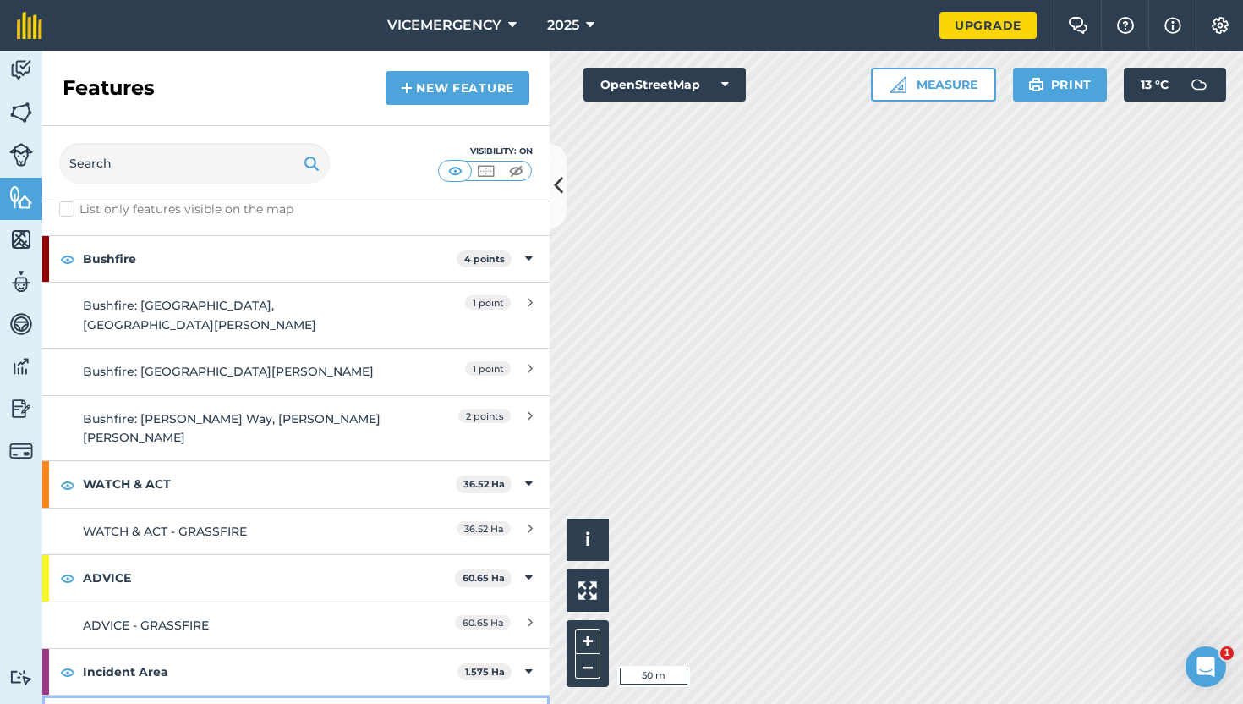
click at [294, 694] on link "Incident Area 1.575 Ha" at bounding box center [296, 717] width 508 height 47
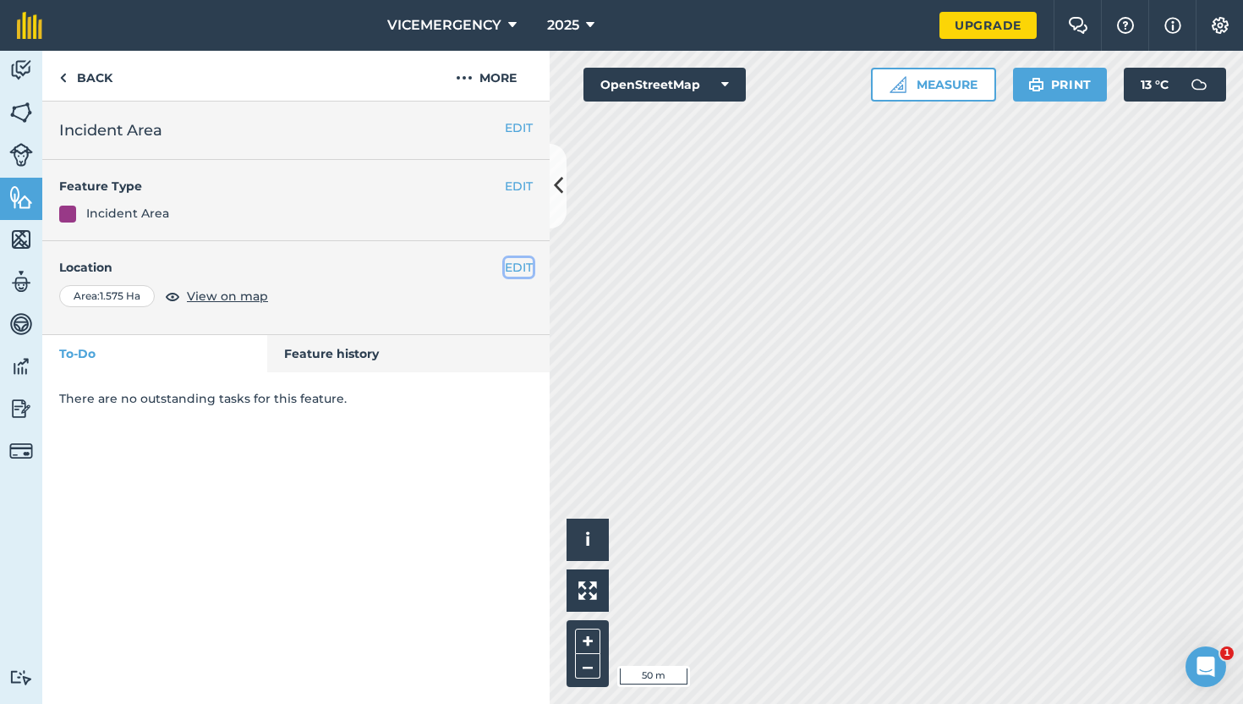
click at [519, 265] on button "EDIT" at bounding box center [519, 267] width 28 height 19
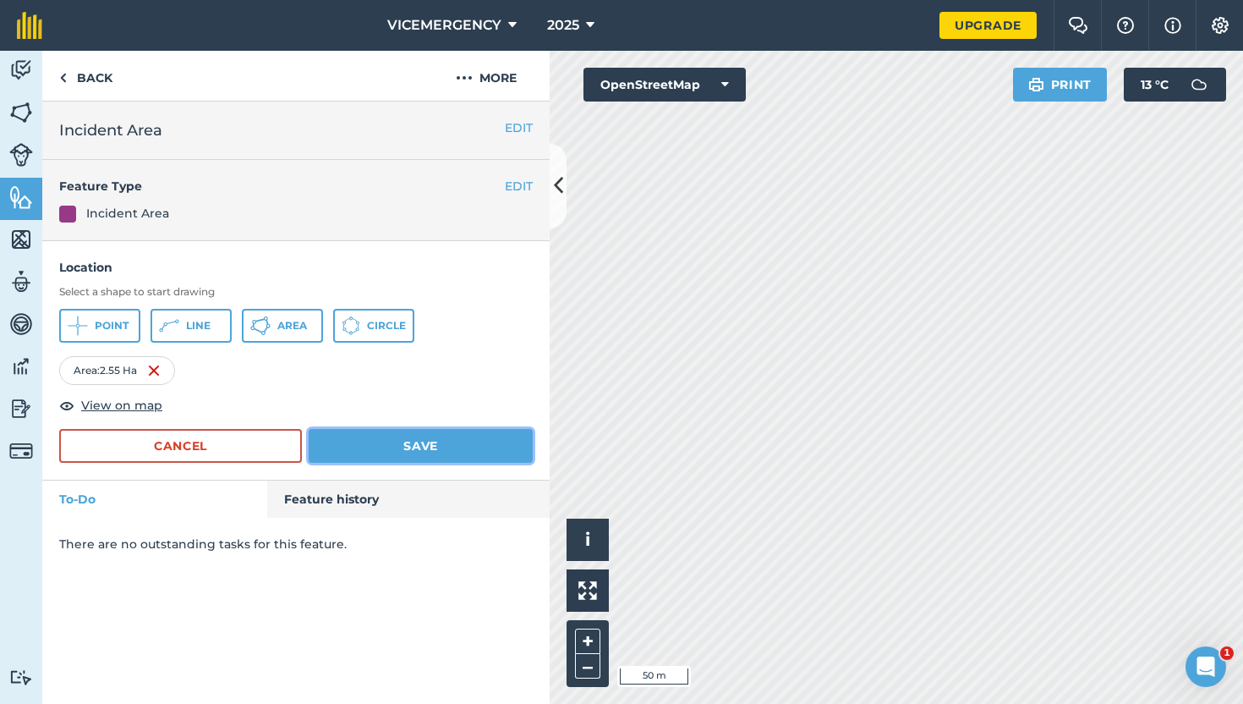
click at [458, 442] on button "Save" at bounding box center [421, 446] width 224 height 34
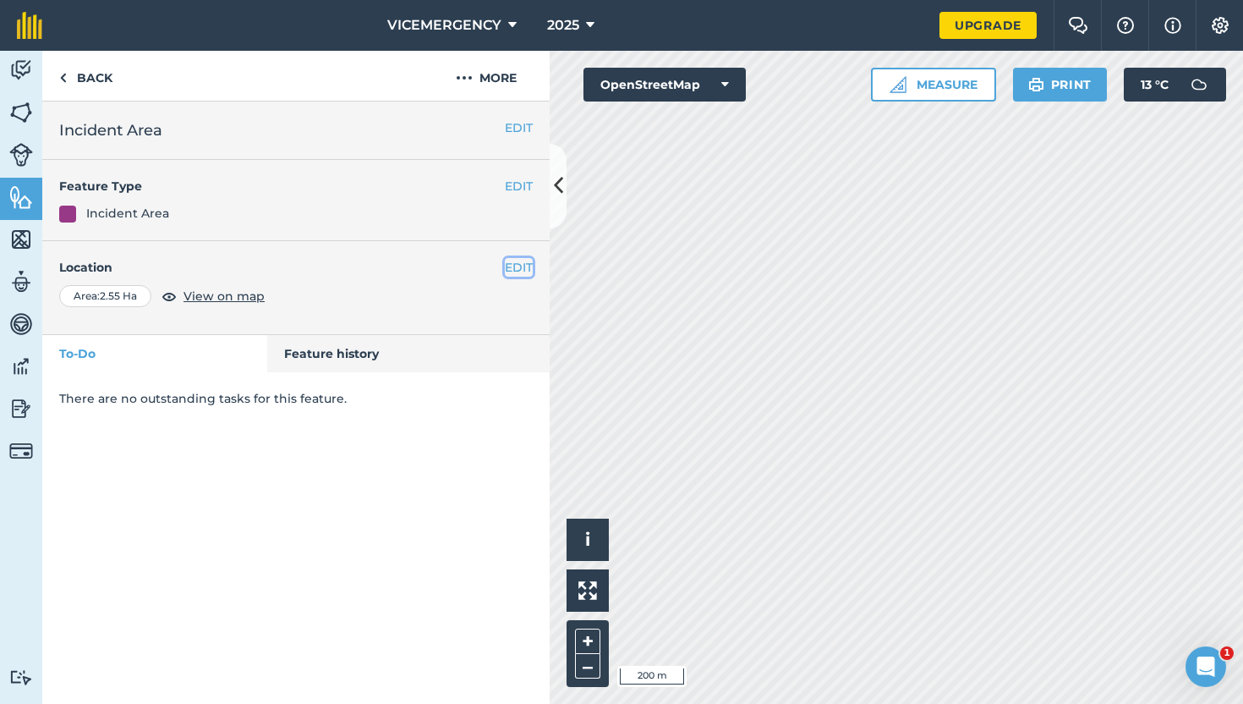
click at [513, 266] on button "EDIT" at bounding box center [519, 267] width 28 height 19
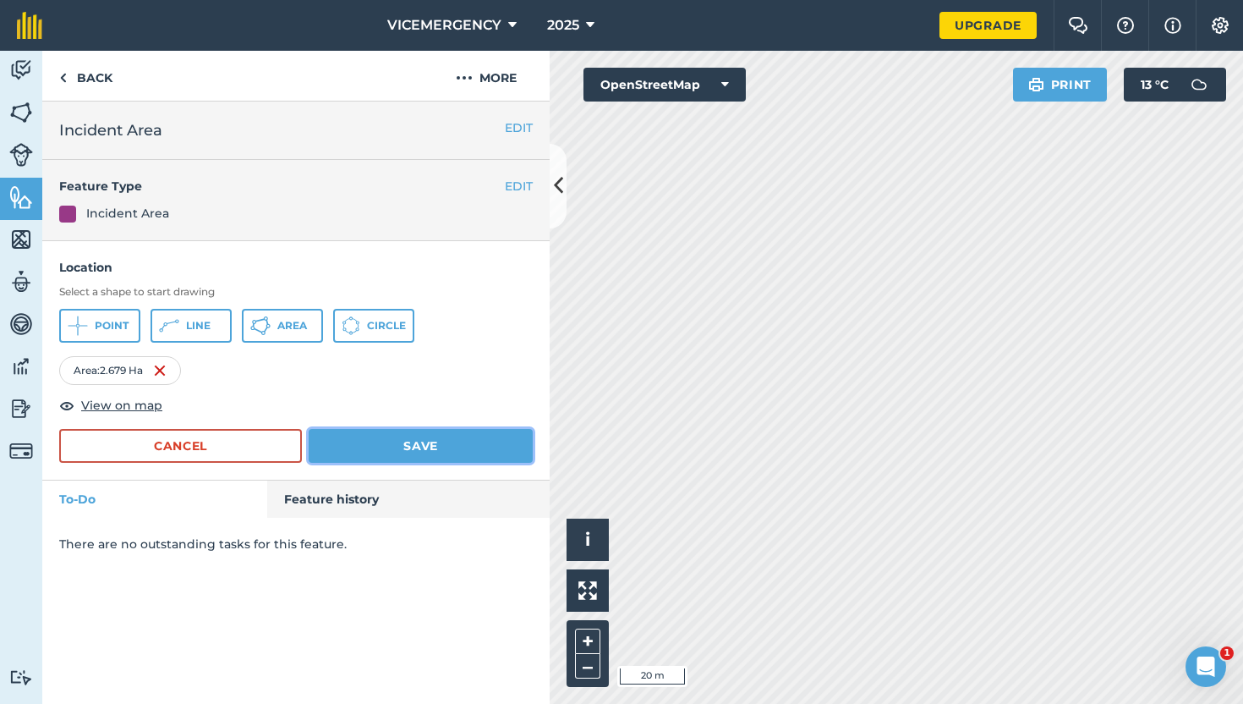
click at [497, 444] on button "Save" at bounding box center [421, 446] width 224 height 34
